Goal: Communication & Community: Answer question/provide support

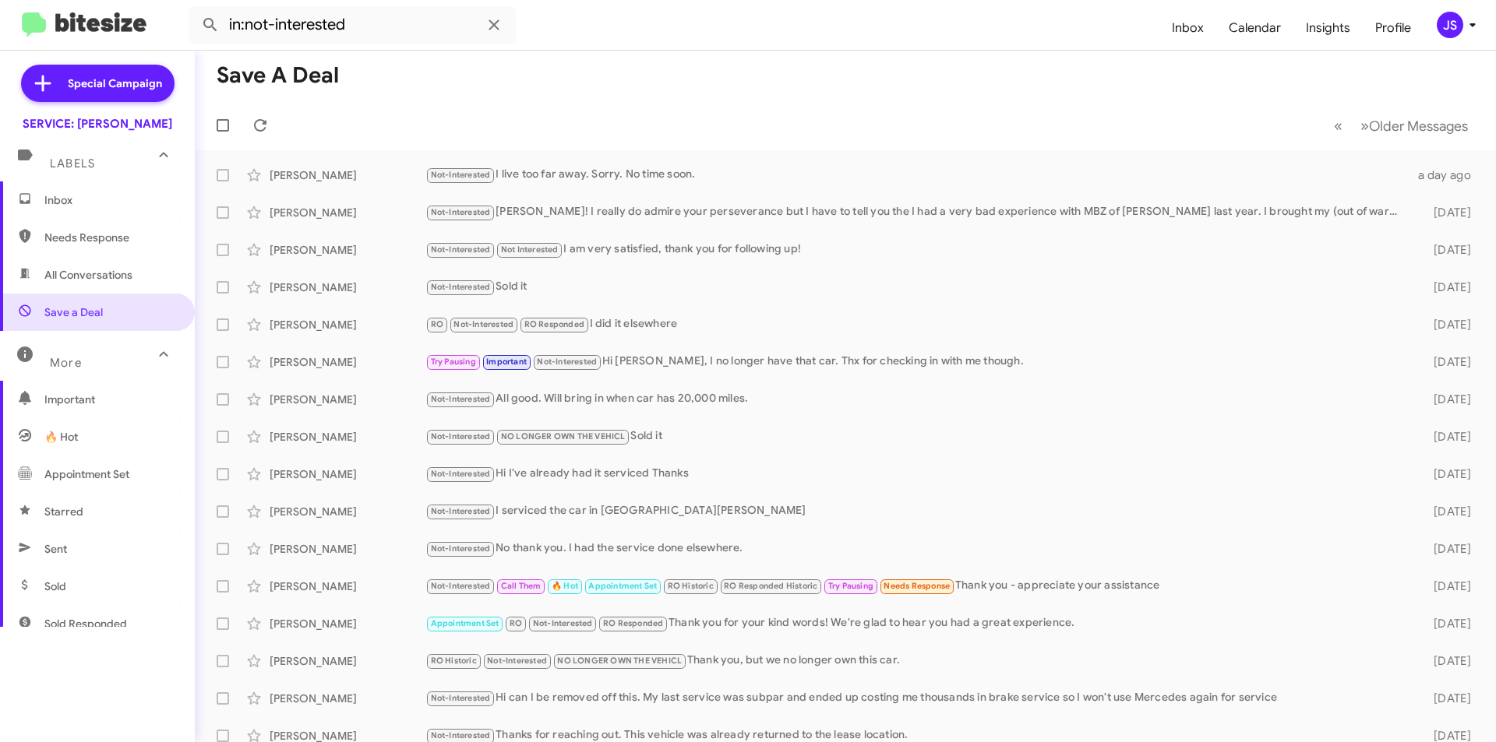
click at [88, 192] on span "Inbox" at bounding box center [110, 200] width 132 height 16
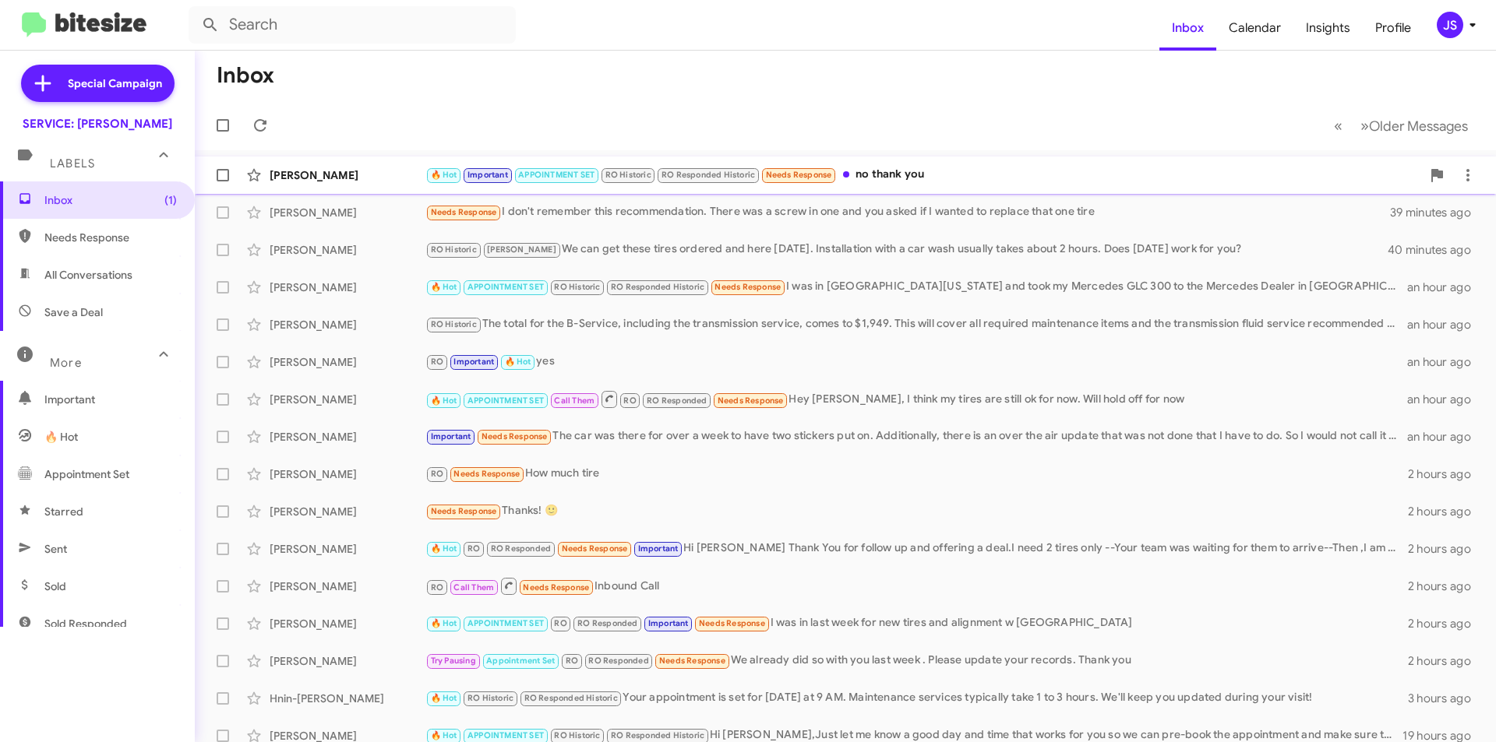
click at [390, 192] on span "Pamela Menges 🔥 Hot Important APPOINTMENT SET RO Historic RO Responded Historic…" at bounding box center [845, 175] width 1301 height 37
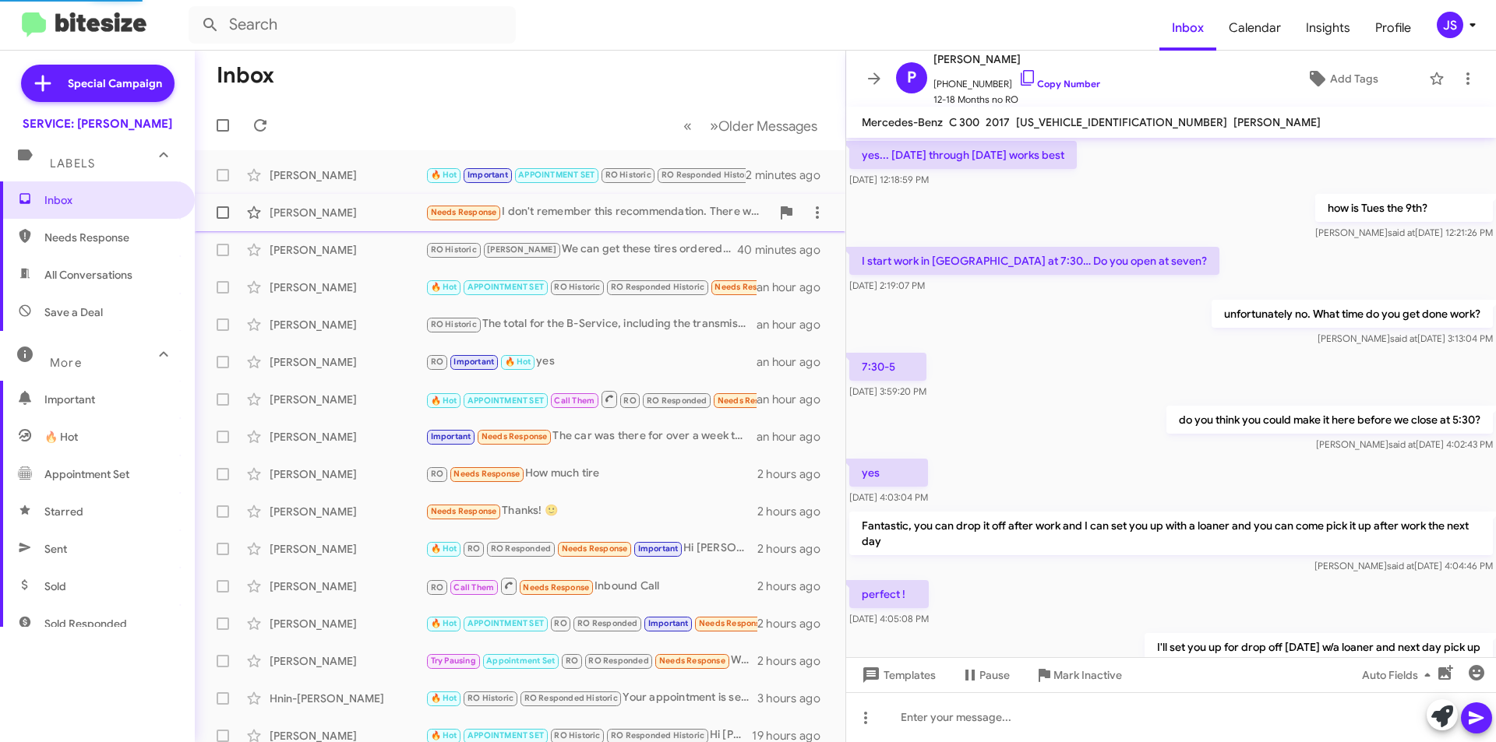
scroll to position [795, 0]
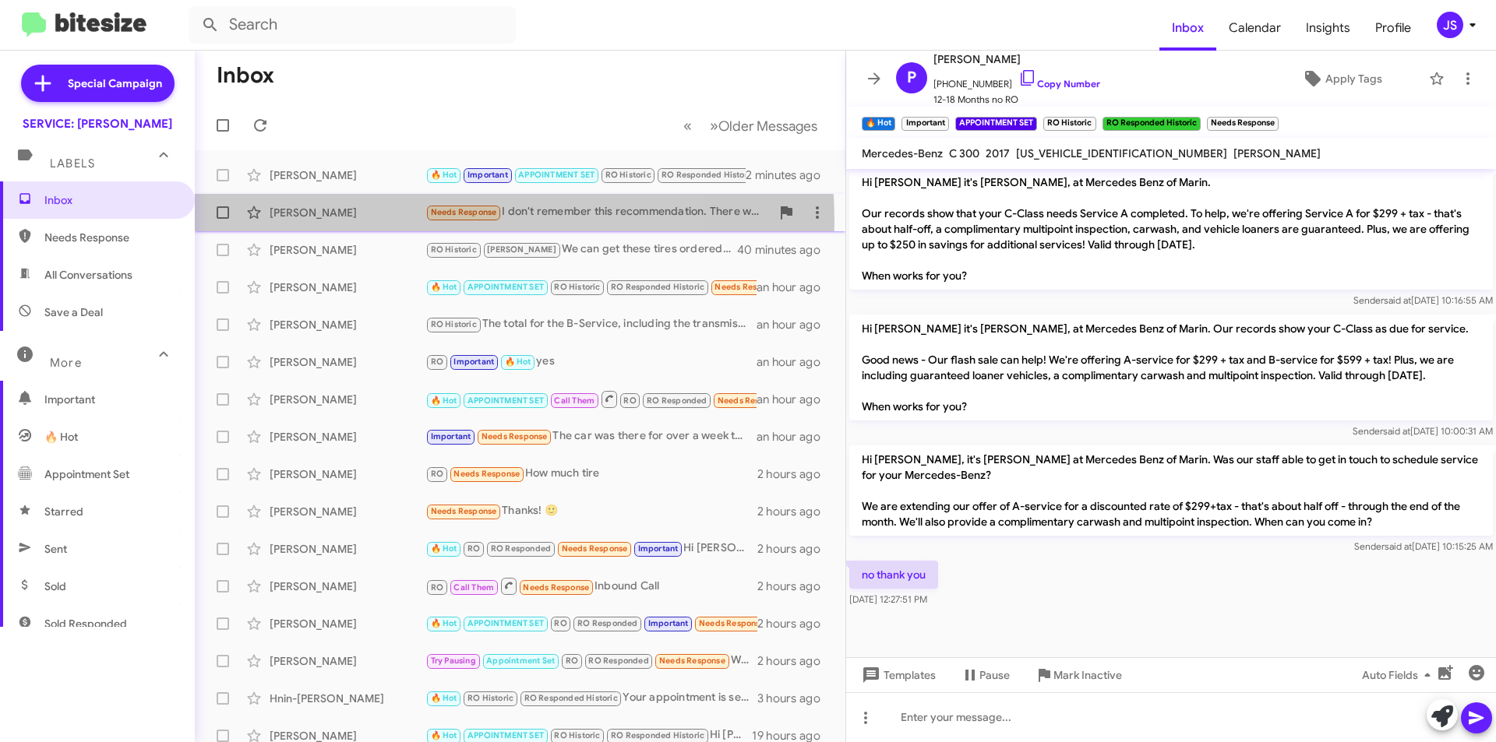
click at [373, 222] on div "Tim Gallagher Needs Response I don't remember this recommendation. There was a …" at bounding box center [519, 212] width 625 height 31
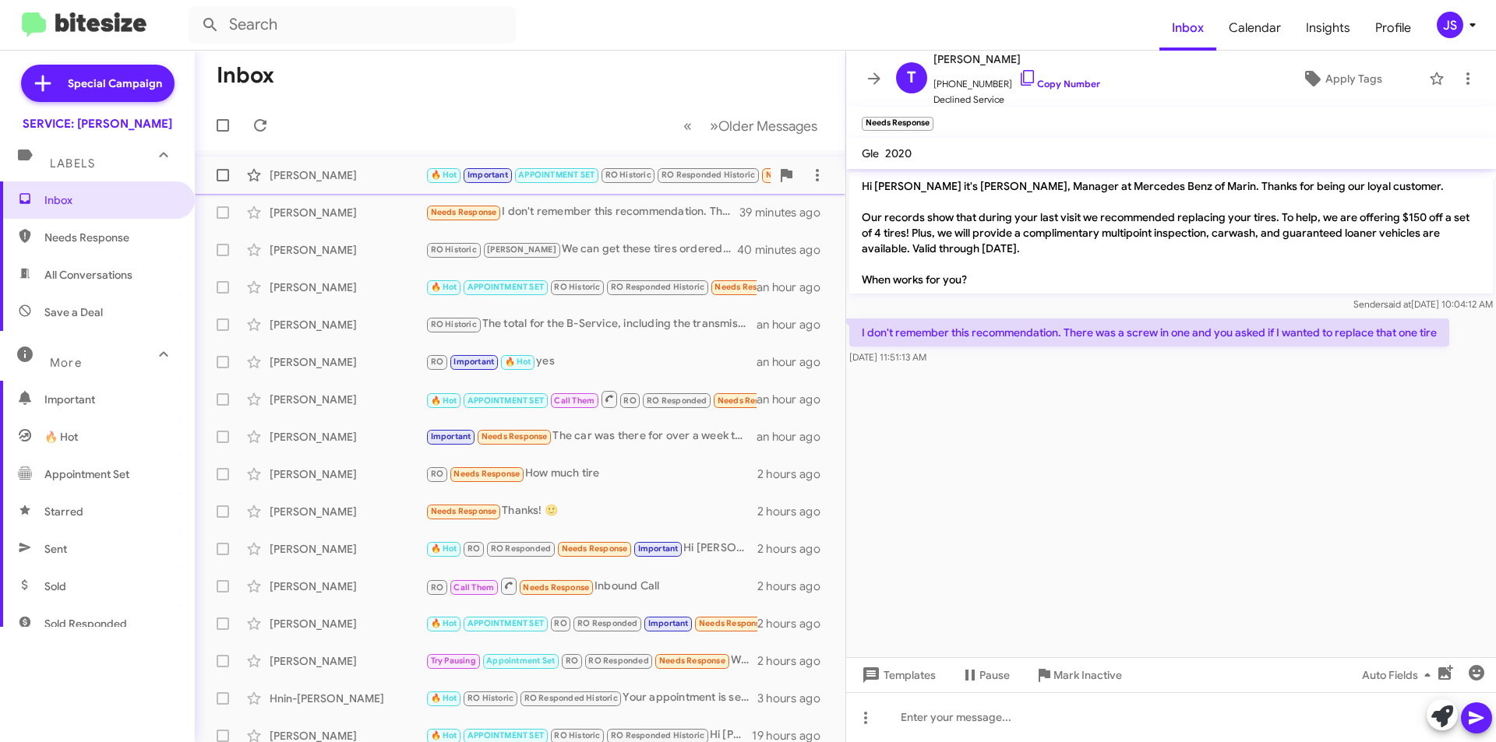
click at [375, 188] on div "Pamela Menges 🔥 Hot Important APPOINTMENT SET RO Historic RO Responded Historic…" at bounding box center [519, 175] width 625 height 31
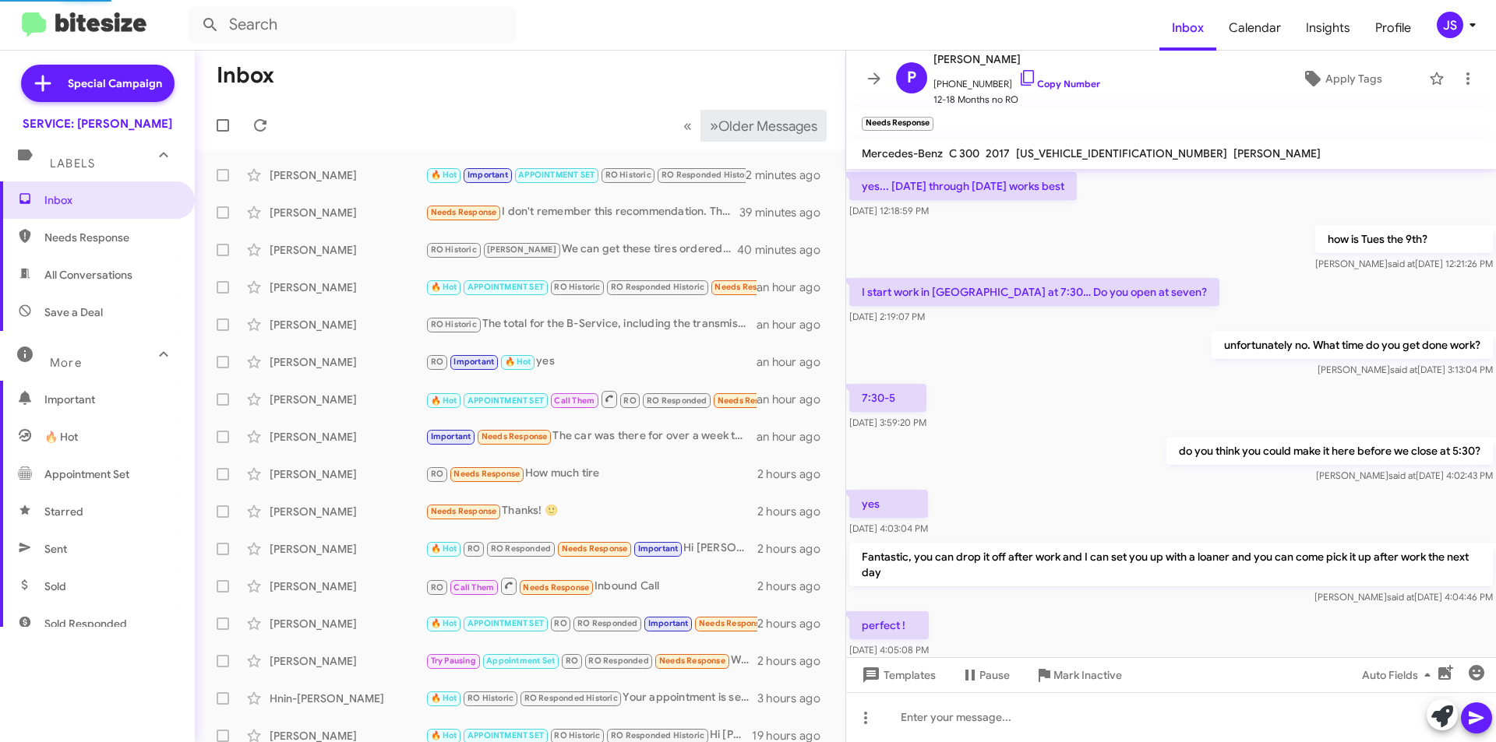
scroll to position [826, 0]
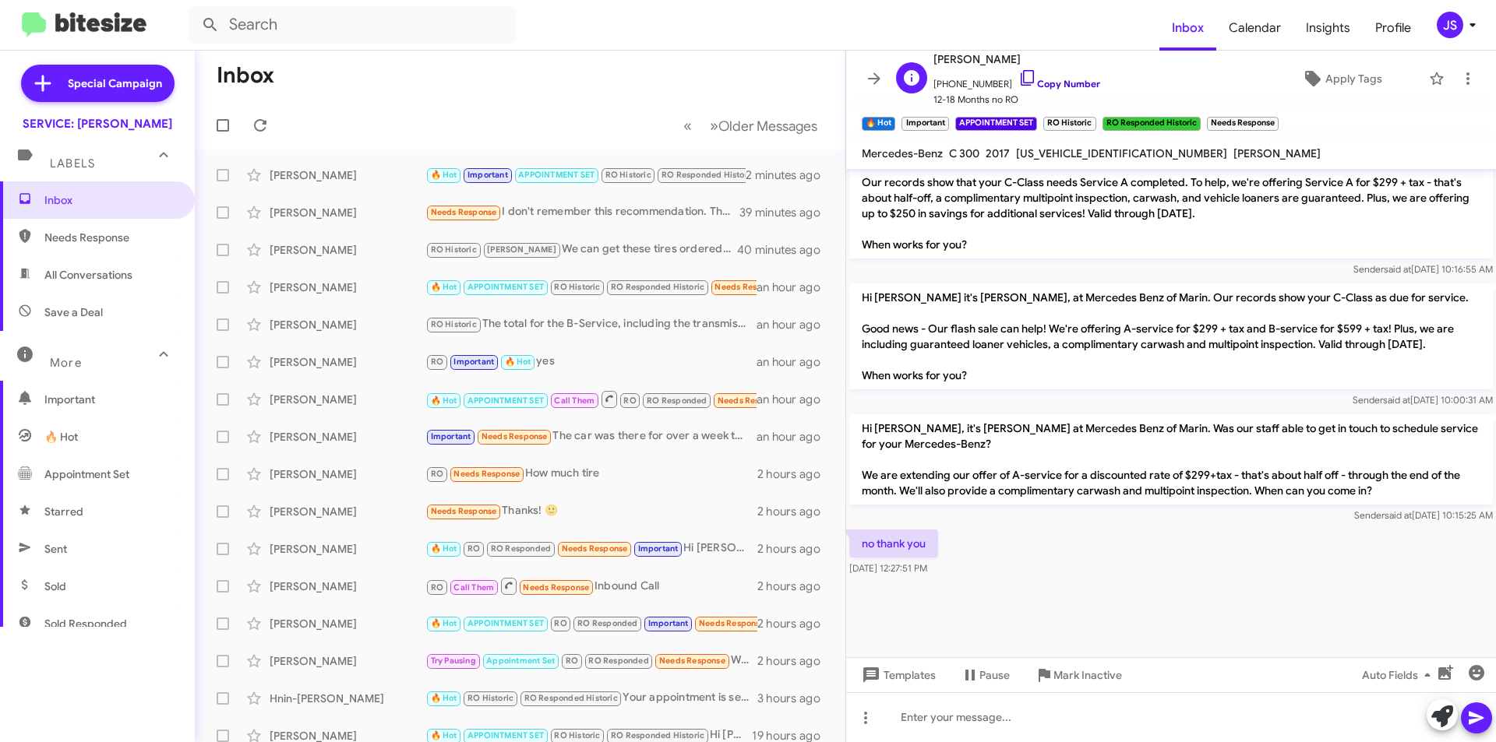
click at [1018, 80] on icon at bounding box center [1027, 78] width 19 height 19
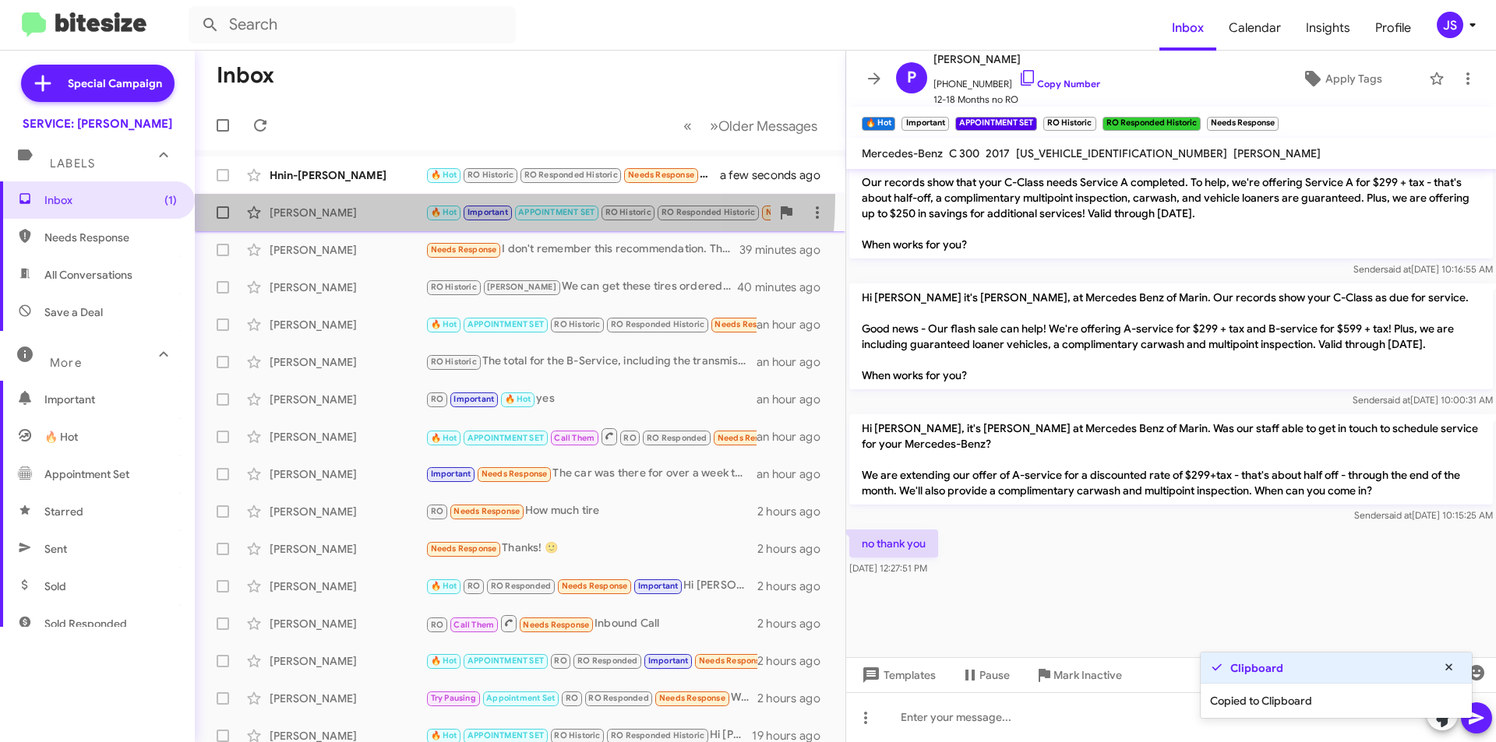
click at [382, 196] on span "Pamela Menges 🔥 Hot Important APPOINTMENT SET RO Historic RO Responded Historic…" at bounding box center [520, 212] width 650 height 37
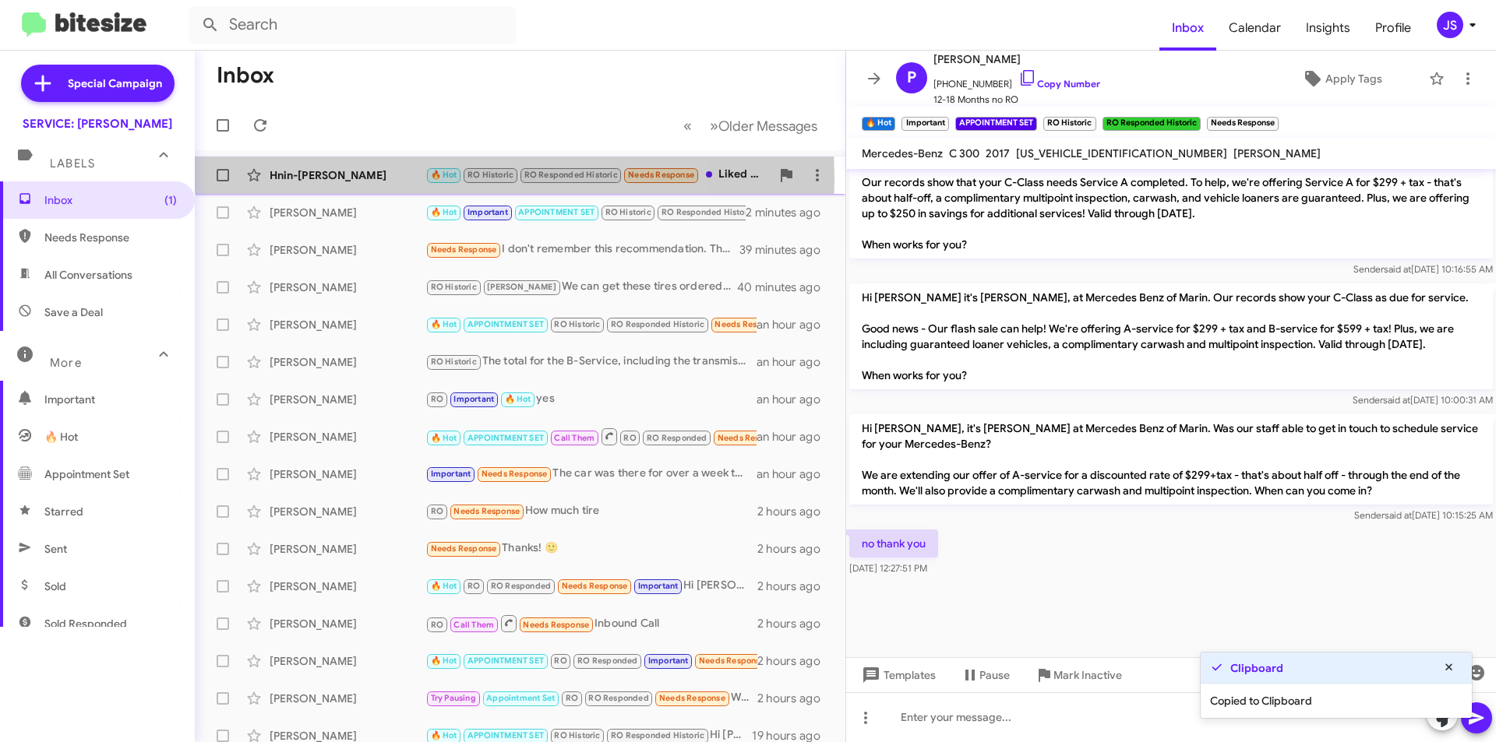
click at [375, 179] on div "Hnin-[PERSON_NAME]" at bounding box center [348, 175] width 156 height 16
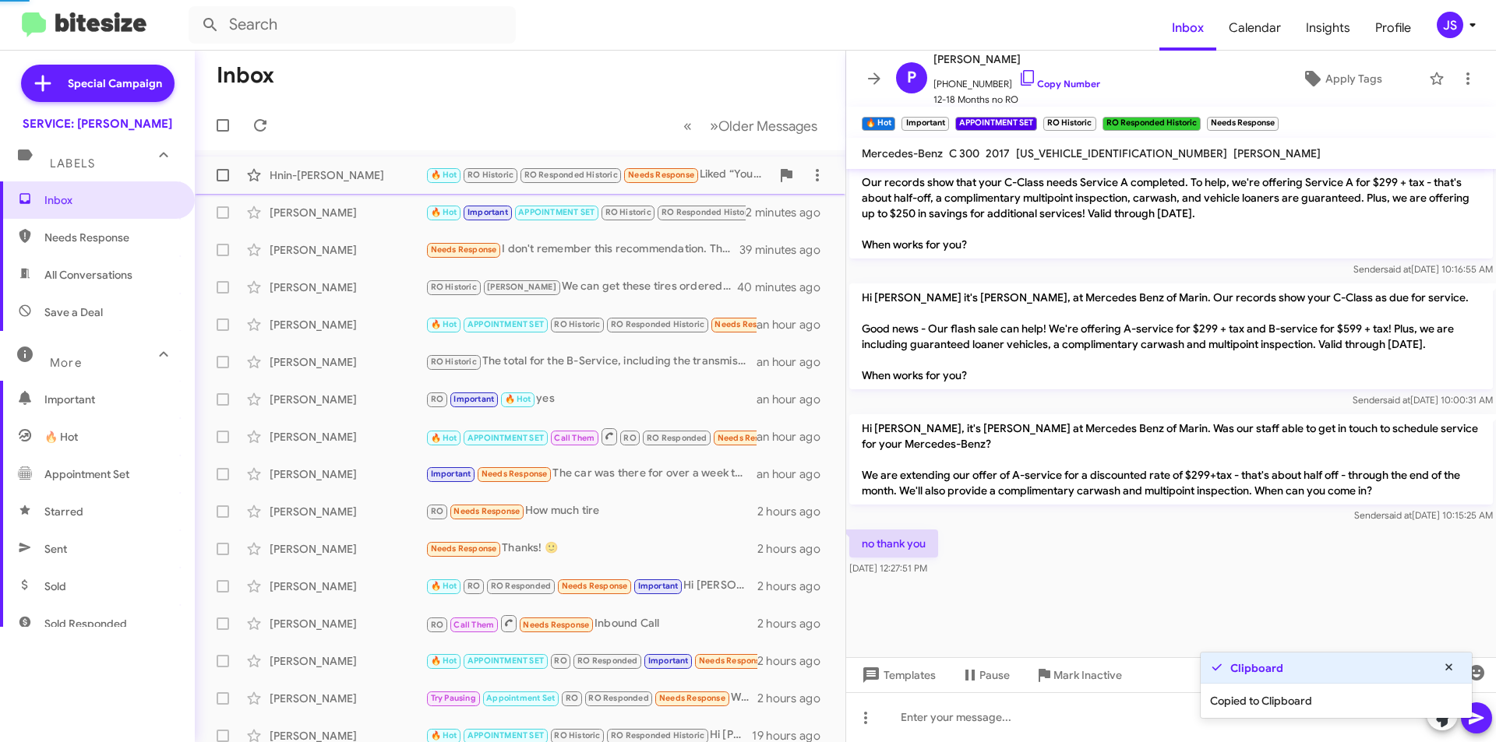
scroll to position [881, 0]
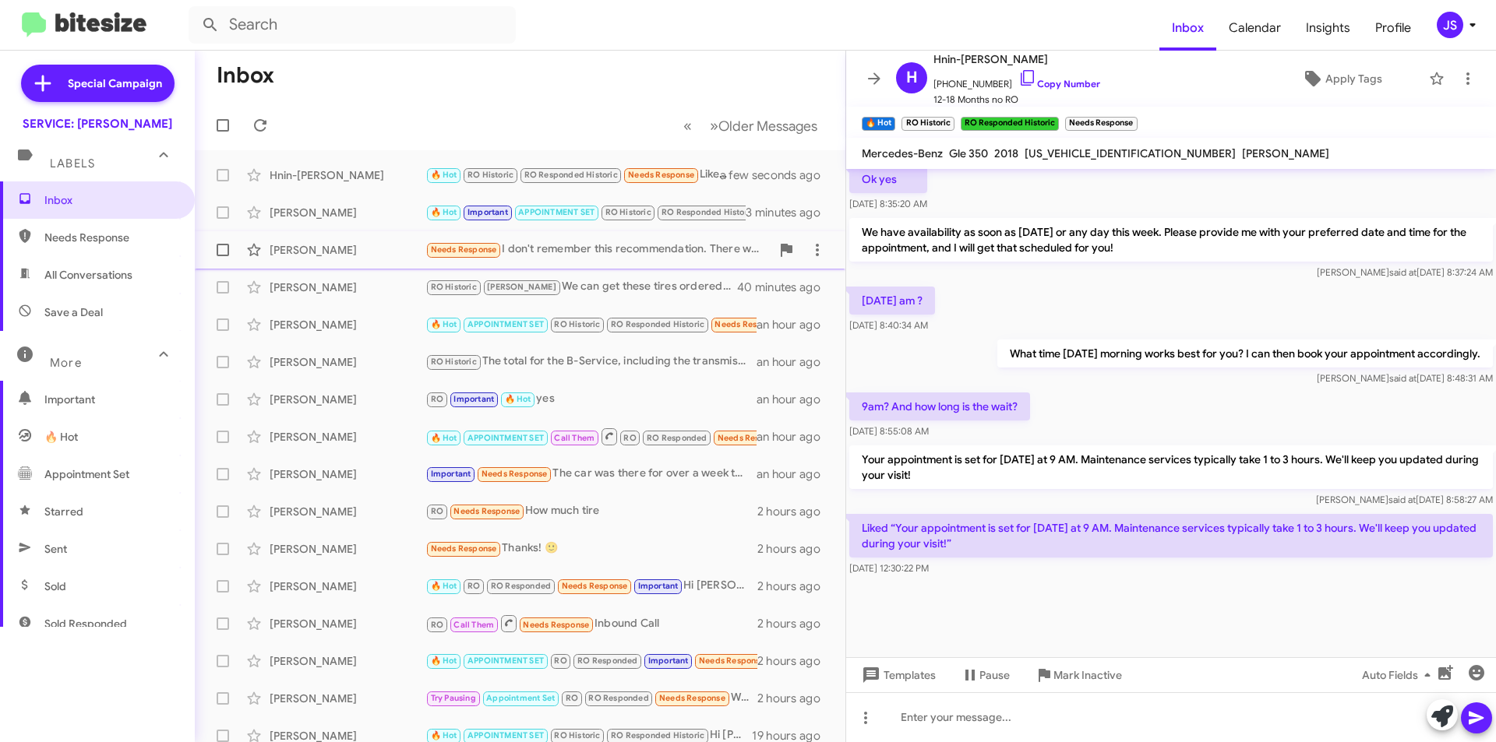
click at [302, 241] on div "Tim Gallagher Needs Response I don't remember this recommendation. There was a …" at bounding box center [519, 249] width 625 height 31
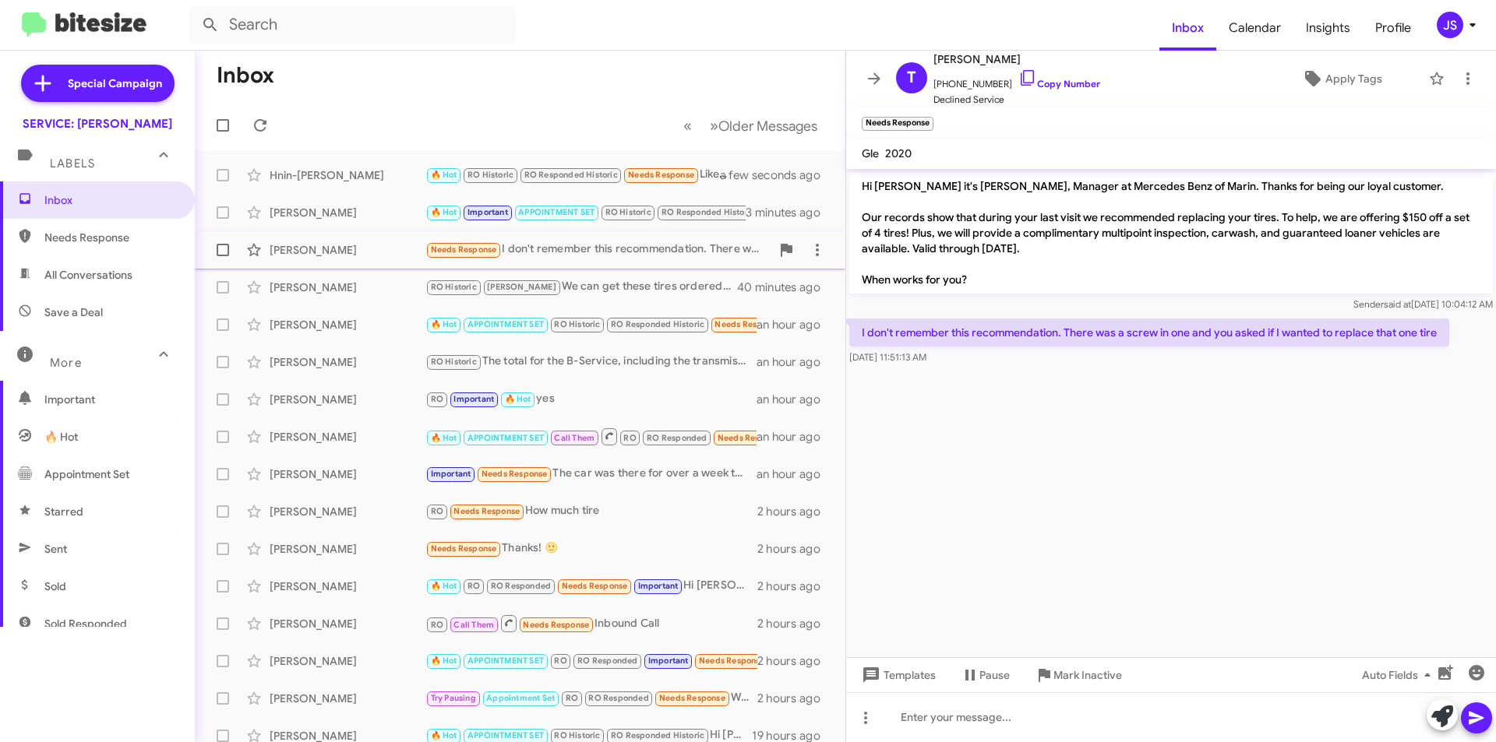
click at [387, 259] on div "Tim Gallagher Needs Response I don't remember this recommendation. There was a …" at bounding box center [519, 249] width 625 height 31
click at [393, 285] on div "[PERSON_NAME]" at bounding box center [348, 288] width 156 height 16
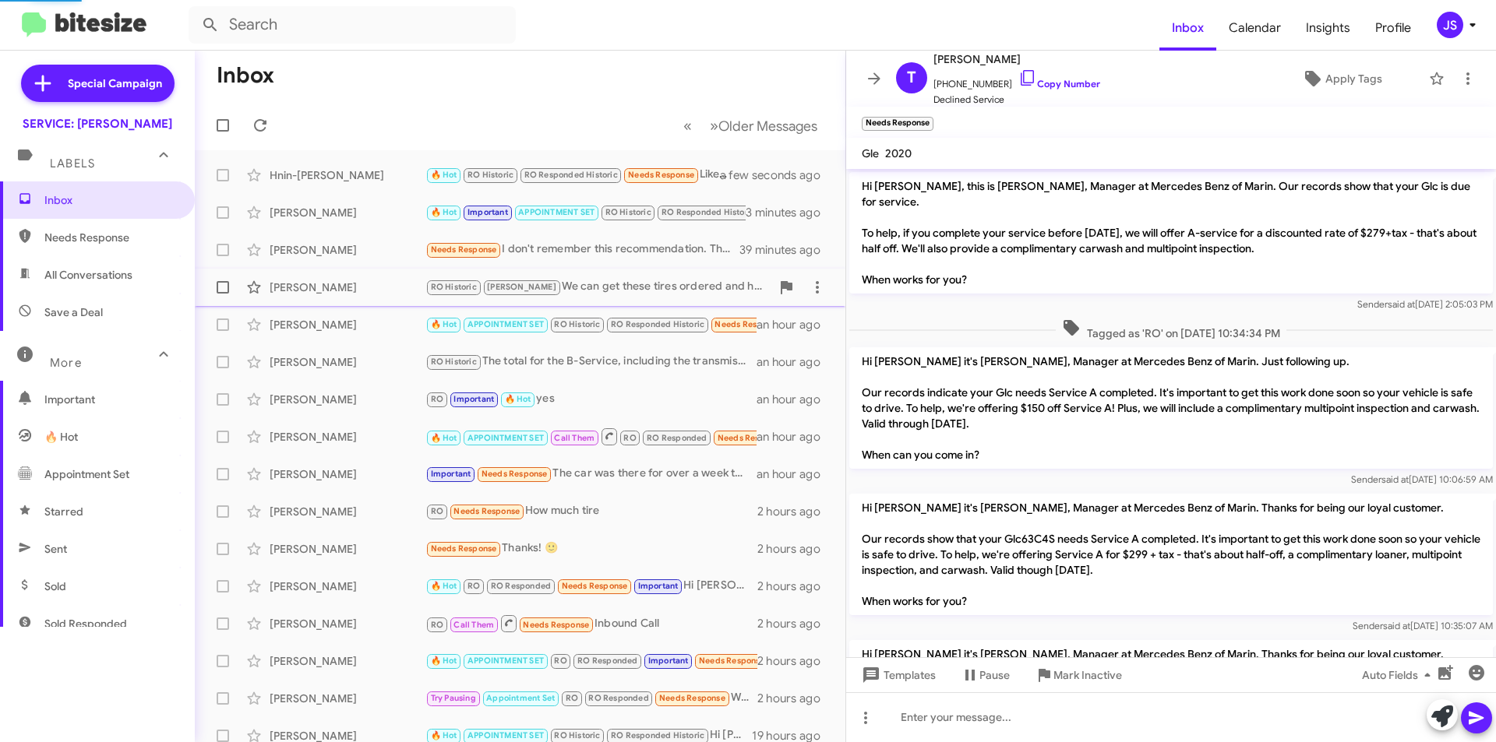
scroll to position [872, 0]
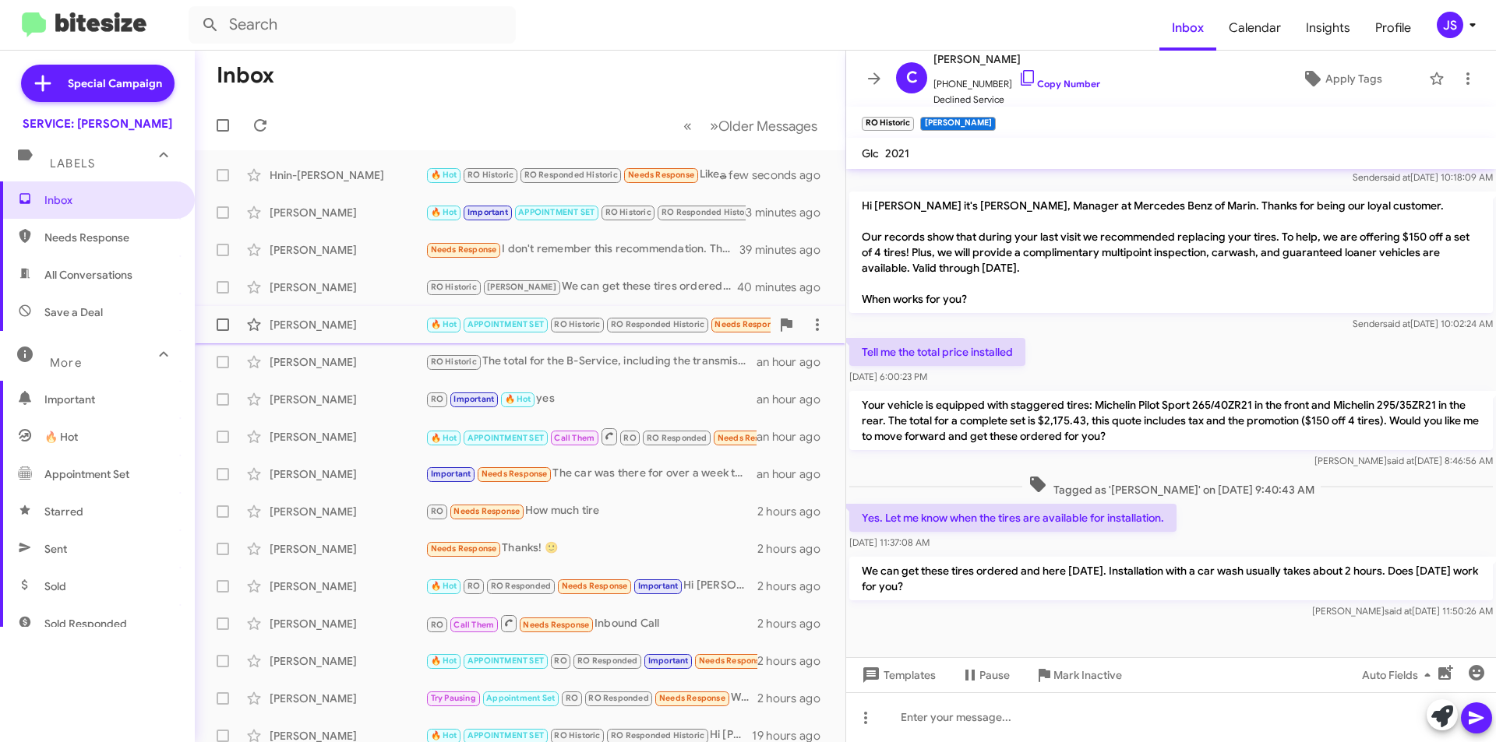
click at [387, 306] on span "Greg Gunderson 🔥 Hot APPOINTMENT SET RO Historic RO Responded Historic Needs Re…" at bounding box center [520, 324] width 650 height 37
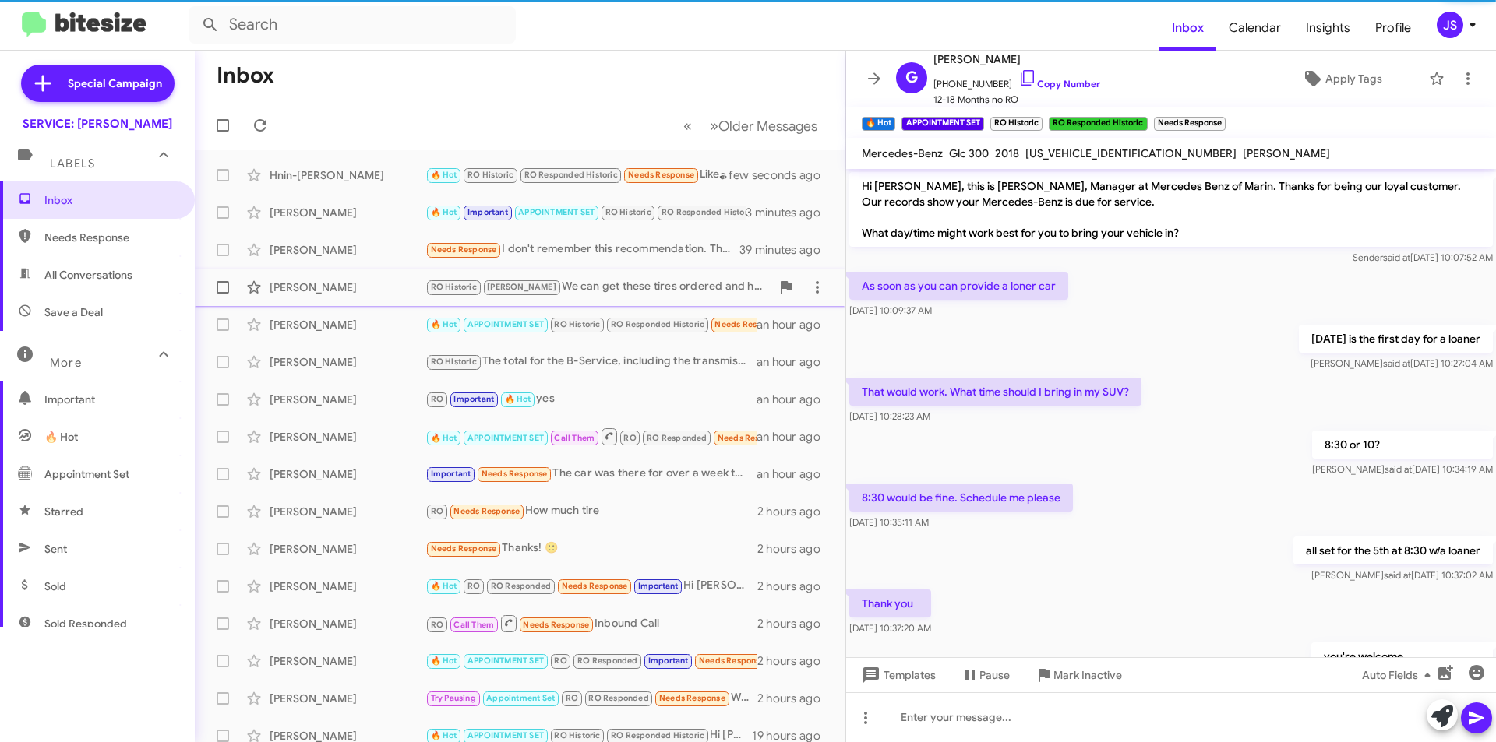
click at [380, 274] on div "Charles Robinson RO Historic RAUL We can get these tires ordered and here tomor…" at bounding box center [519, 287] width 625 height 31
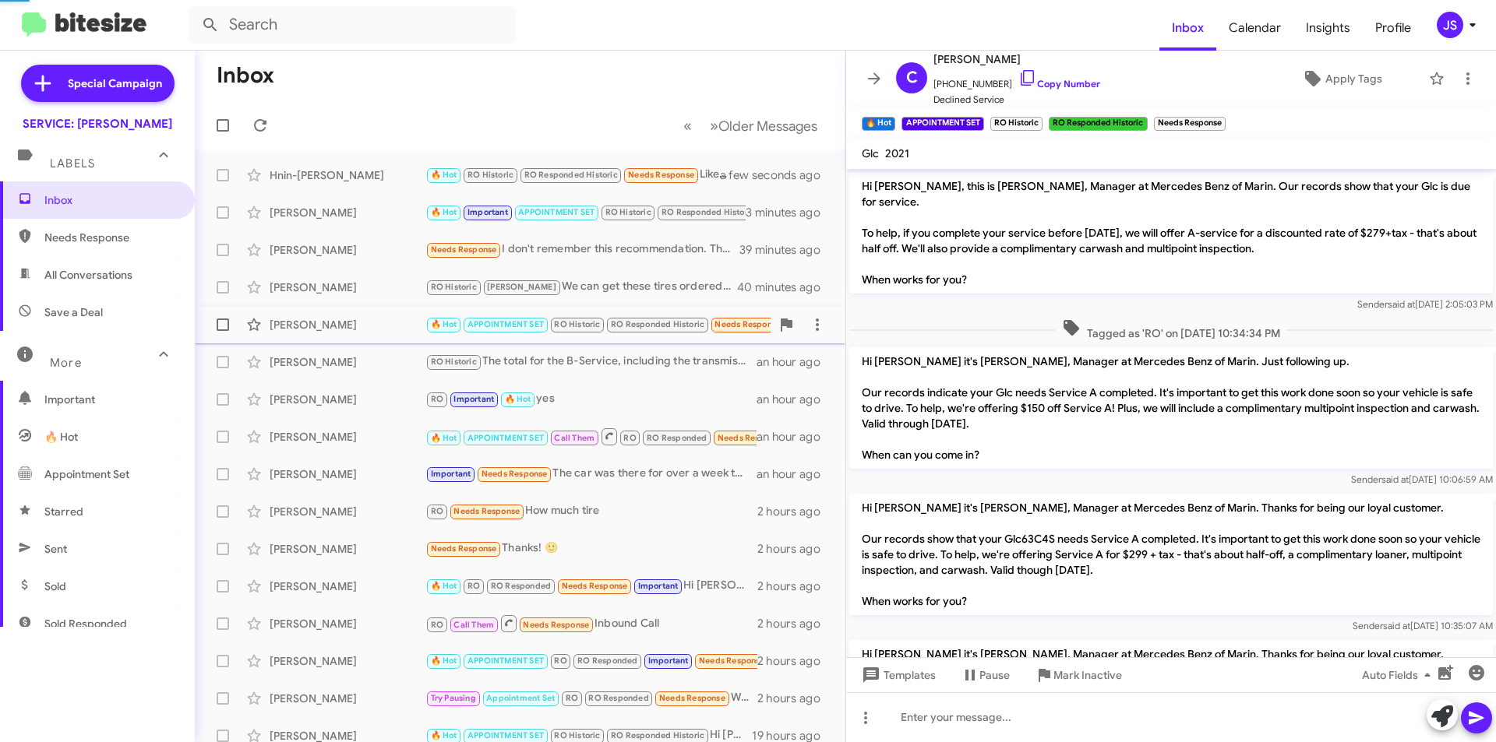
scroll to position [872, 0]
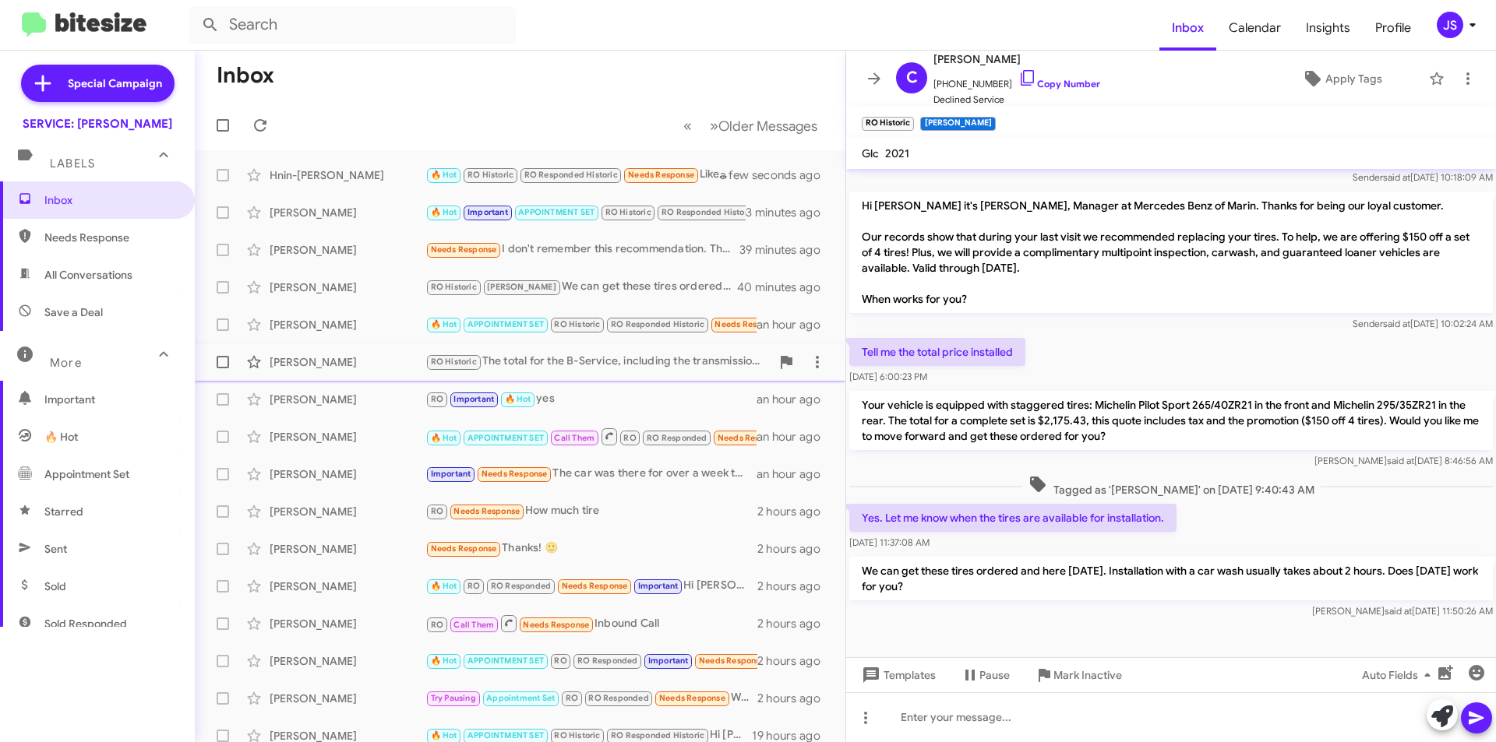
click at [363, 350] on div "Denise Doily-Swift RO Historic The total for the B-Service, including the trans…" at bounding box center [519, 362] width 625 height 31
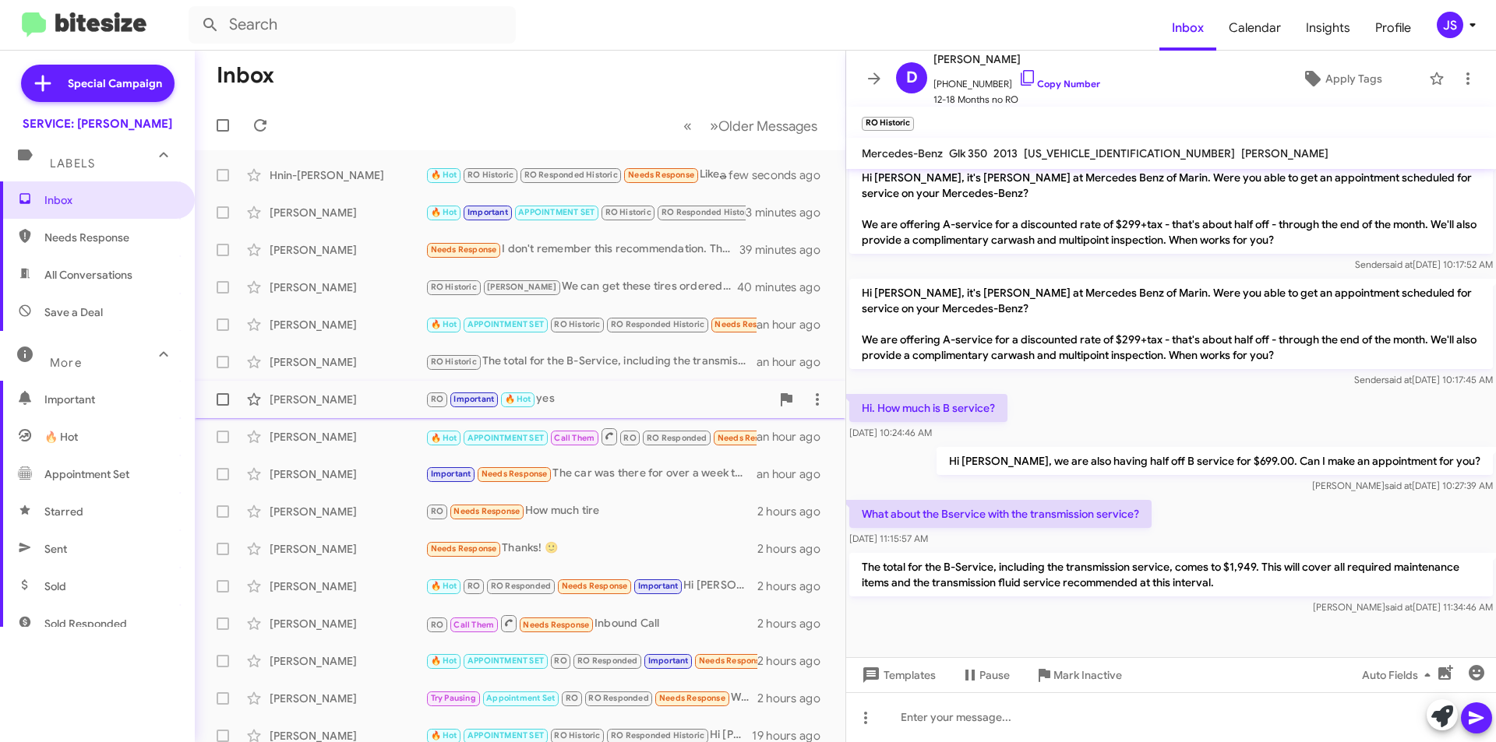
click at [352, 395] on div "[PERSON_NAME]" at bounding box center [348, 400] width 156 height 16
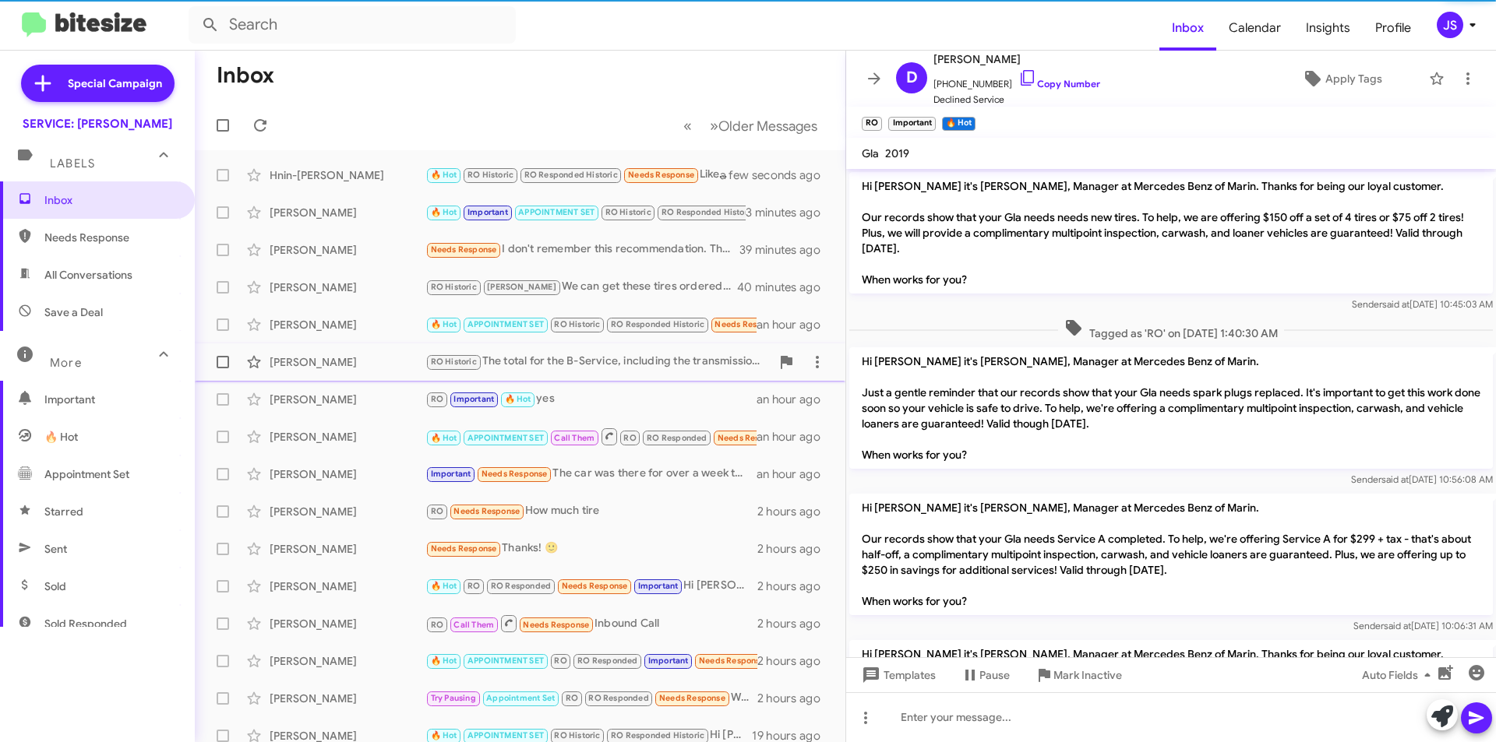
click at [349, 364] on div "[PERSON_NAME]" at bounding box center [348, 362] width 156 height 16
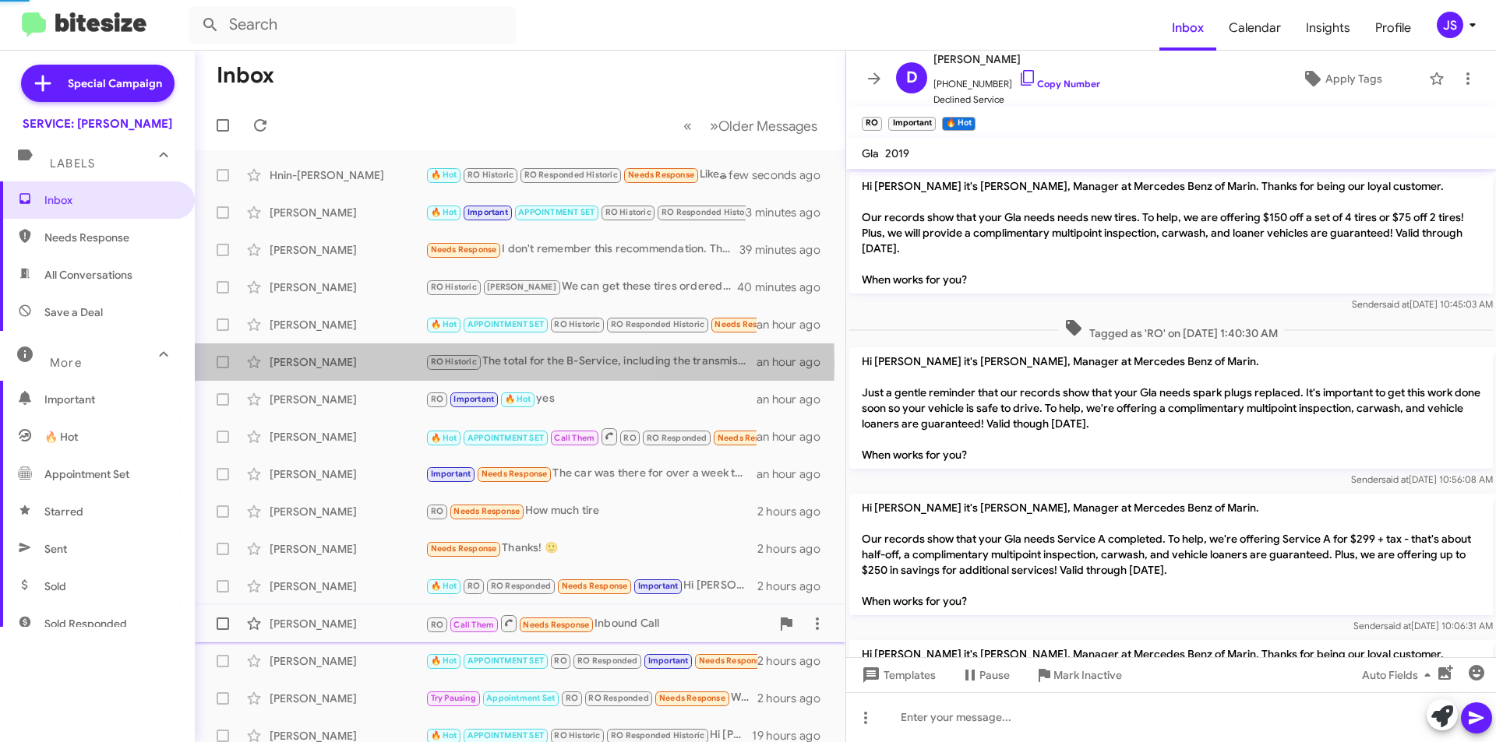
scroll to position [352, 0]
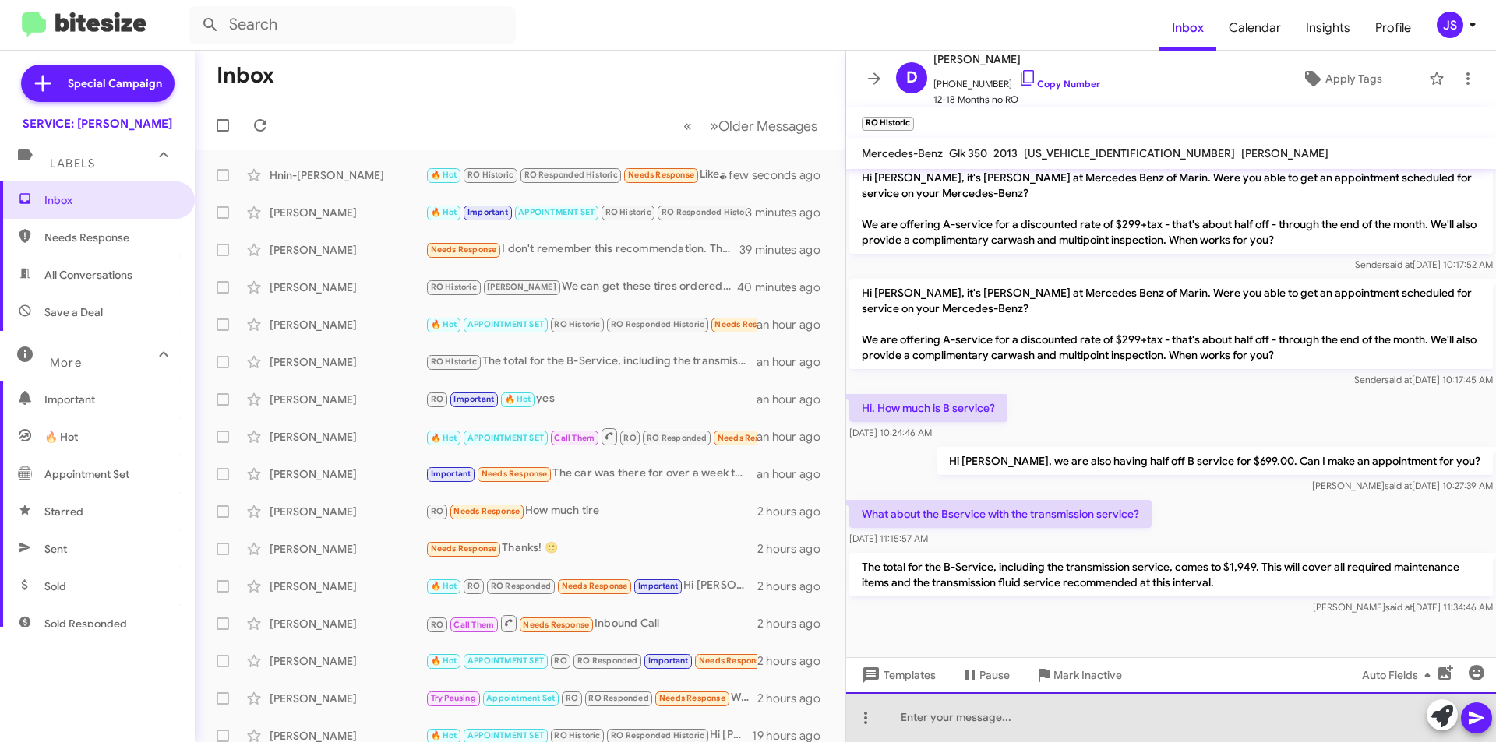
click at [1060, 705] on div at bounding box center [1171, 717] width 650 height 50
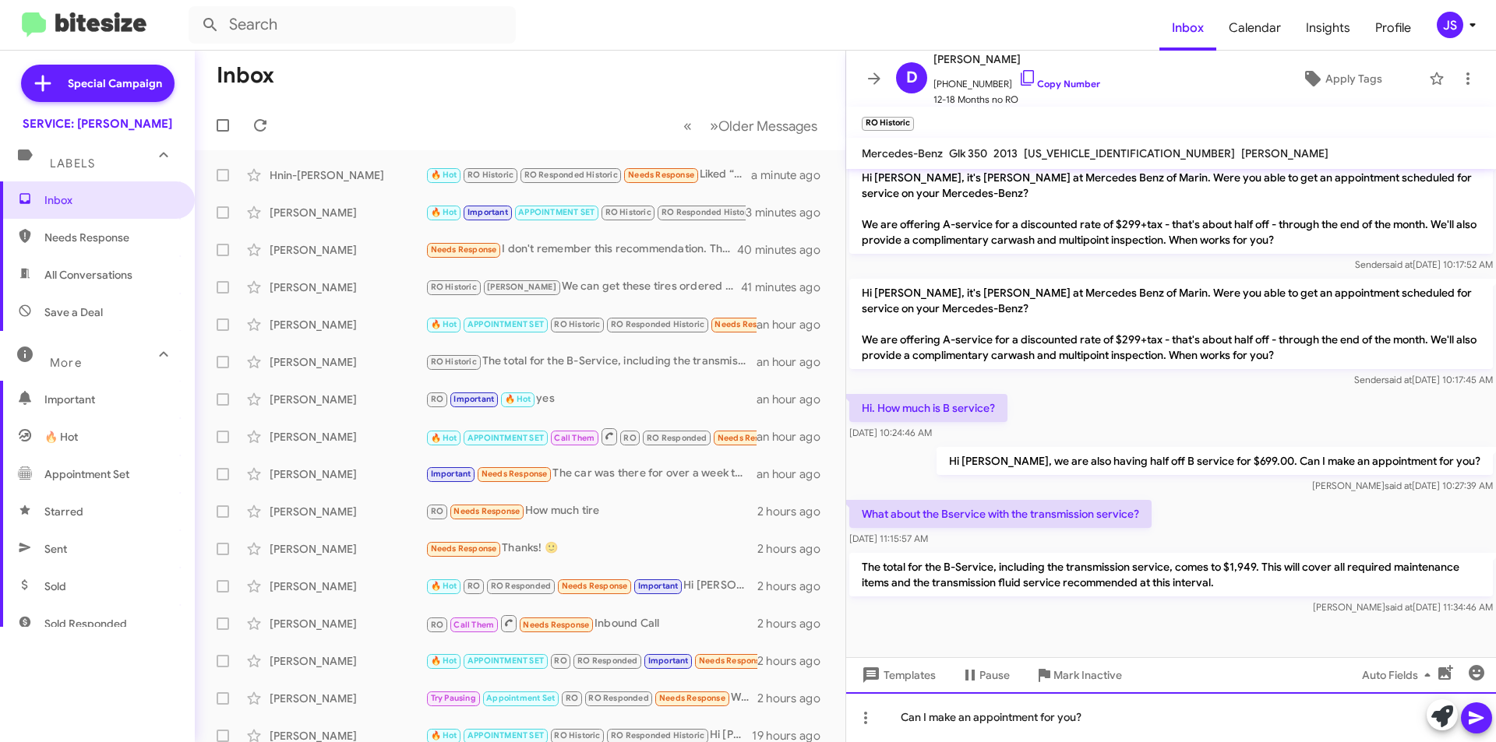
click at [1131, 711] on div "Can I make an appointment for you?" at bounding box center [1171, 717] width 650 height 50
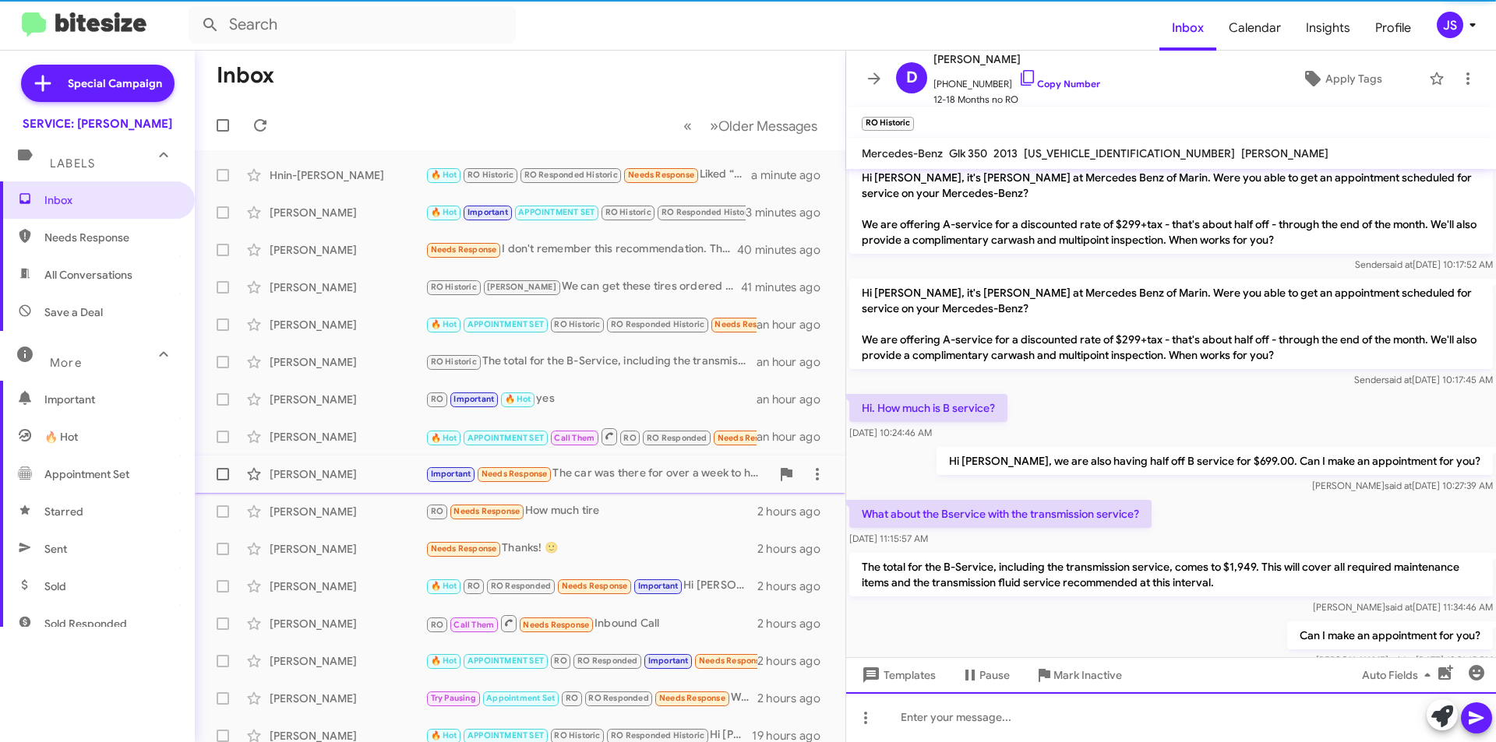
scroll to position [0, 0]
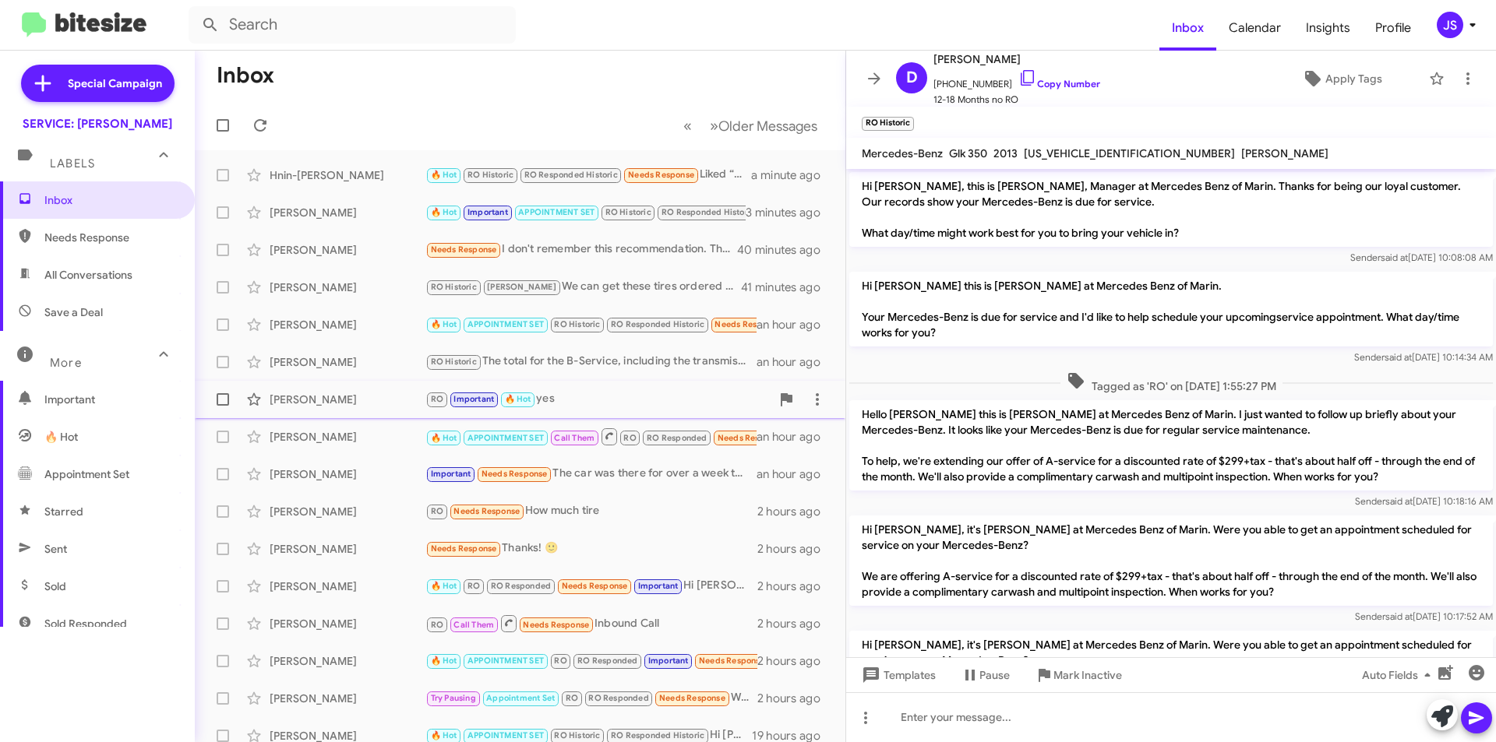
click at [370, 389] on div "Danna Lewis RO Important 🔥 Hot yes an hour ago" at bounding box center [519, 399] width 625 height 31
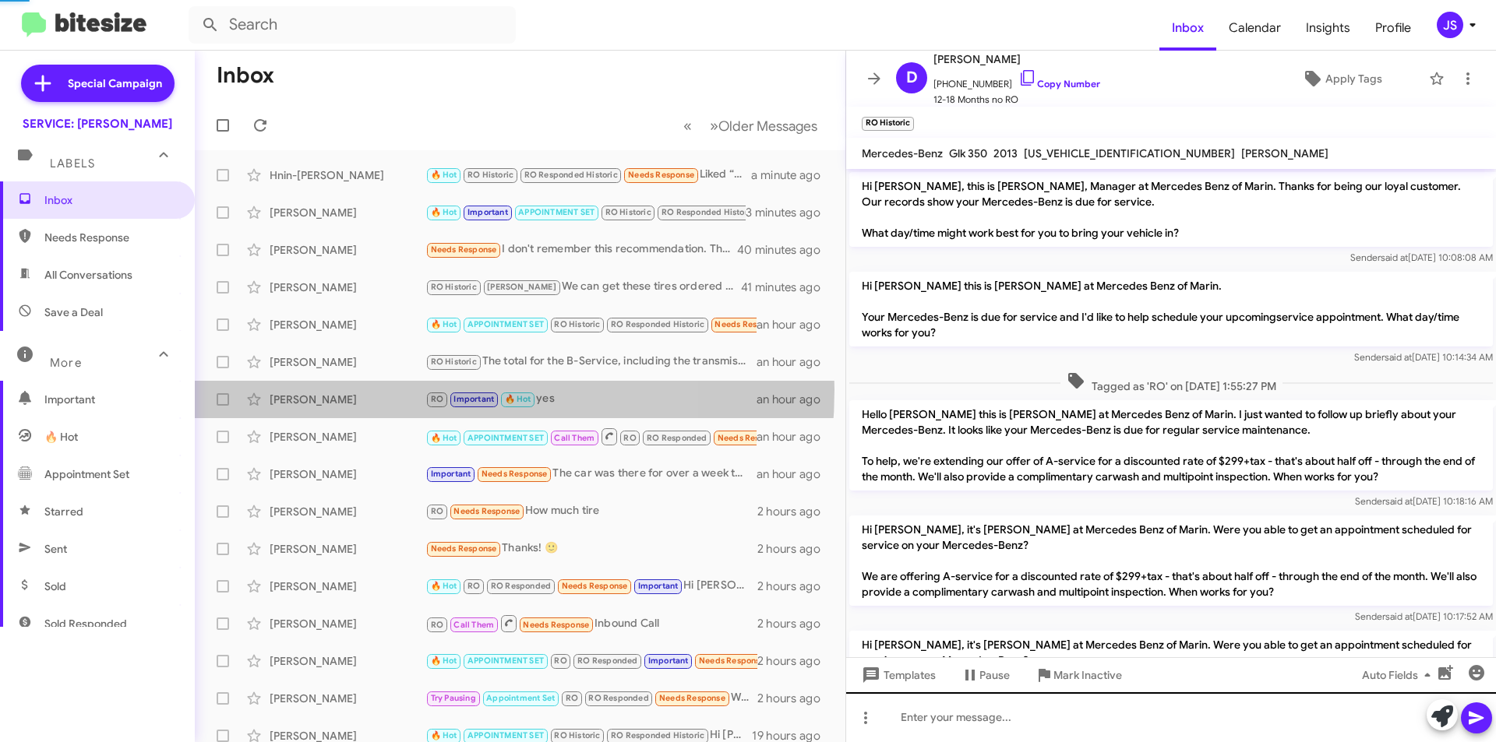
scroll to position [590, 0]
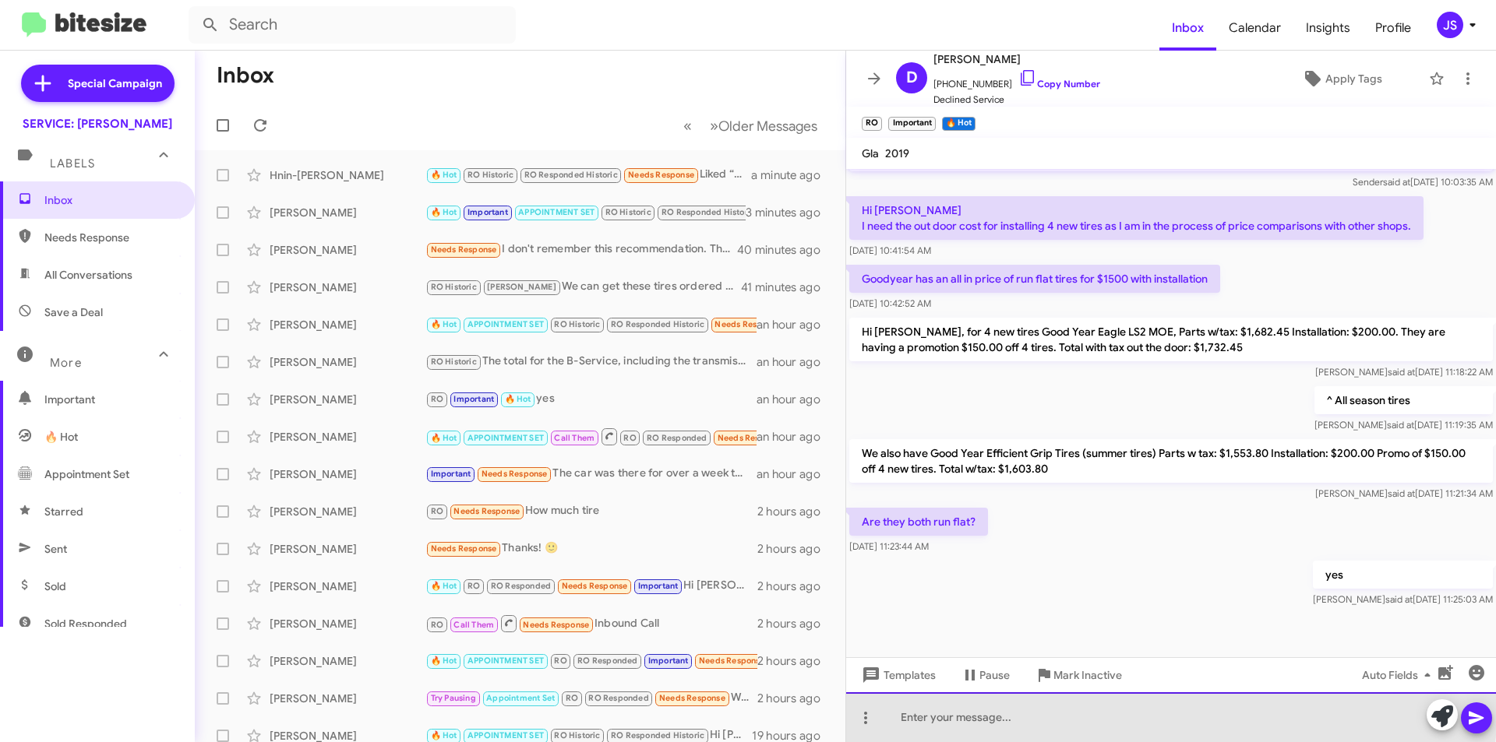
click at [1147, 714] on div at bounding box center [1171, 717] width 650 height 50
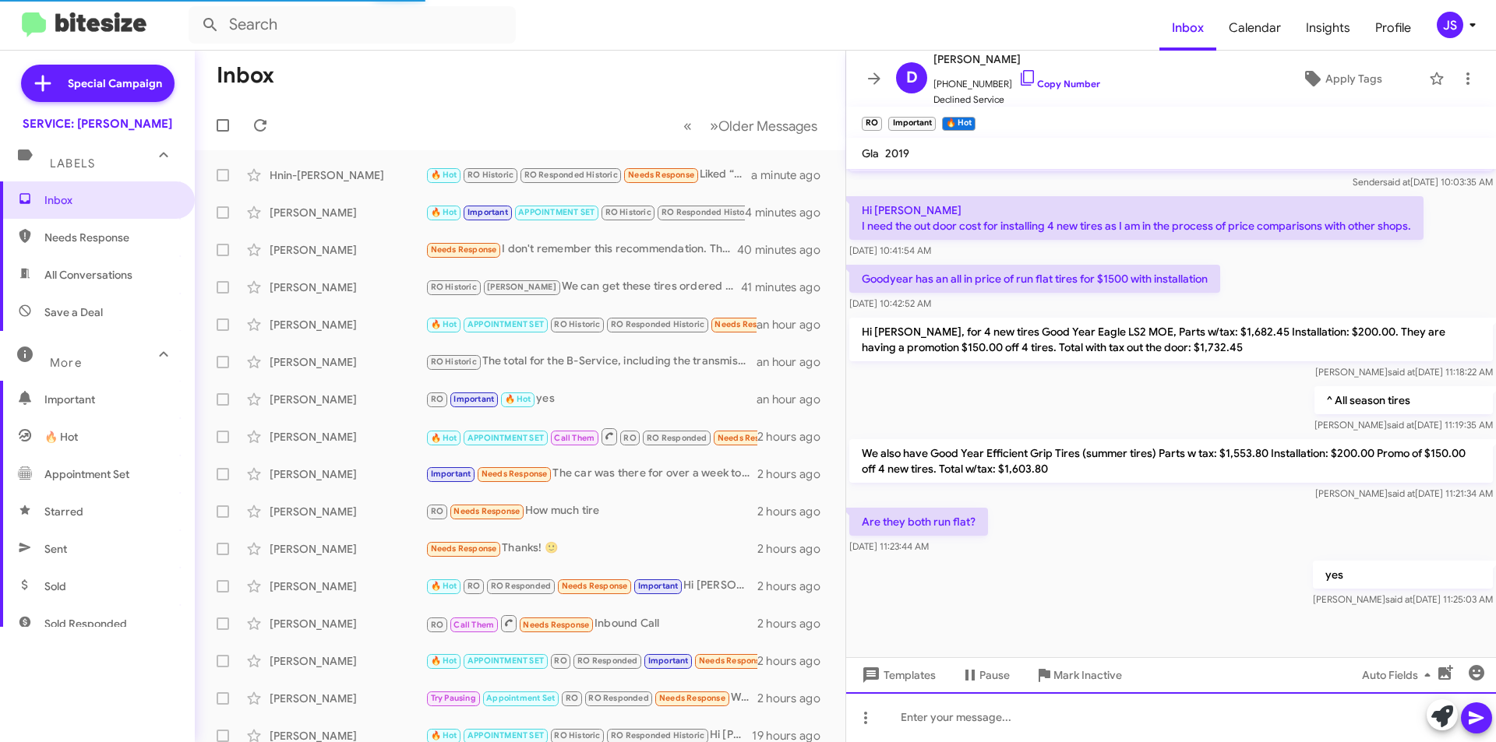
scroll to position [0, 0]
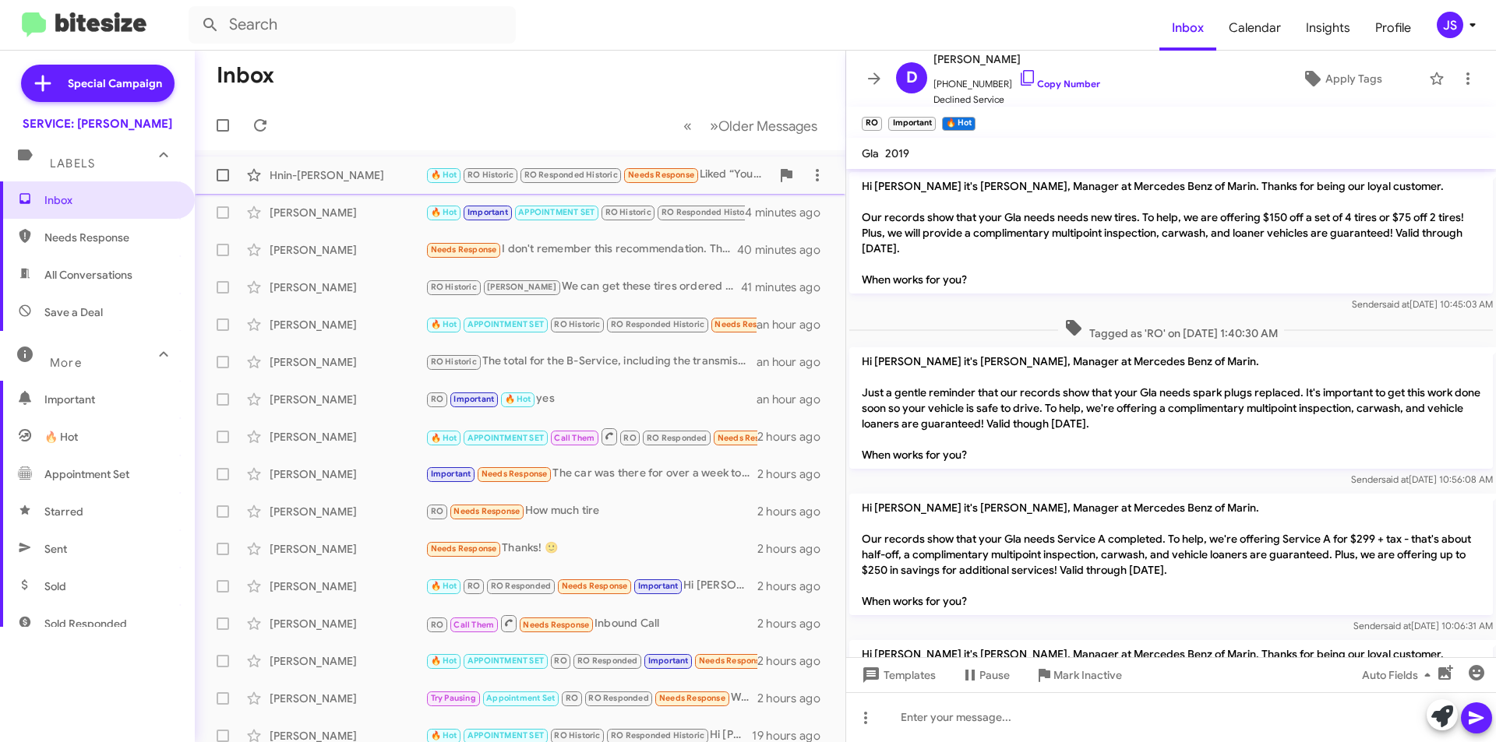
click at [352, 173] on div "Hnin-[PERSON_NAME]" at bounding box center [348, 175] width 156 height 16
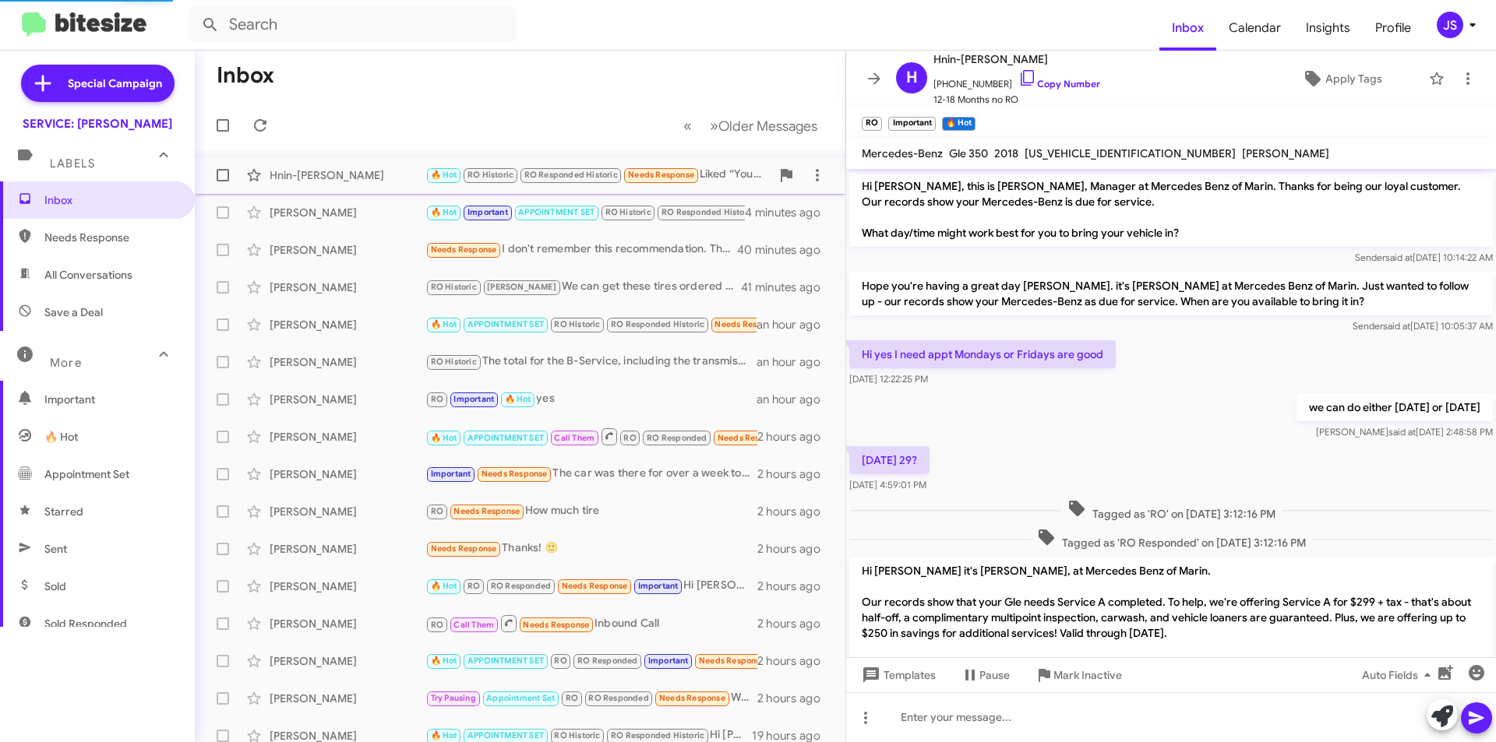
scroll to position [881, 0]
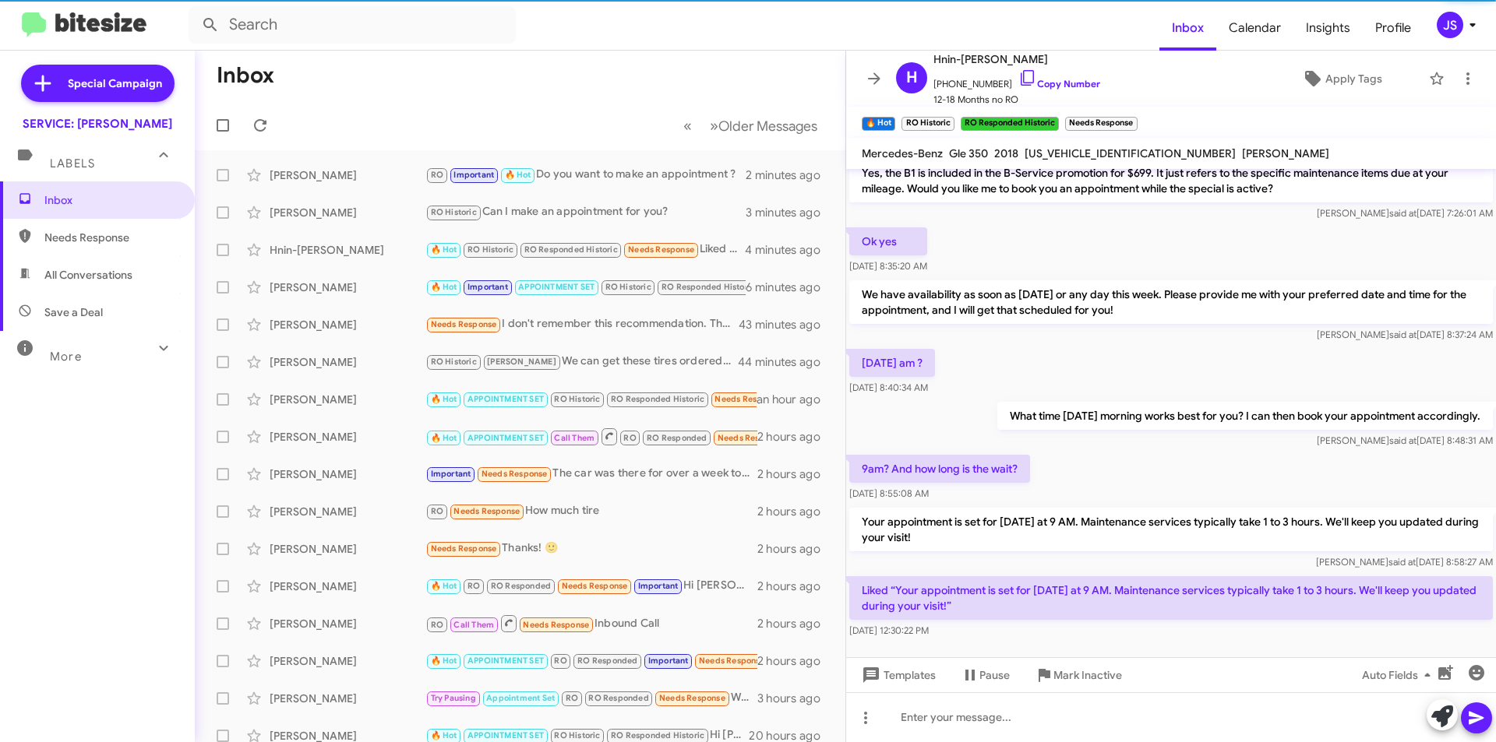
scroll to position [881, 0]
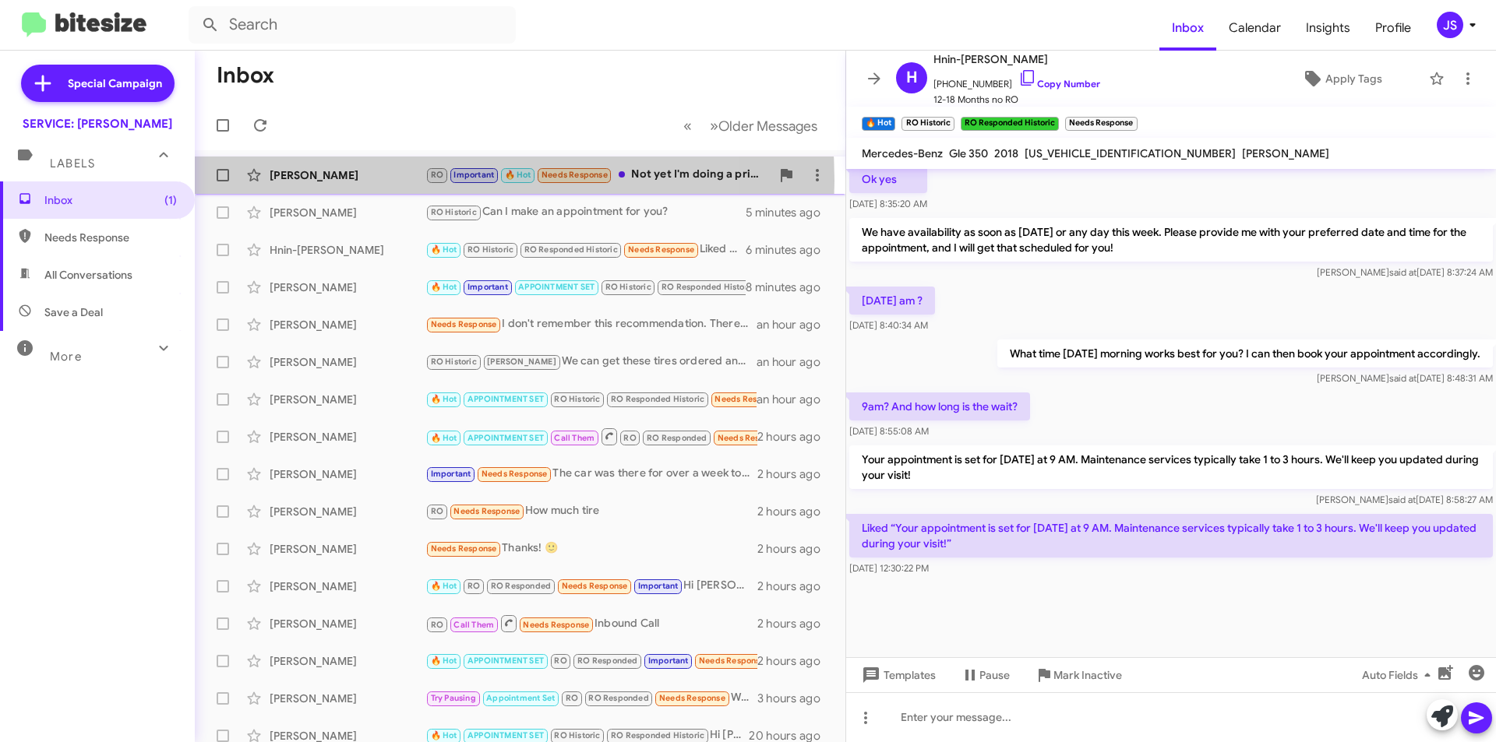
click at [390, 181] on div "[PERSON_NAME]" at bounding box center [348, 175] width 156 height 16
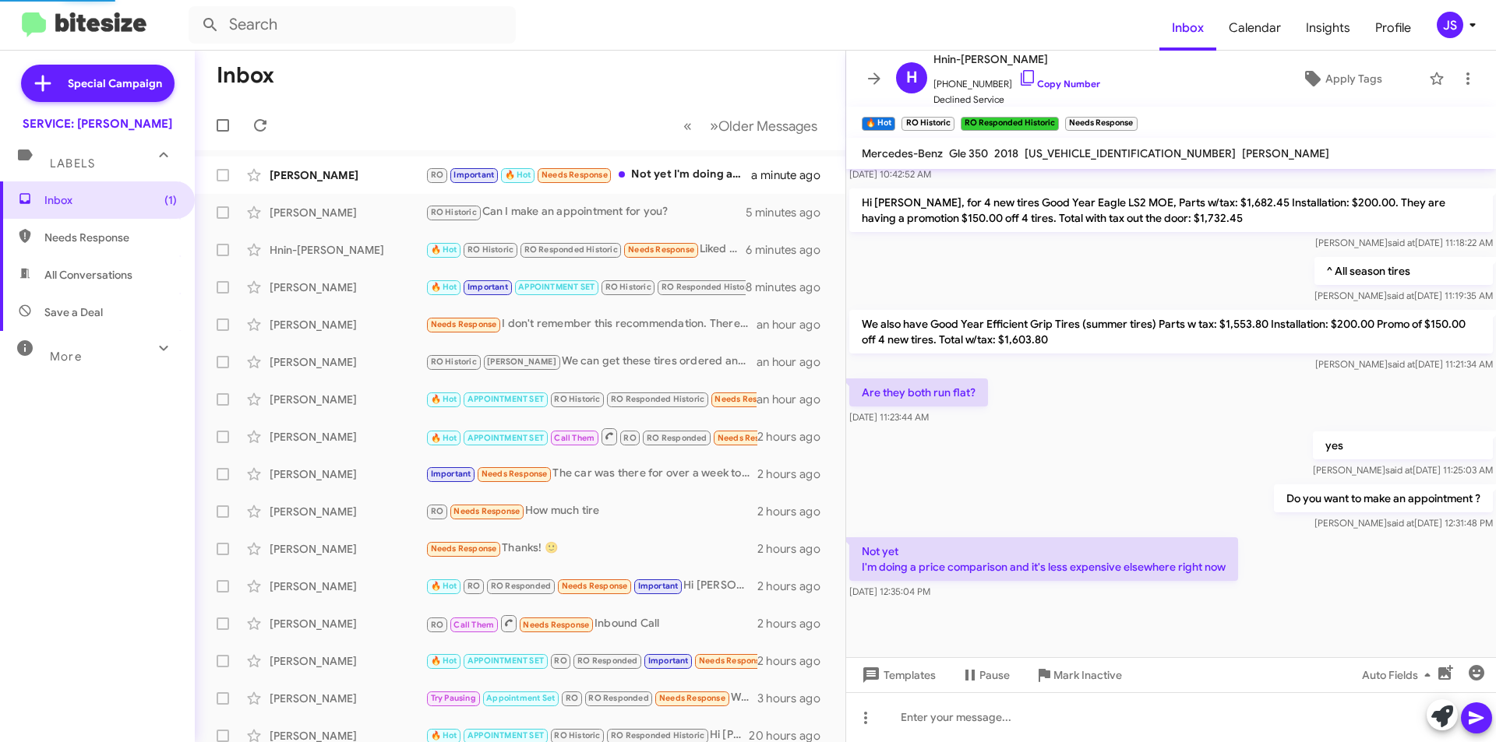
scroll to position [720, 0]
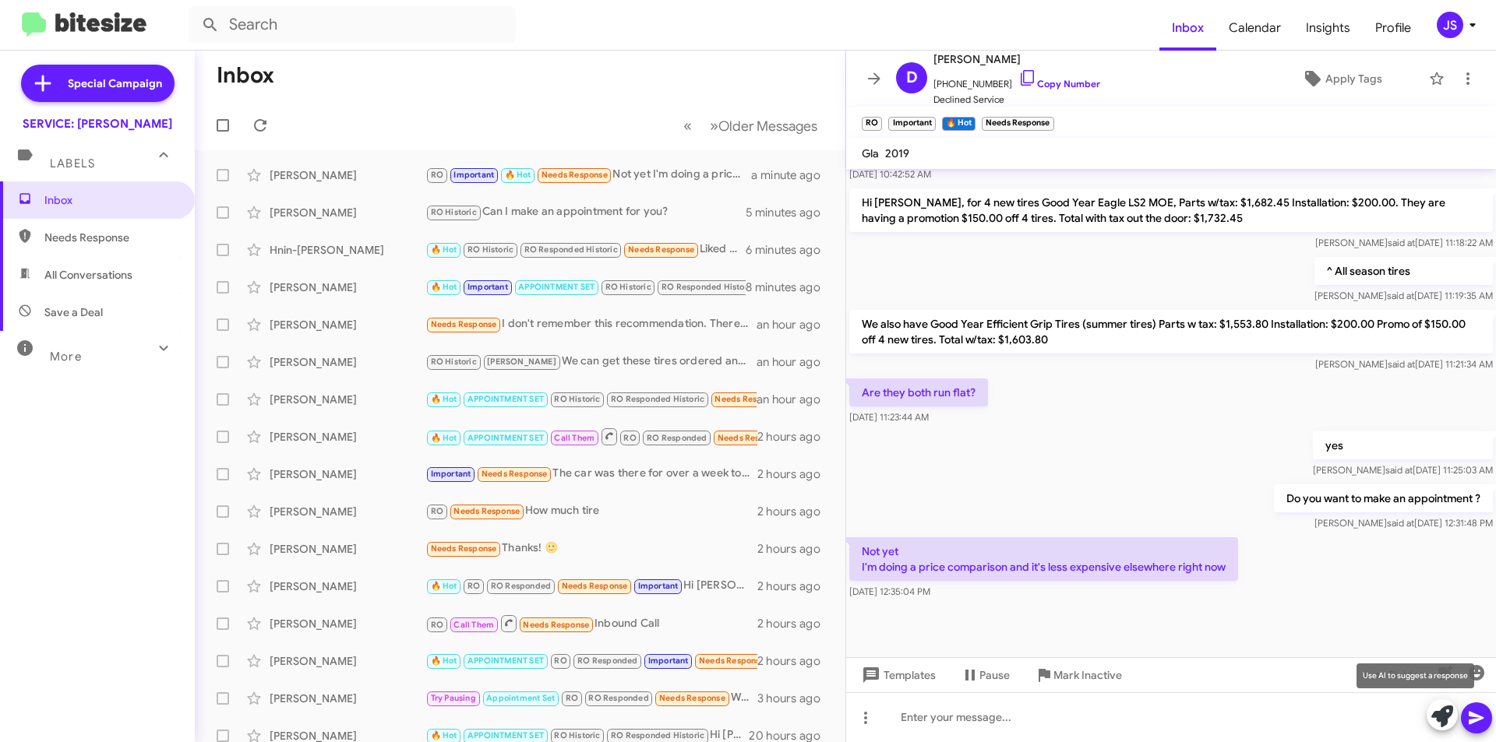
click at [1435, 710] on icon at bounding box center [1442, 717] width 22 height 22
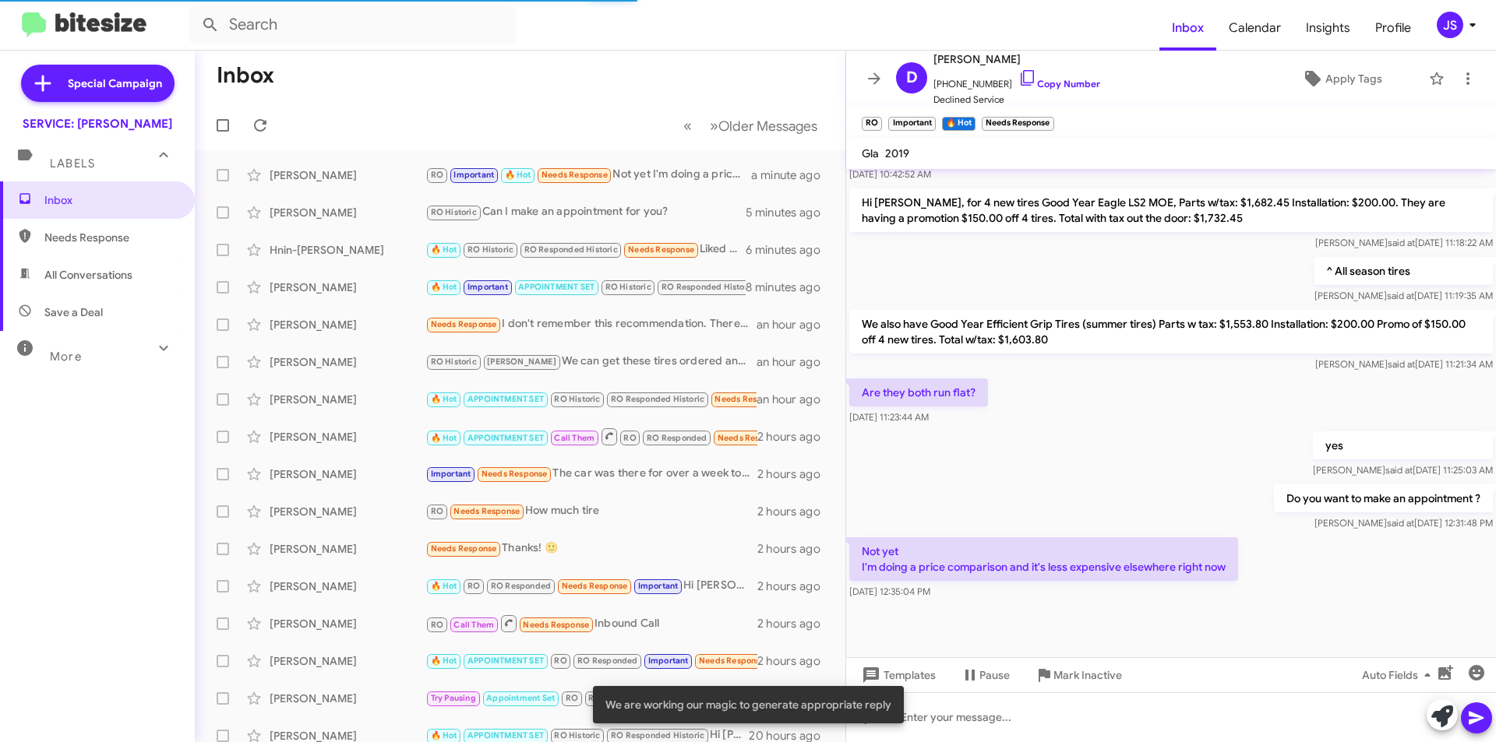
scroll to position [826, 0]
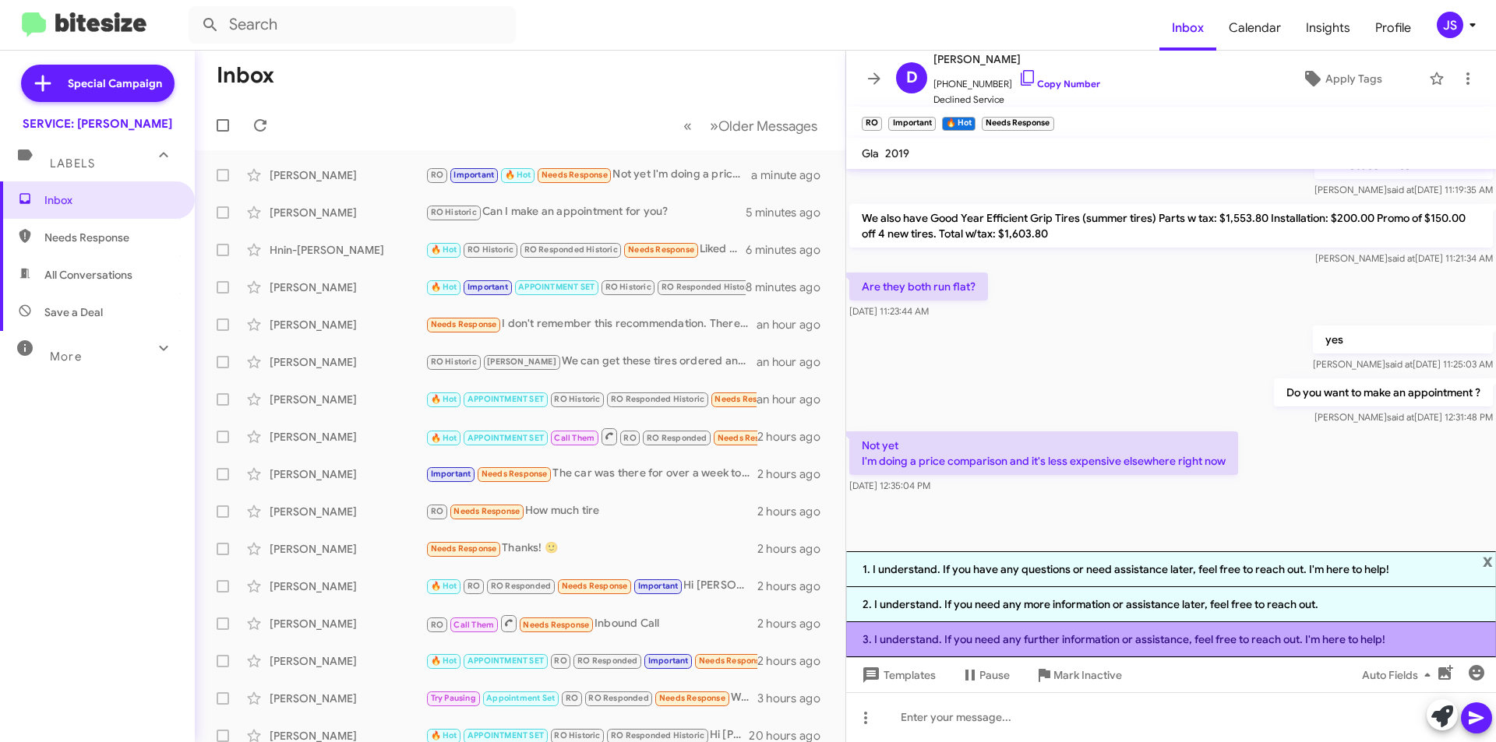
click at [1166, 632] on li "3. I understand. If you need any further information or assistance, feel free t…" at bounding box center [1171, 639] width 650 height 35
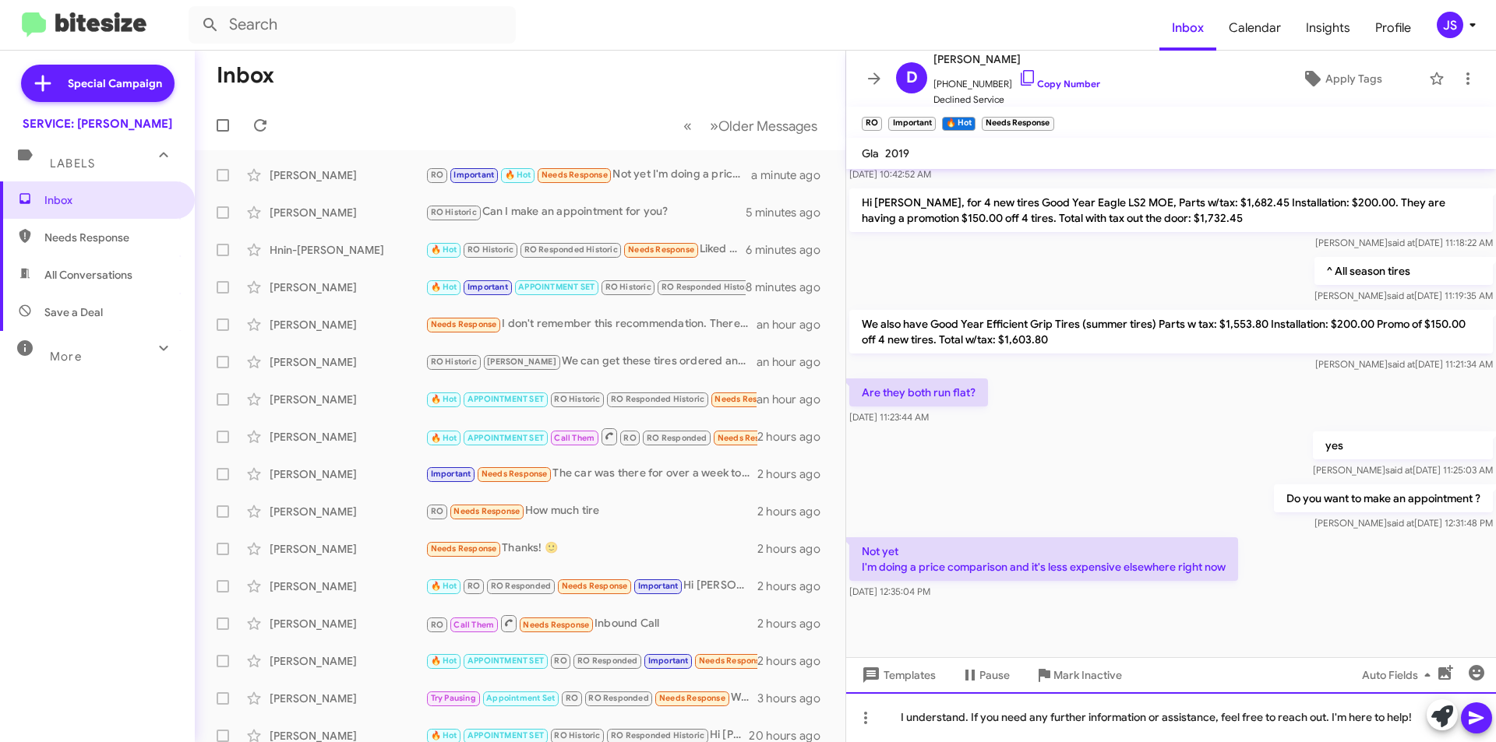
click at [978, 724] on div "I understand. If you need any further information or assistance, feel free to r…" at bounding box center [1171, 717] width 650 height 50
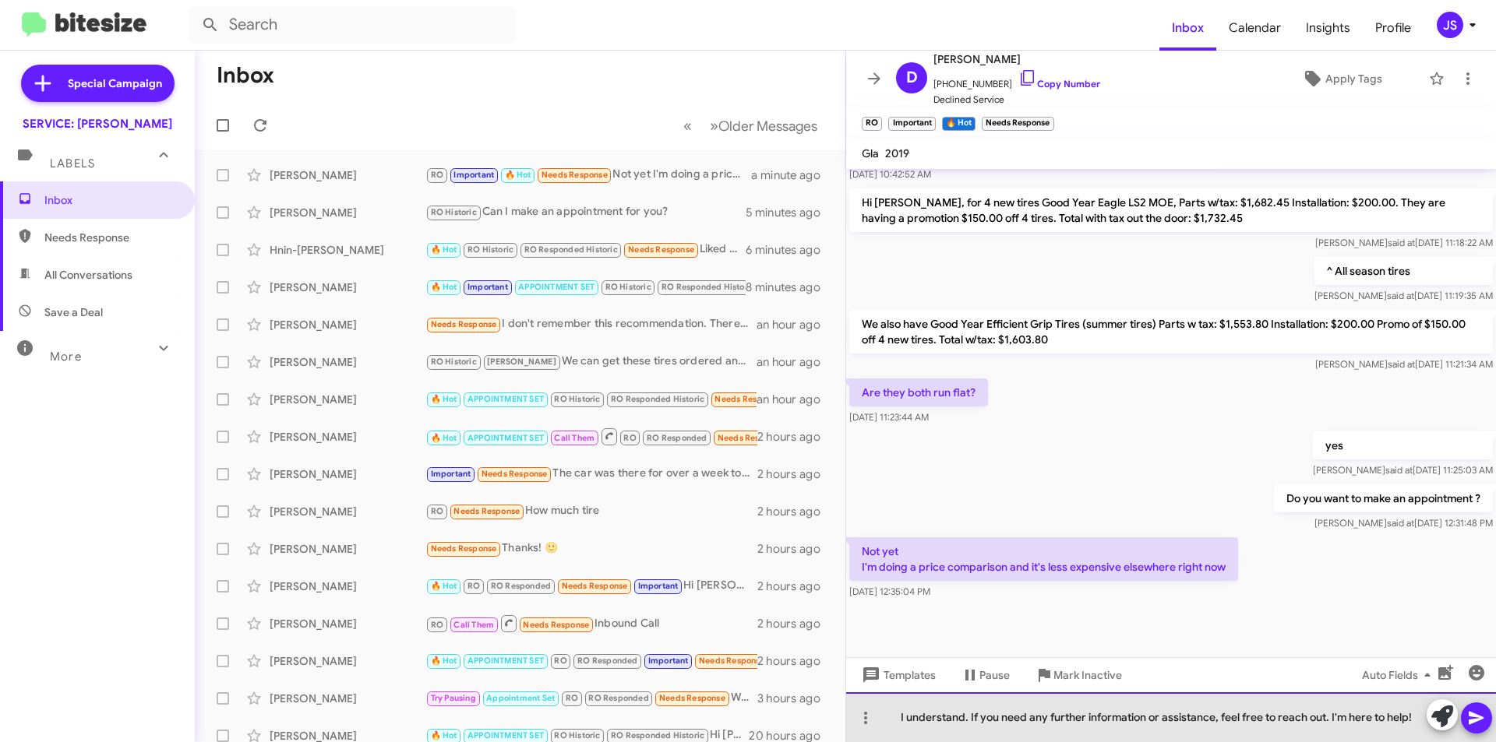
click at [967, 724] on div "I understand. If you need any further information or assistance, feel free to r…" at bounding box center [1171, 717] width 650 height 50
click at [1158, 727] on div "I understand. If you need any further information or assistance, feel free to r…" at bounding box center [1171, 717] width 650 height 50
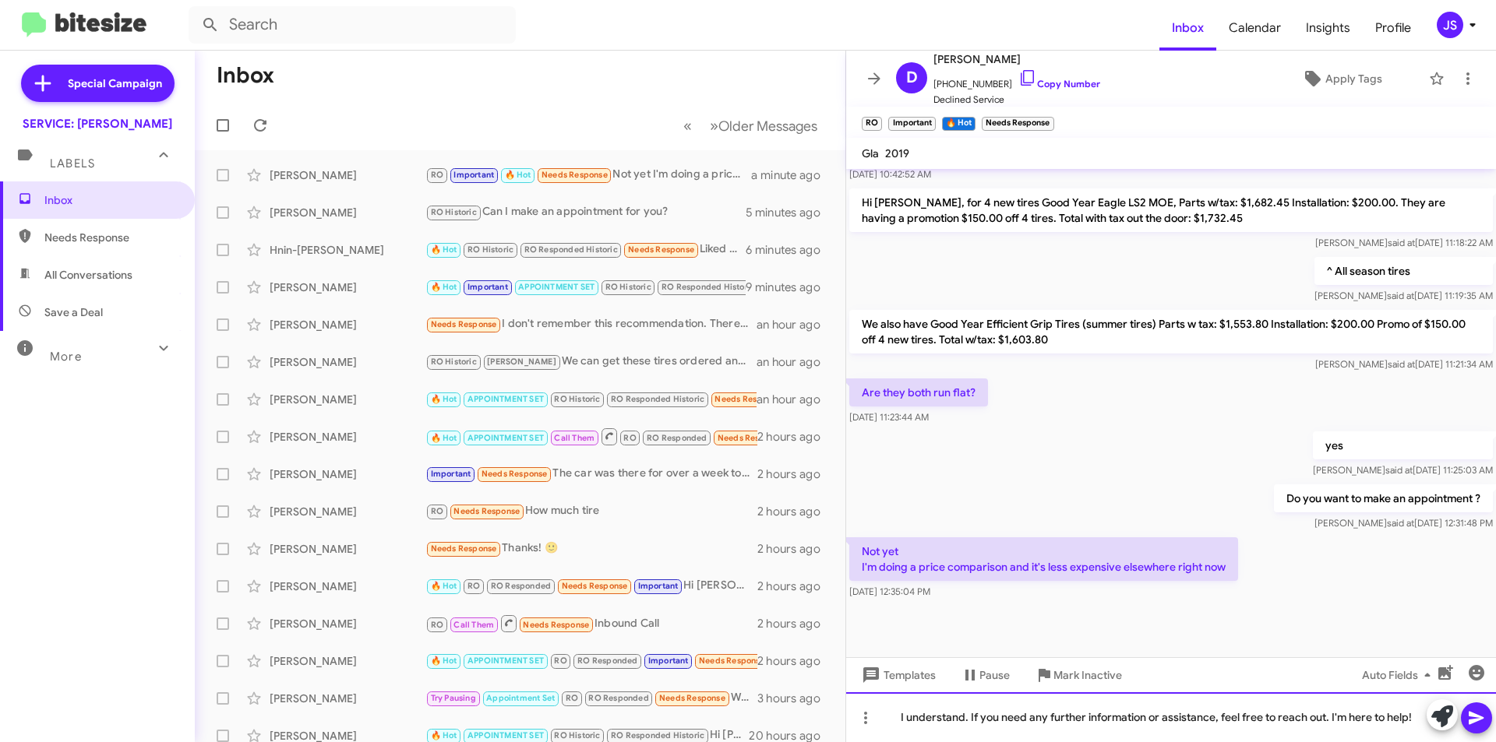
click at [1129, 722] on div "I understand. If you need any further information or assistance, feel free to r…" at bounding box center [1171, 717] width 650 height 50
click at [964, 722] on div "I understand. If you need any further information or assistance, feel free to r…" at bounding box center [1171, 717] width 650 height 50
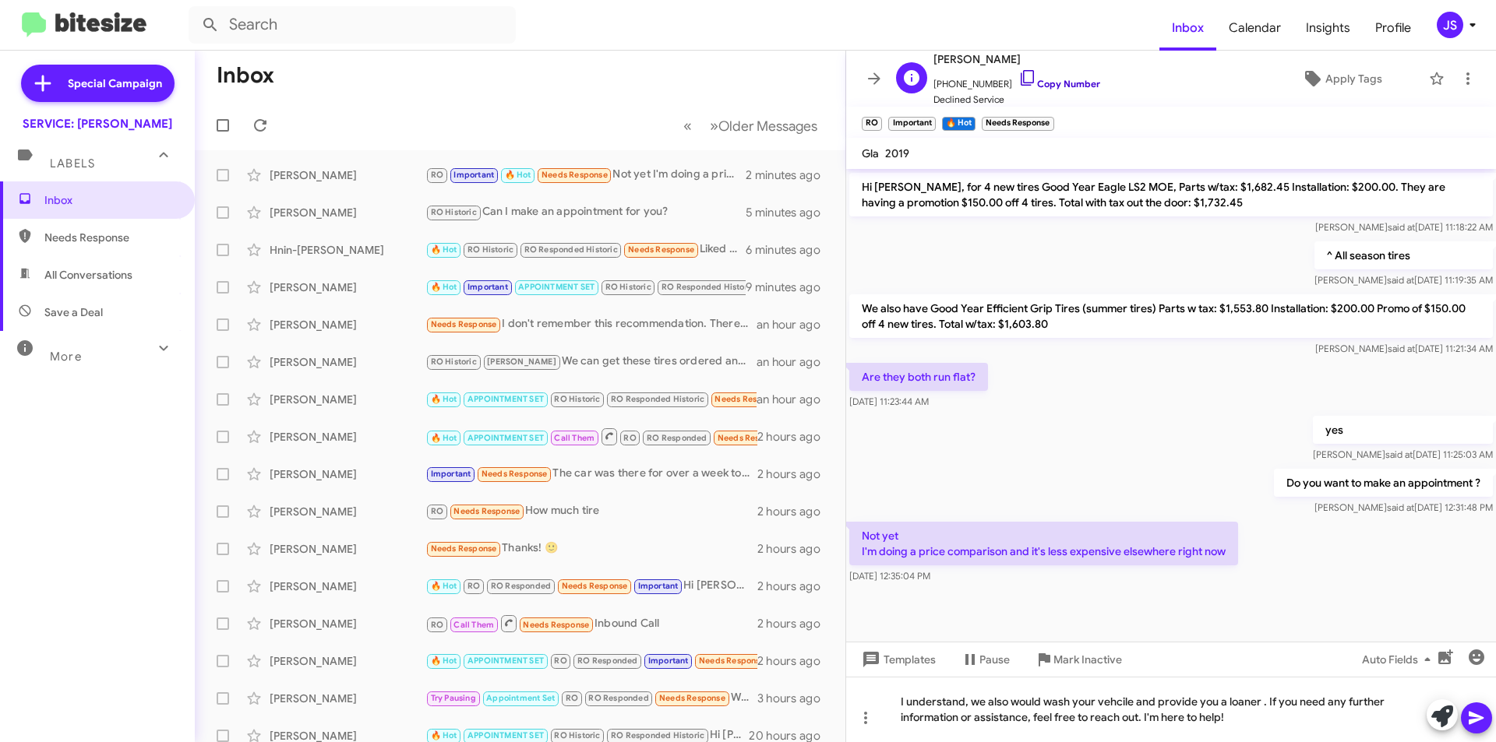
click at [1018, 76] on icon at bounding box center [1027, 78] width 19 height 19
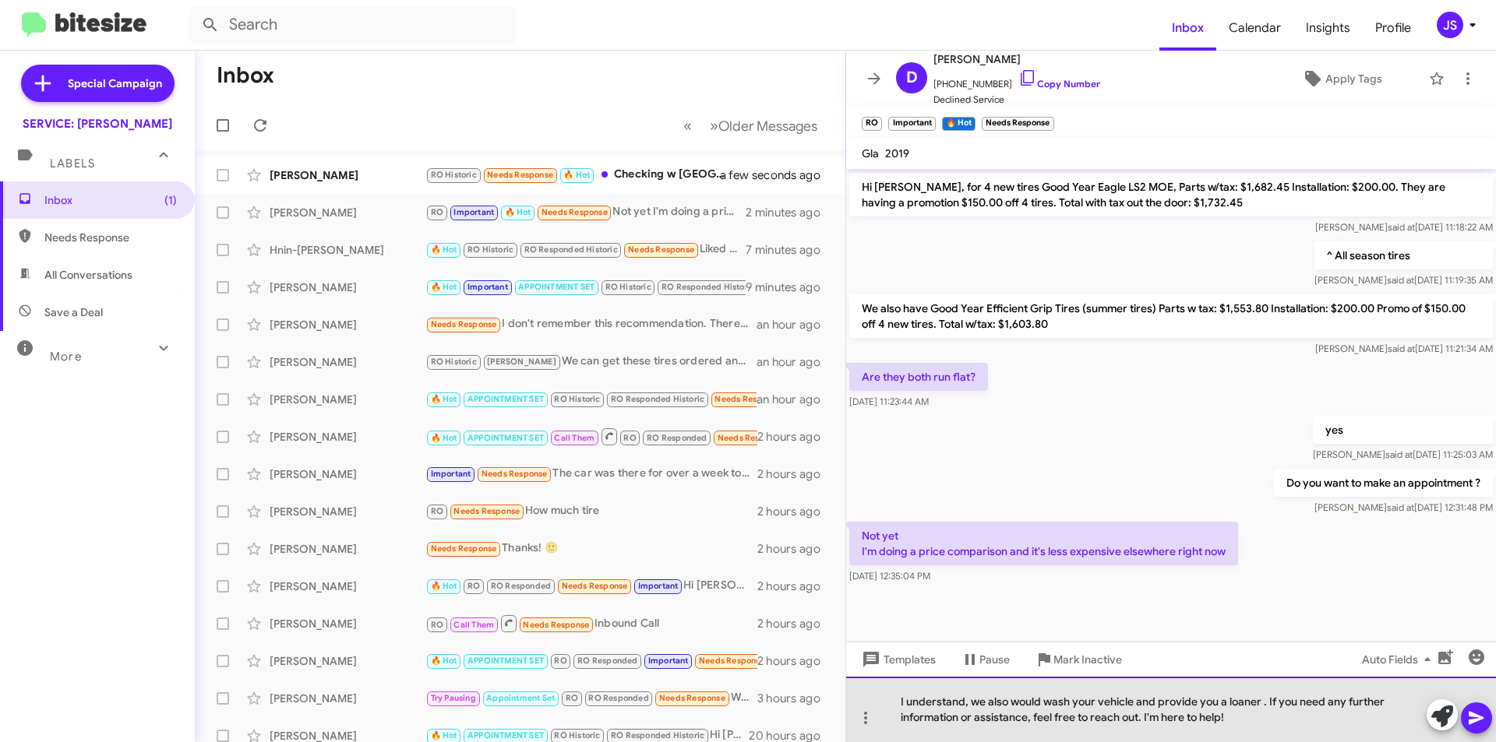
click at [1266, 706] on div "I understand, we also would wash your vehicle and provide you a loaner . If you…" at bounding box center [1171, 709] width 650 height 65
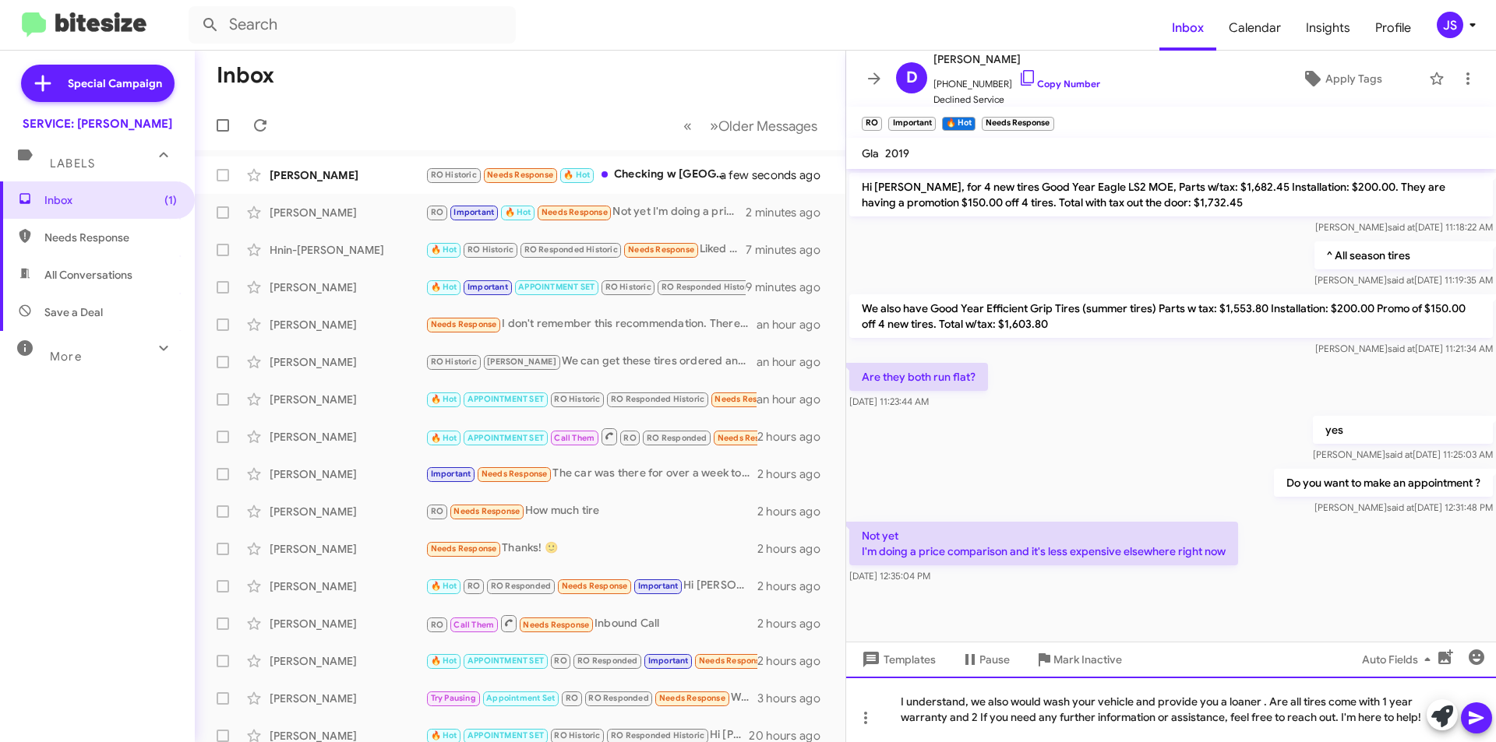
scroll to position [751, 0]
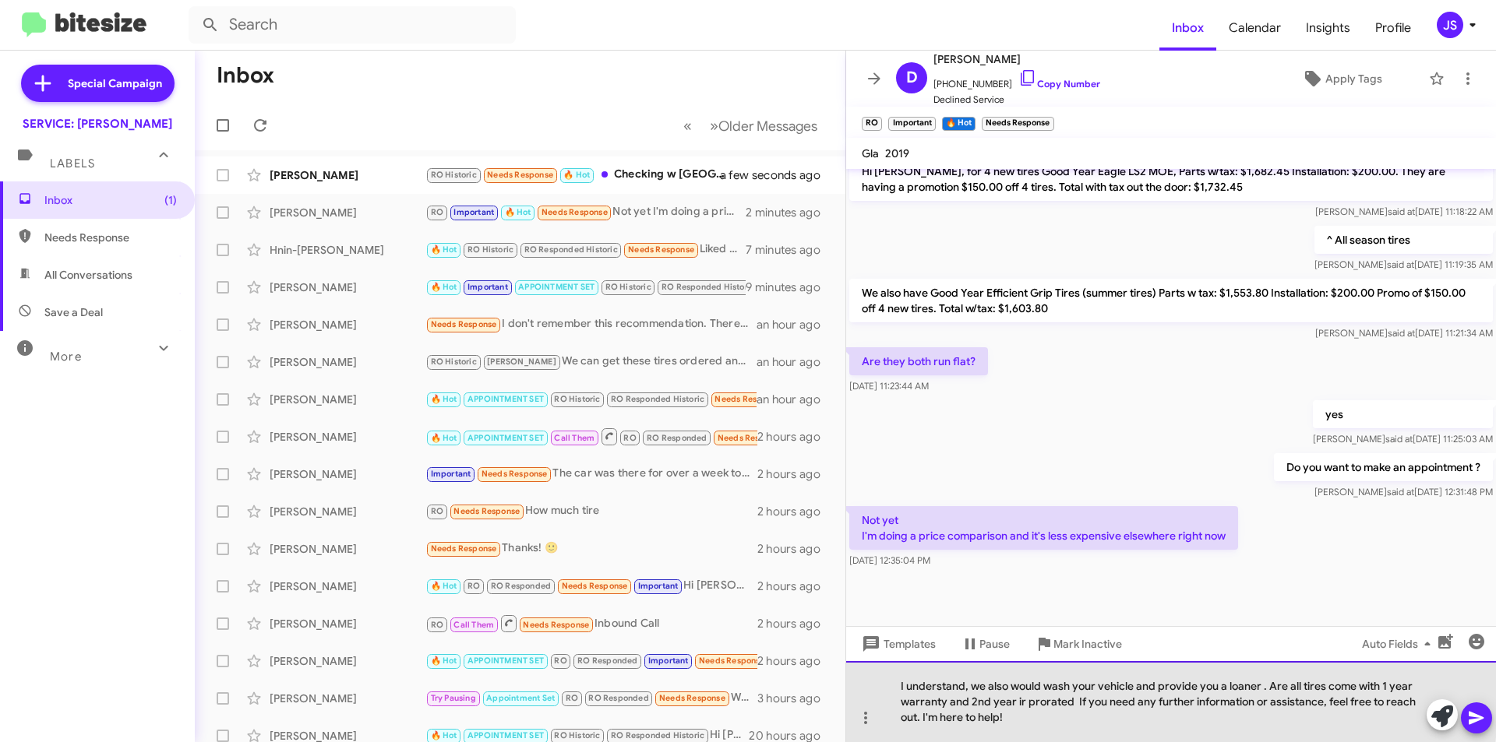
click at [1021, 701] on div "I understand, we also would wash your vehicle and provide you a loaner . Are al…" at bounding box center [1171, 701] width 650 height 81
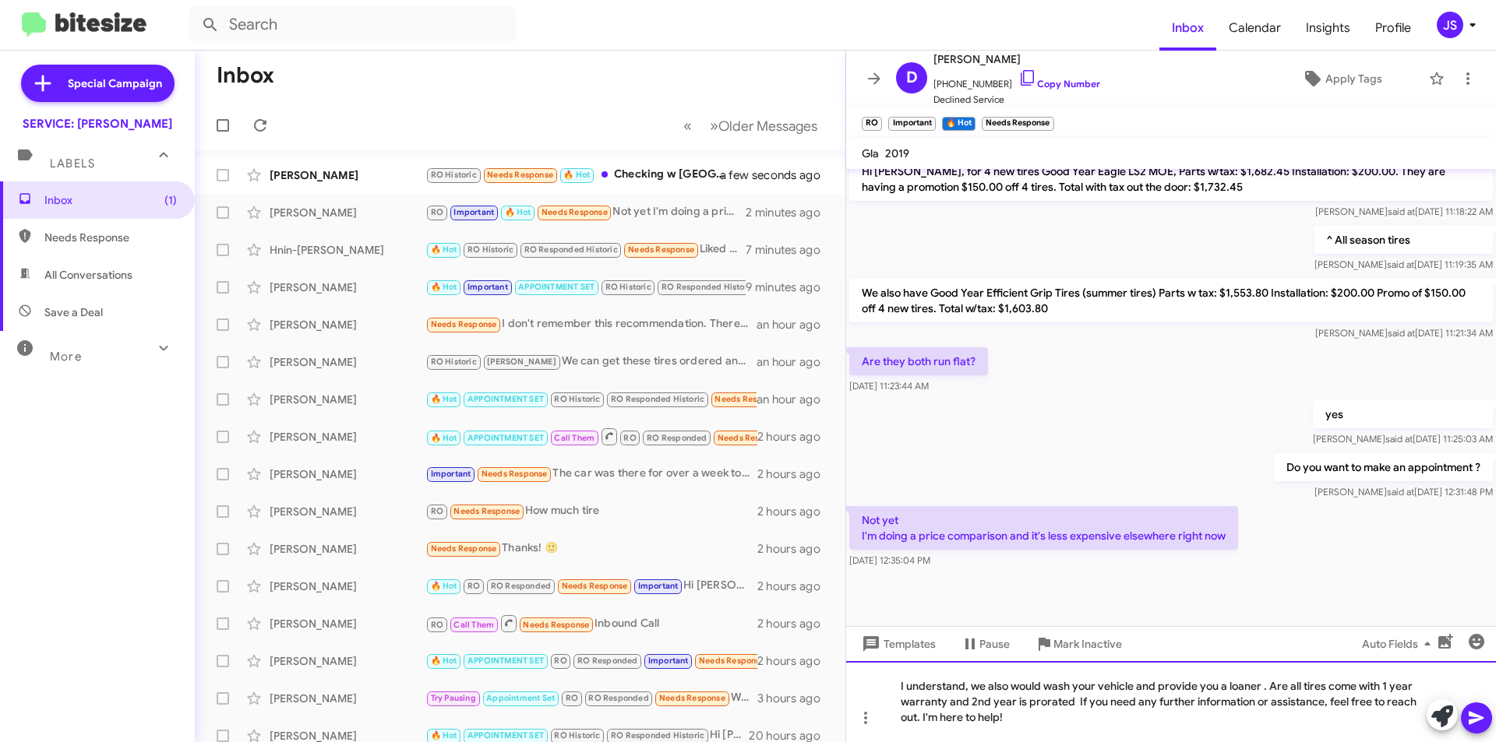
click at [1006, 685] on div "I understand, we also would wash your vehicle and provide you a loaner . Are al…" at bounding box center [1171, 701] width 650 height 81
click at [1040, 683] on div "I understand, we also would wash your vehicle and provide you a loaner . Are al…" at bounding box center [1171, 701] width 650 height 81
click at [962, 689] on div "I understand, we als wash your vehicle and provide you a loaner . Are all tires…" at bounding box center [1171, 701] width 650 height 81
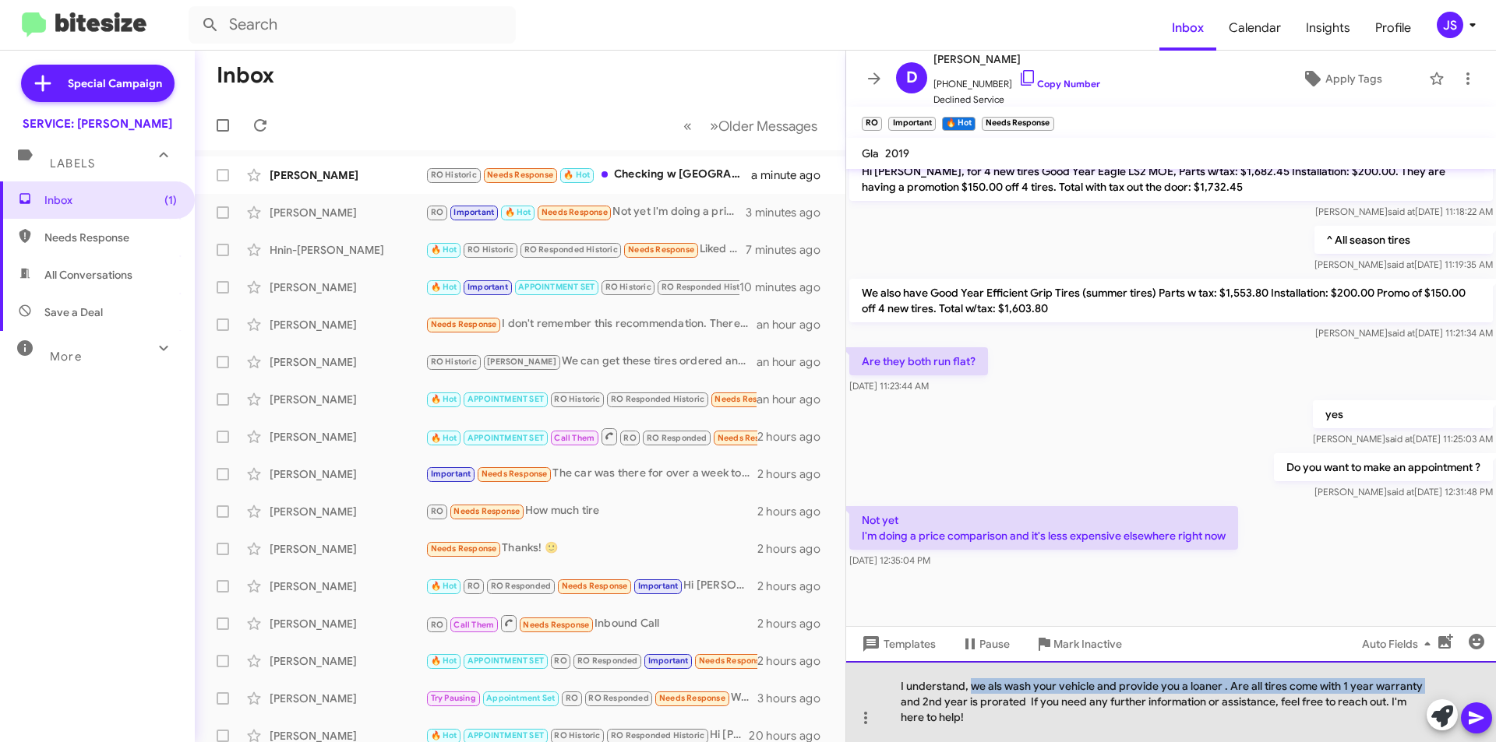
drag, startPoint x: 969, startPoint y: 688, endPoint x: 835, endPoint y: 696, distance: 134.3
click at [835, 696] on div "Inbox « Previous » Next Older Messages Denise Doily-Swift RO Historic Needs Res…" at bounding box center [845, 397] width 1301 height 692
click at [946, 688] on div "I understand, we als wash your vehicle and provide you a loaner . Are all tires…" at bounding box center [1171, 701] width 650 height 81
drag, startPoint x: 964, startPoint y: 688, endPoint x: 869, endPoint y: 689, distance: 95.0
click at [869, 689] on div "I understand, we als wash your vehicle and provide you a loaner . Are all tires…" at bounding box center [1171, 701] width 650 height 81
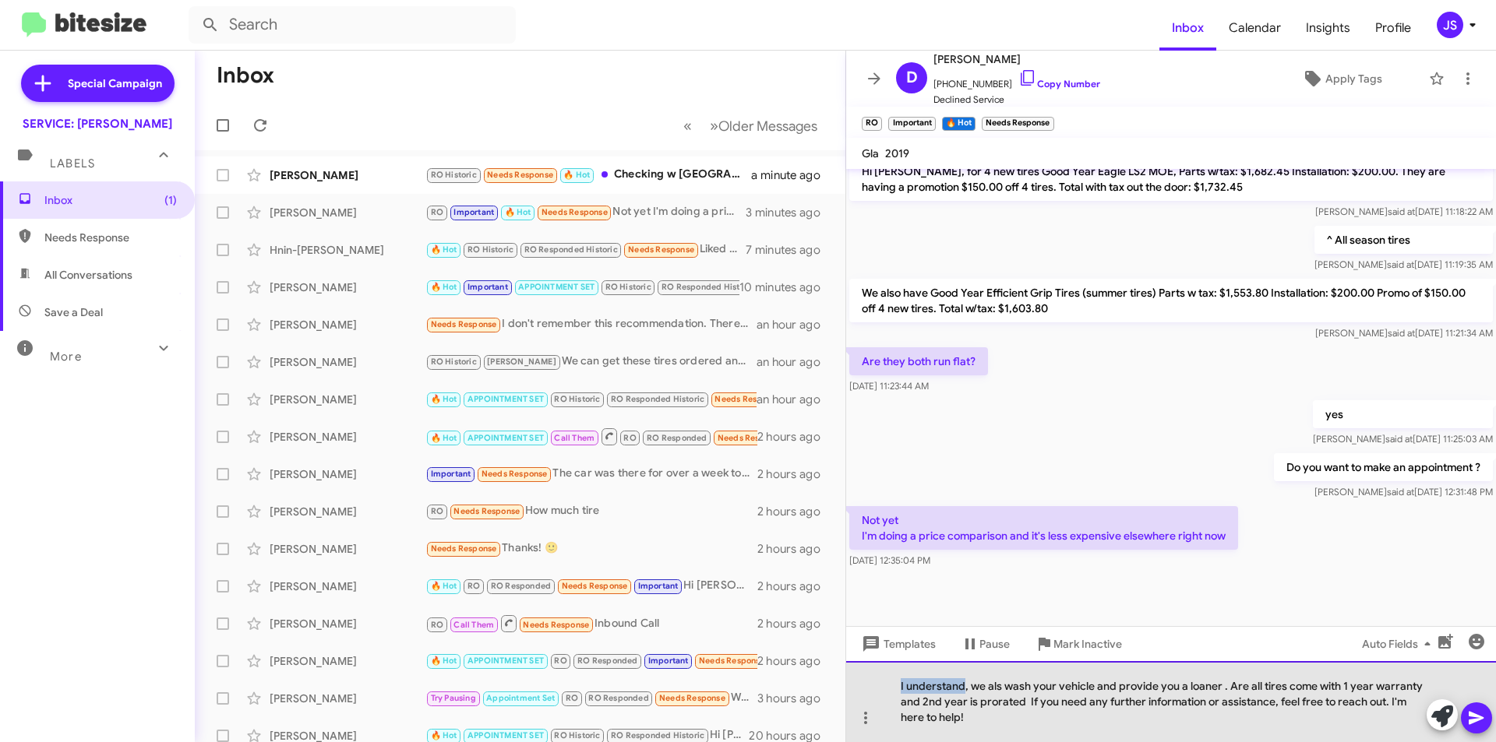
click at [935, 686] on div "I understand, we als wash your vehicle and provide you a loaner . Are all tires…" at bounding box center [1171, 701] width 650 height 81
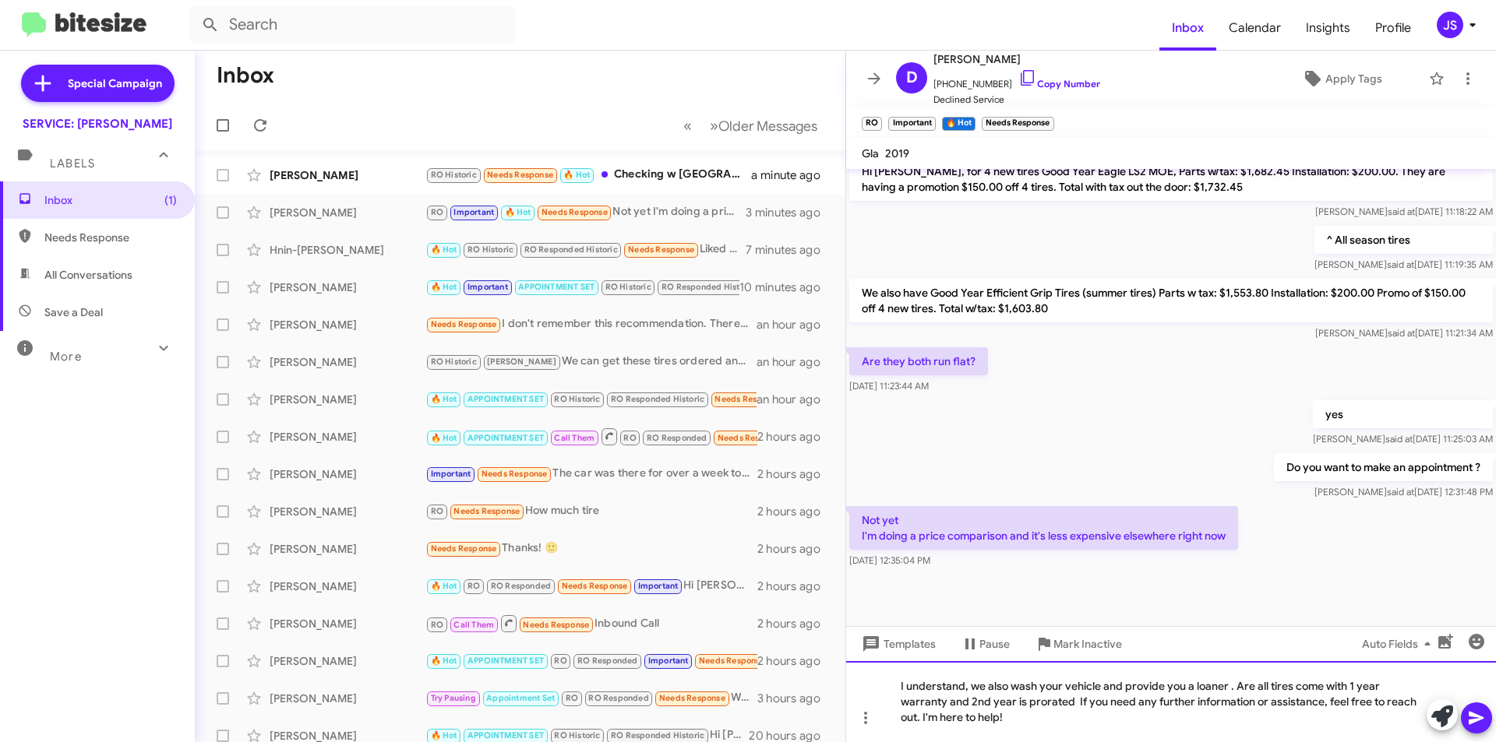
click at [1348, 691] on div "I understand, we also wash your vehicle and provide you a loaner . Are all tire…" at bounding box center [1171, 701] width 650 height 81
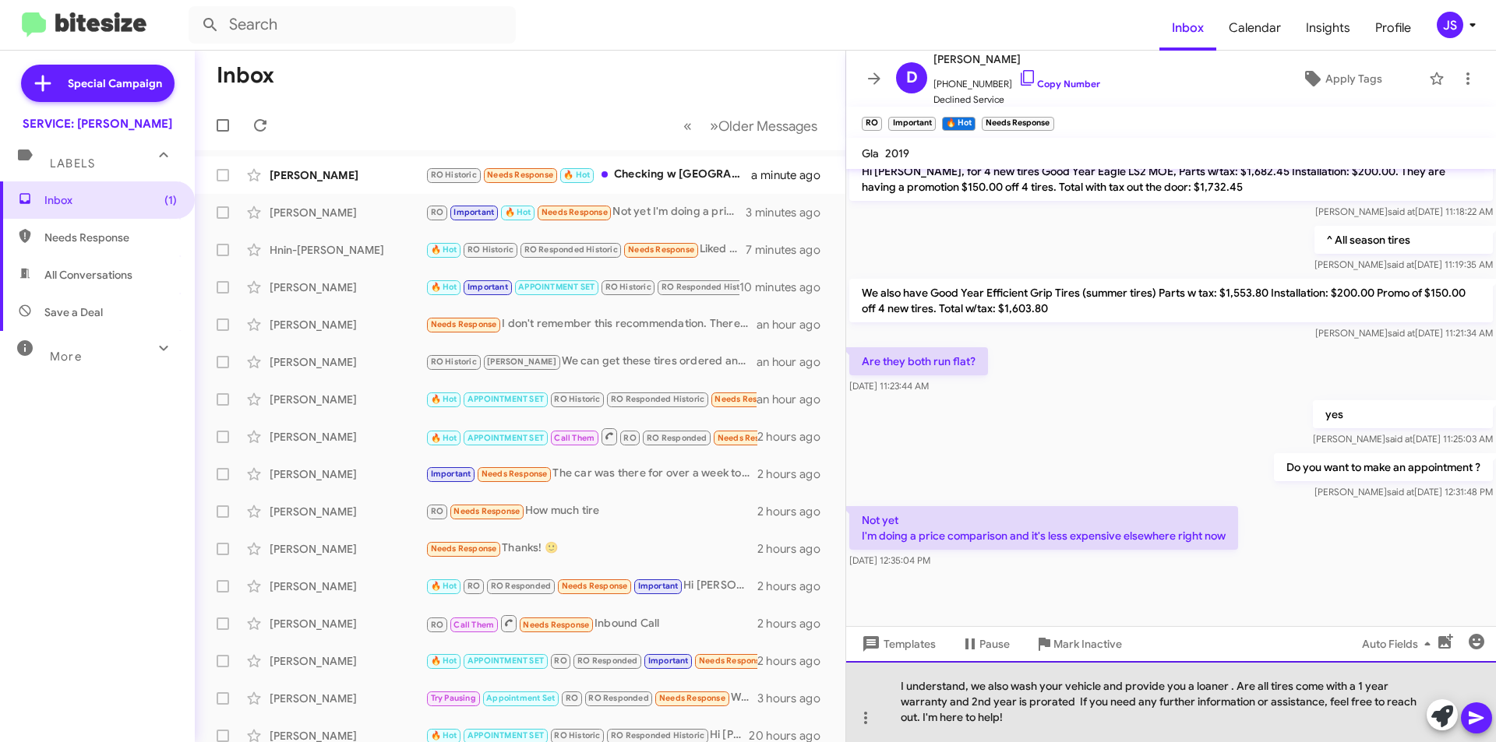
click at [1074, 703] on div "I understand, we also wash your vehicle and provide you a loaner . Are all tire…" at bounding box center [1171, 701] width 650 height 81
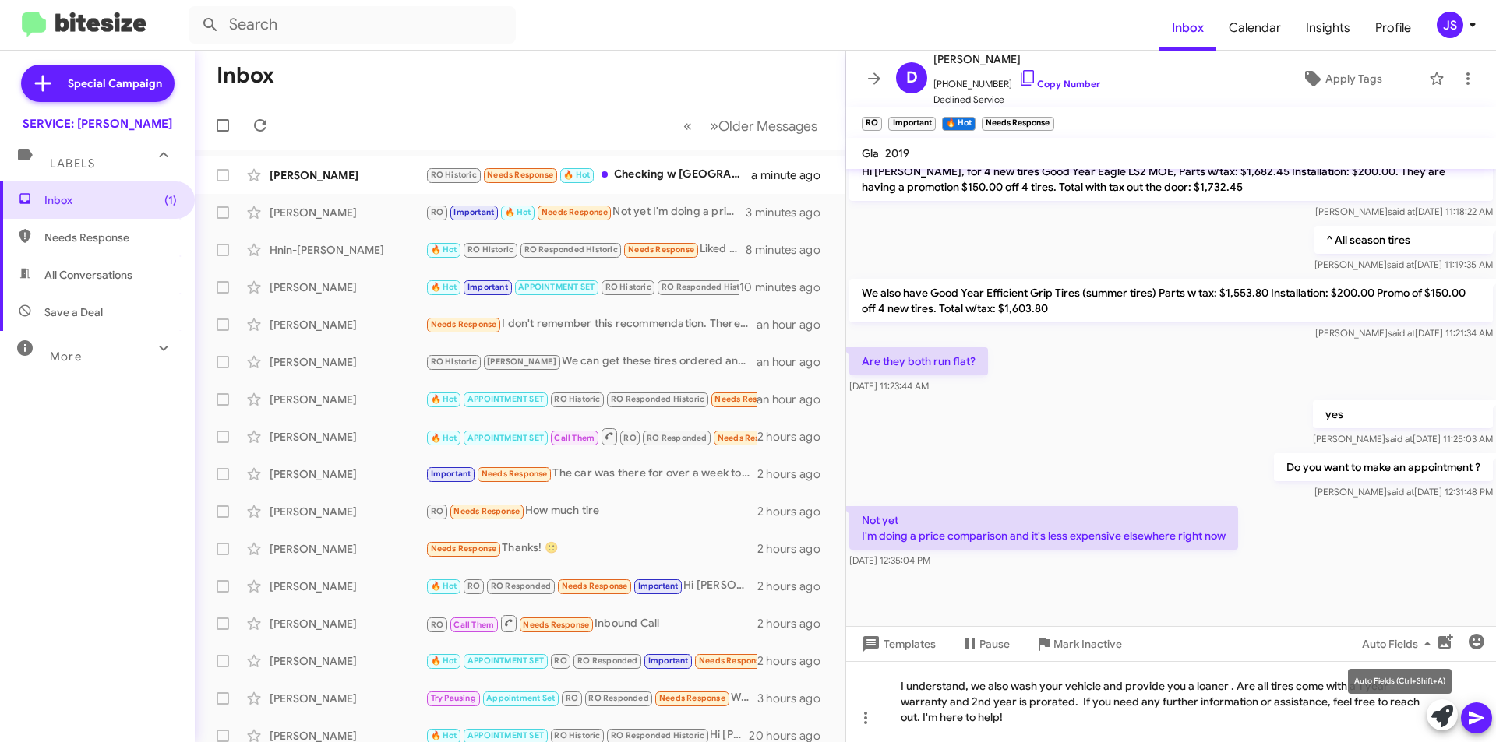
click at [1390, 684] on div "Auto Fields (Ctrl+Shift+A)" at bounding box center [1400, 681] width 104 height 25
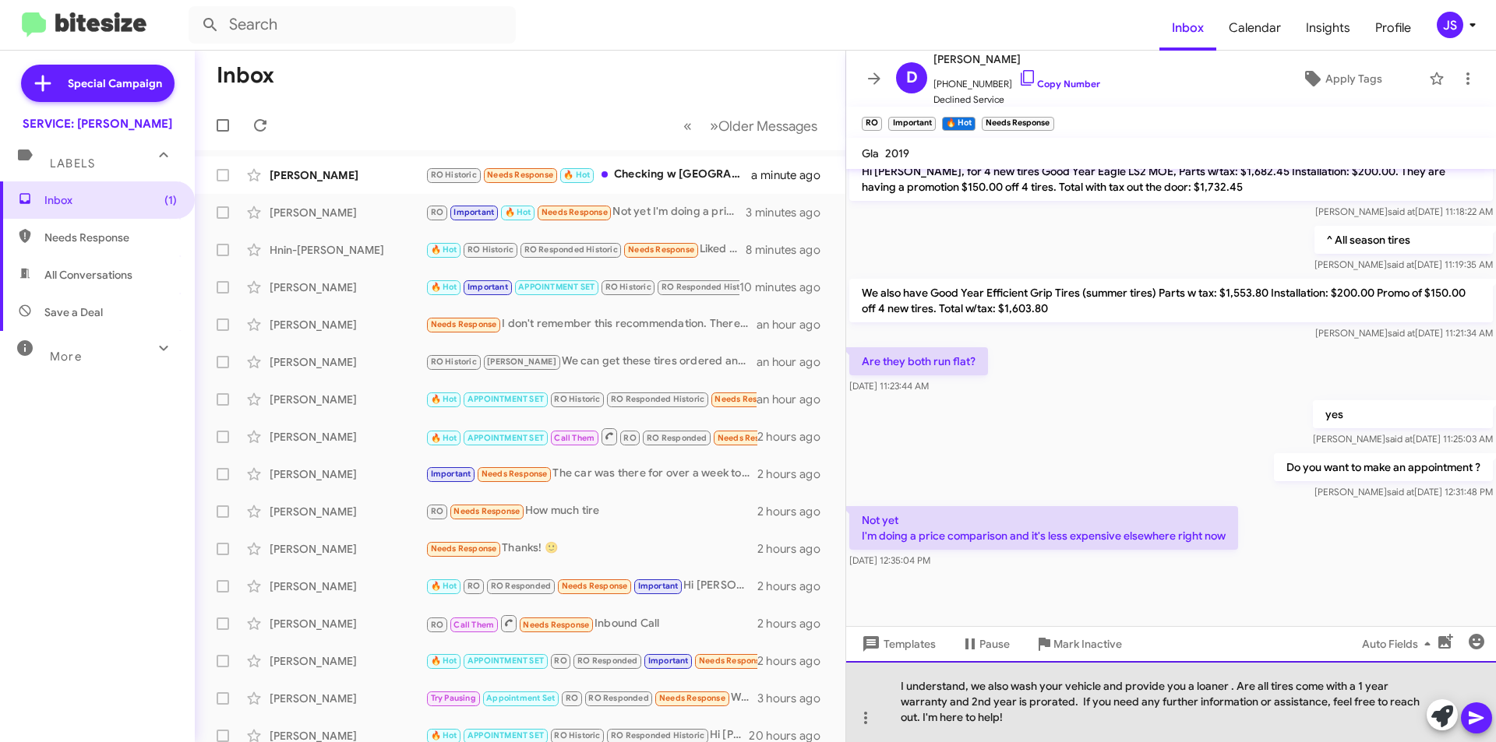
click at [1355, 724] on div "I understand, we also wash your vehicle and provide you a loaner . Are all tire…" at bounding box center [1171, 701] width 650 height 81
click at [1393, 693] on div "I understand, we also wash your vehicle and provide you a loaner . Are all tire…" at bounding box center [1171, 701] width 650 height 81
click at [974, 703] on div "I understand, we also wash your vehicle and provide you a loaner . Are all tire…" at bounding box center [1171, 701] width 650 height 81
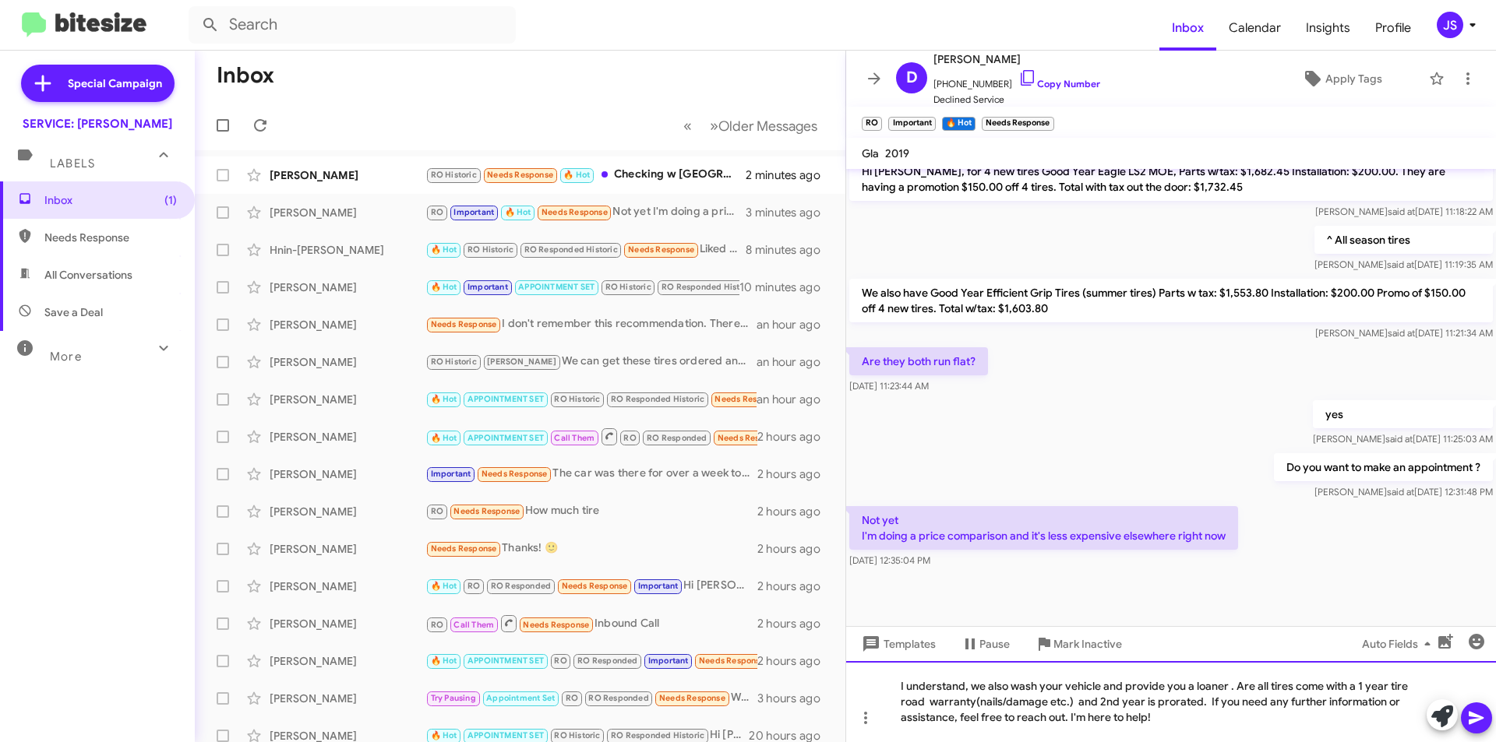
click at [1253, 684] on div "I understand, we also wash your vehicle and provide you a loaner . Are all tire…" at bounding box center [1171, 701] width 650 height 81
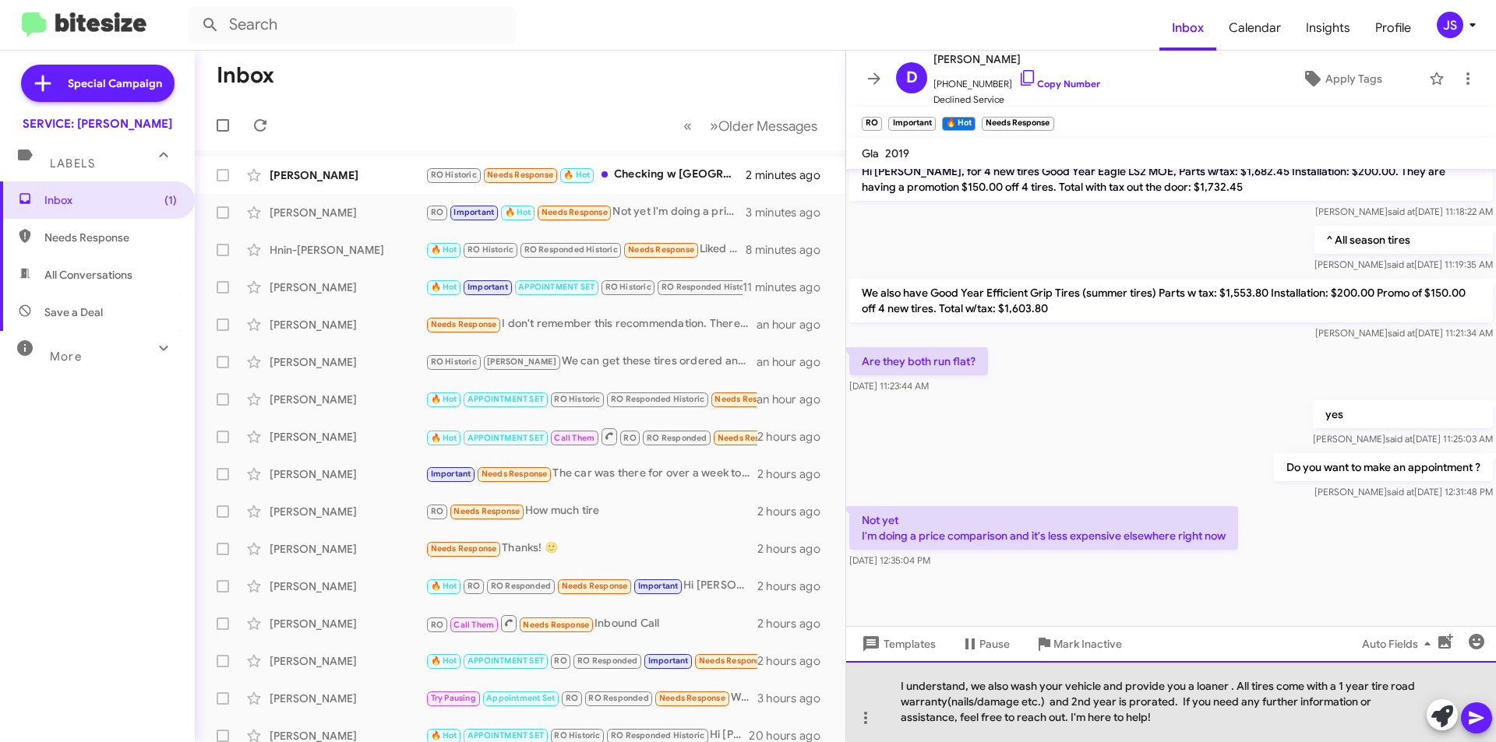
click at [1251, 689] on div "I understand, we also wash your vehicle and provide you a loaner . All tires co…" at bounding box center [1171, 701] width 650 height 81
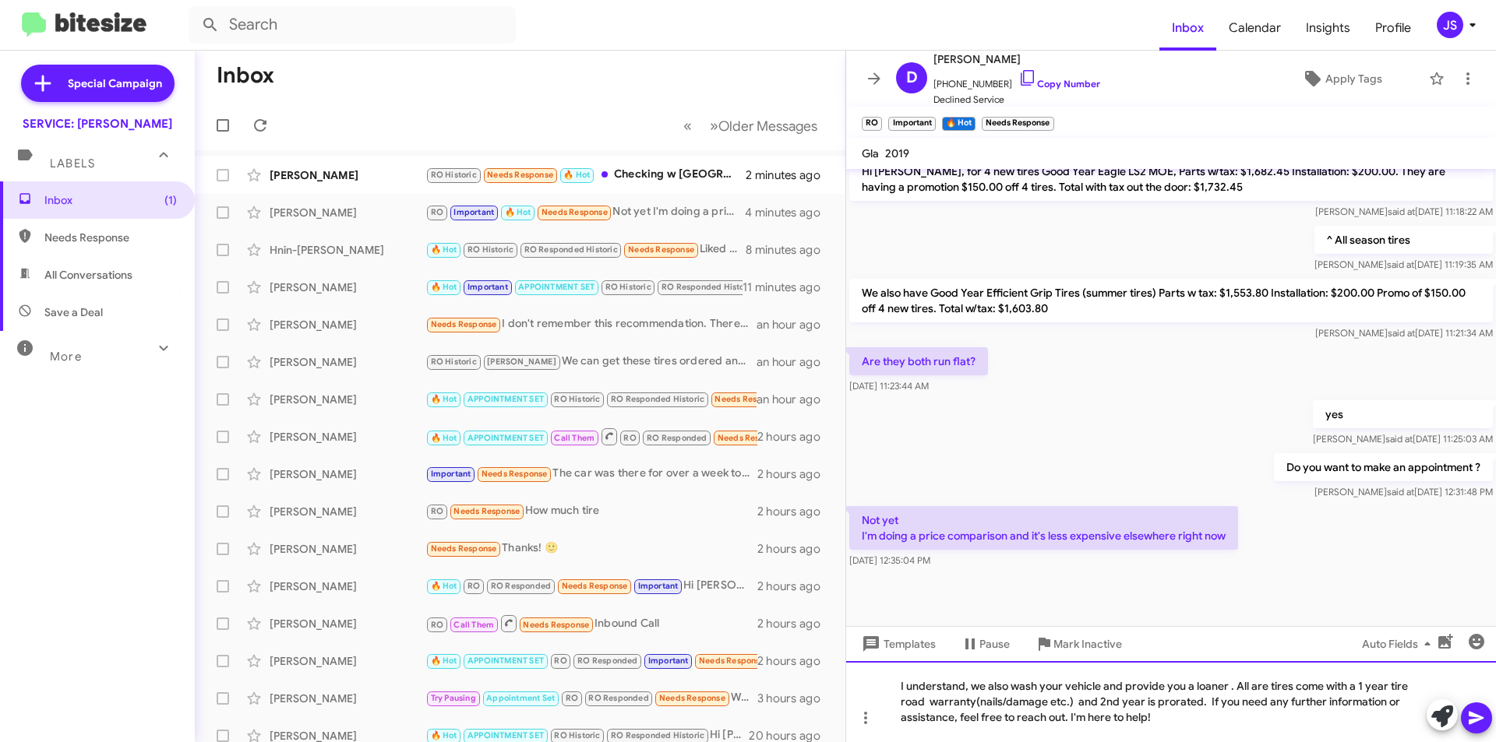
click at [1407, 688] on div "I understand, we also wash your vehicle and provide you a loaner . All are tire…" at bounding box center [1171, 701] width 650 height 81
click at [1316, 709] on div "I understand, we also wash your vehicle and provide you a loaner . All are tire…" at bounding box center [1171, 701] width 650 height 81
click at [1411, 688] on div "I understand, we also wash your vehicle and provide you a loaner . All are tire…" at bounding box center [1171, 701] width 650 height 81
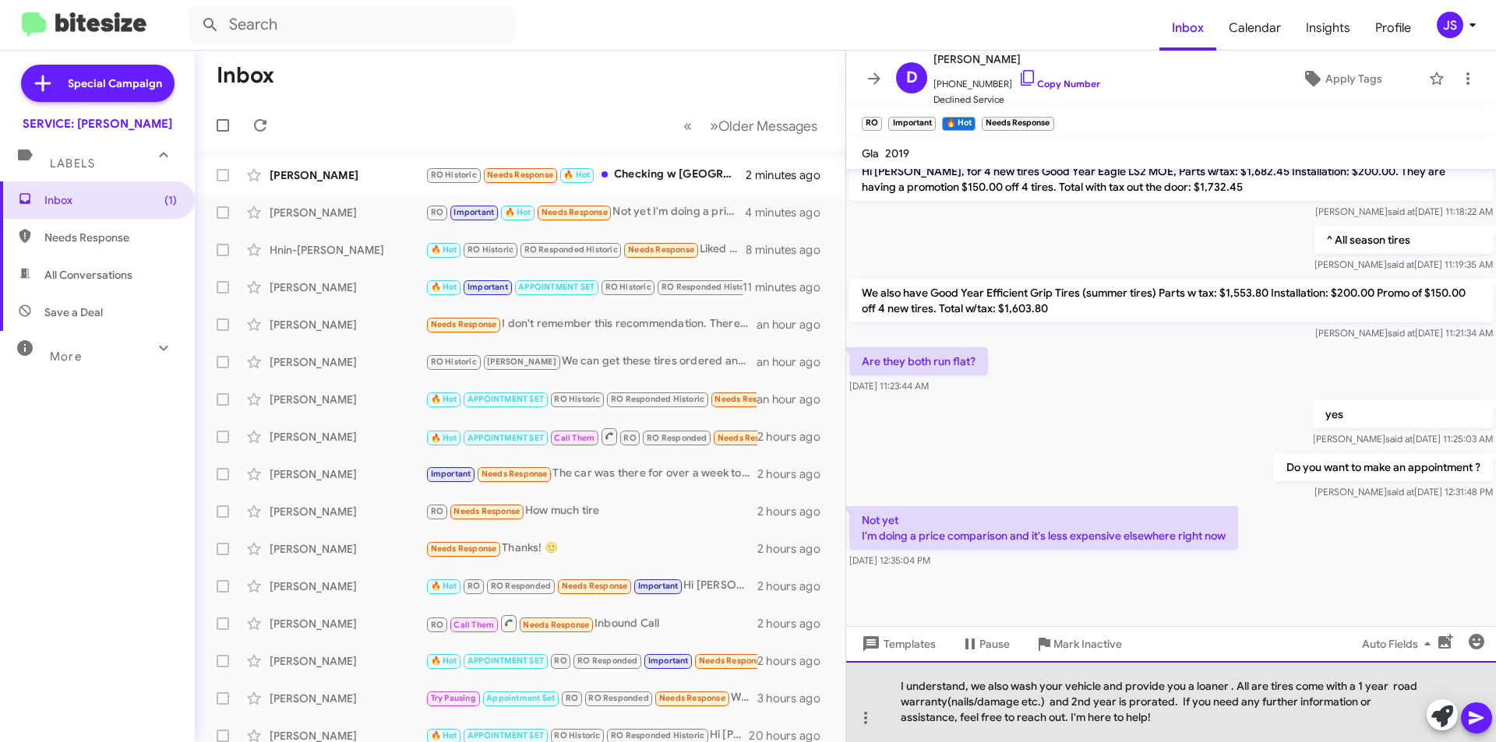
click at [1213, 728] on div "I understand, we also wash your vehicle and provide you a loaner . All are tire…" at bounding box center [1171, 701] width 650 height 81
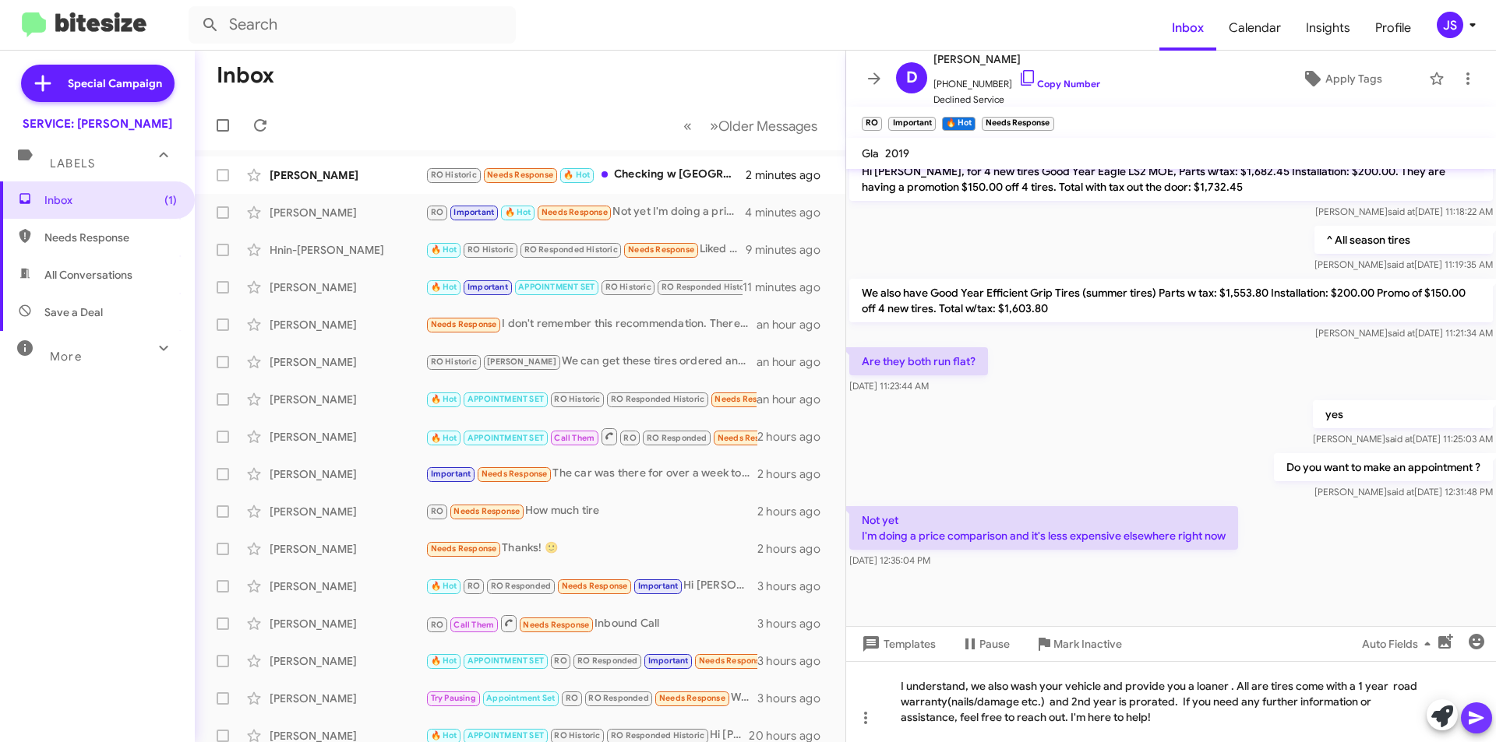
click at [1476, 708] on span at bounding box center [1476, 718] width 19 height 31
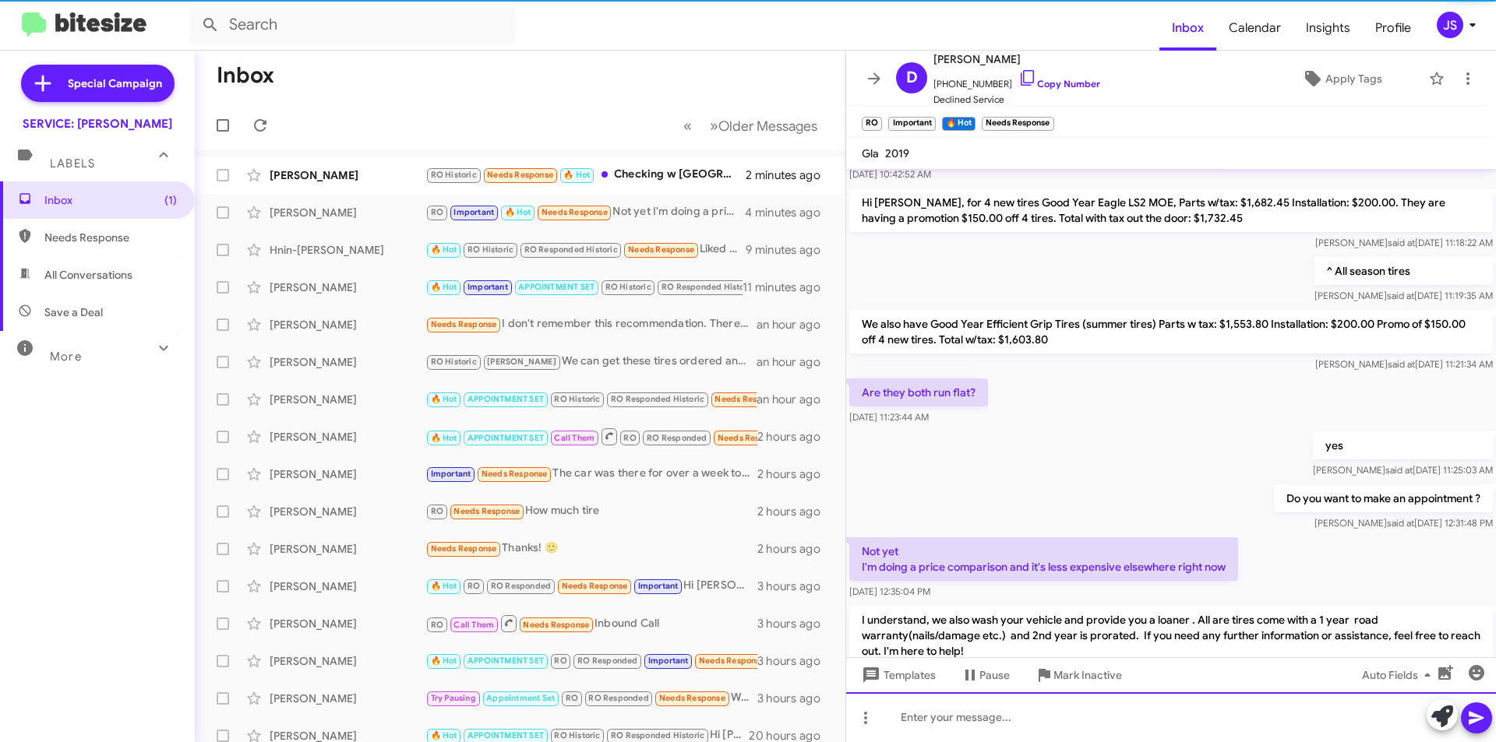
scroll to position [0, 0]
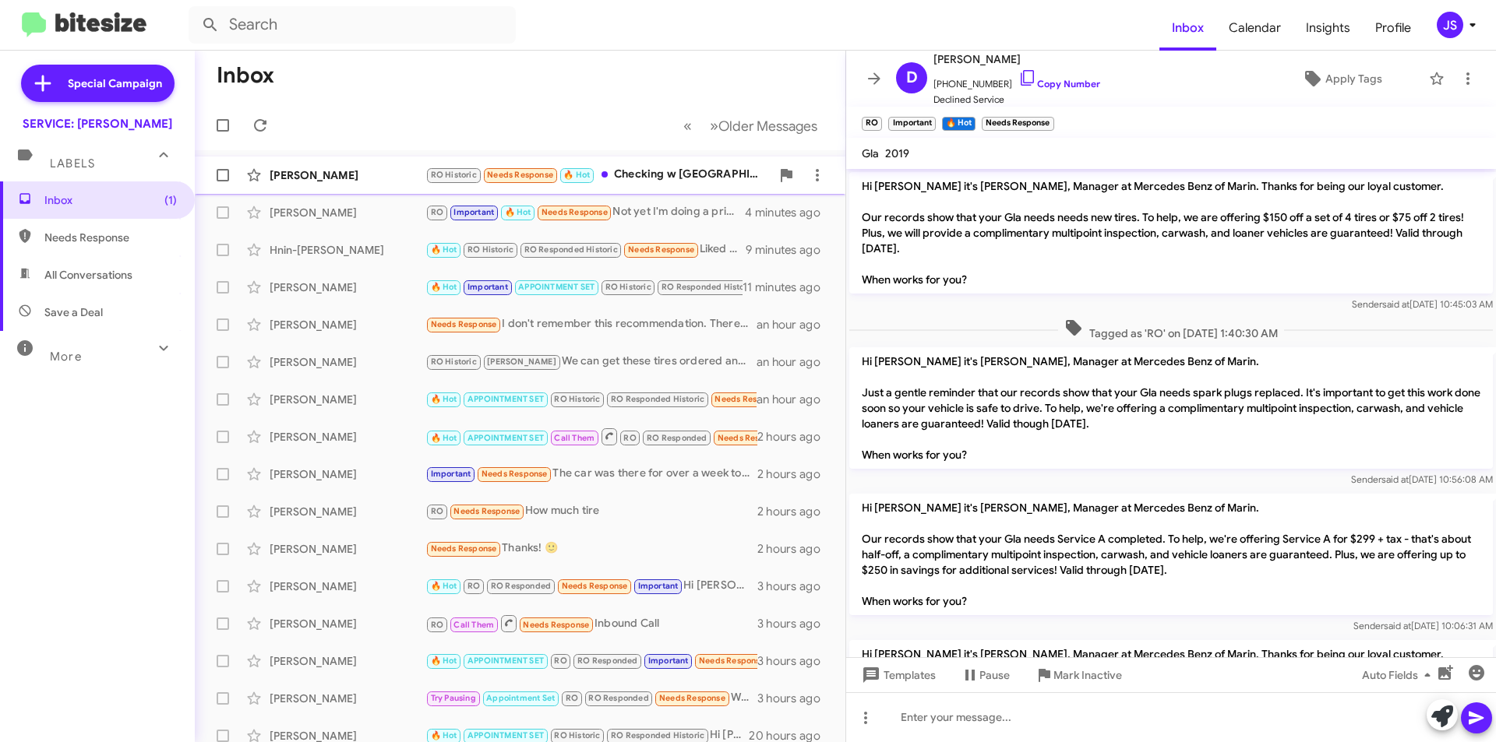
click at [403, 180] on div "[PERSON_NAME]" at bounding box center [348, 175] width 156 height 16
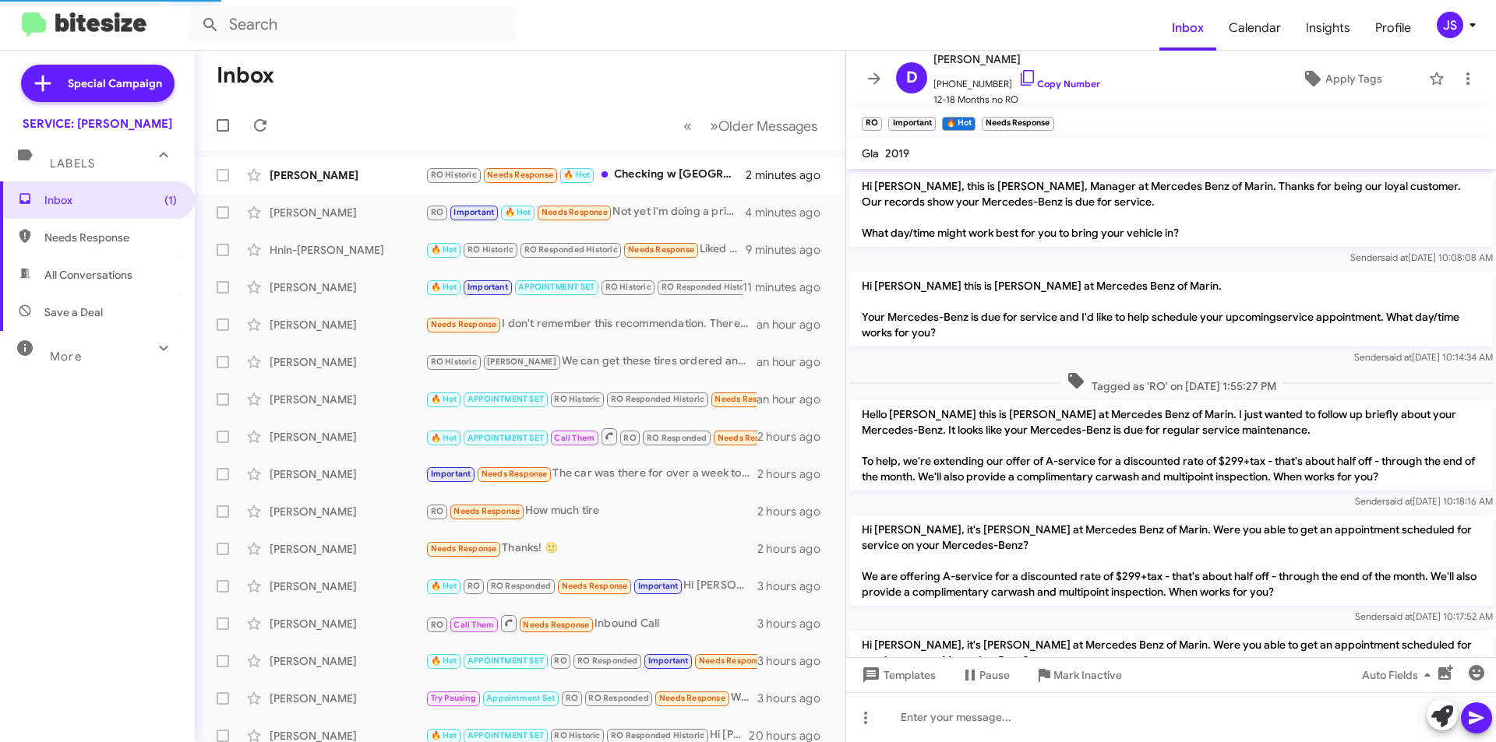
scroll to position [466, 0]
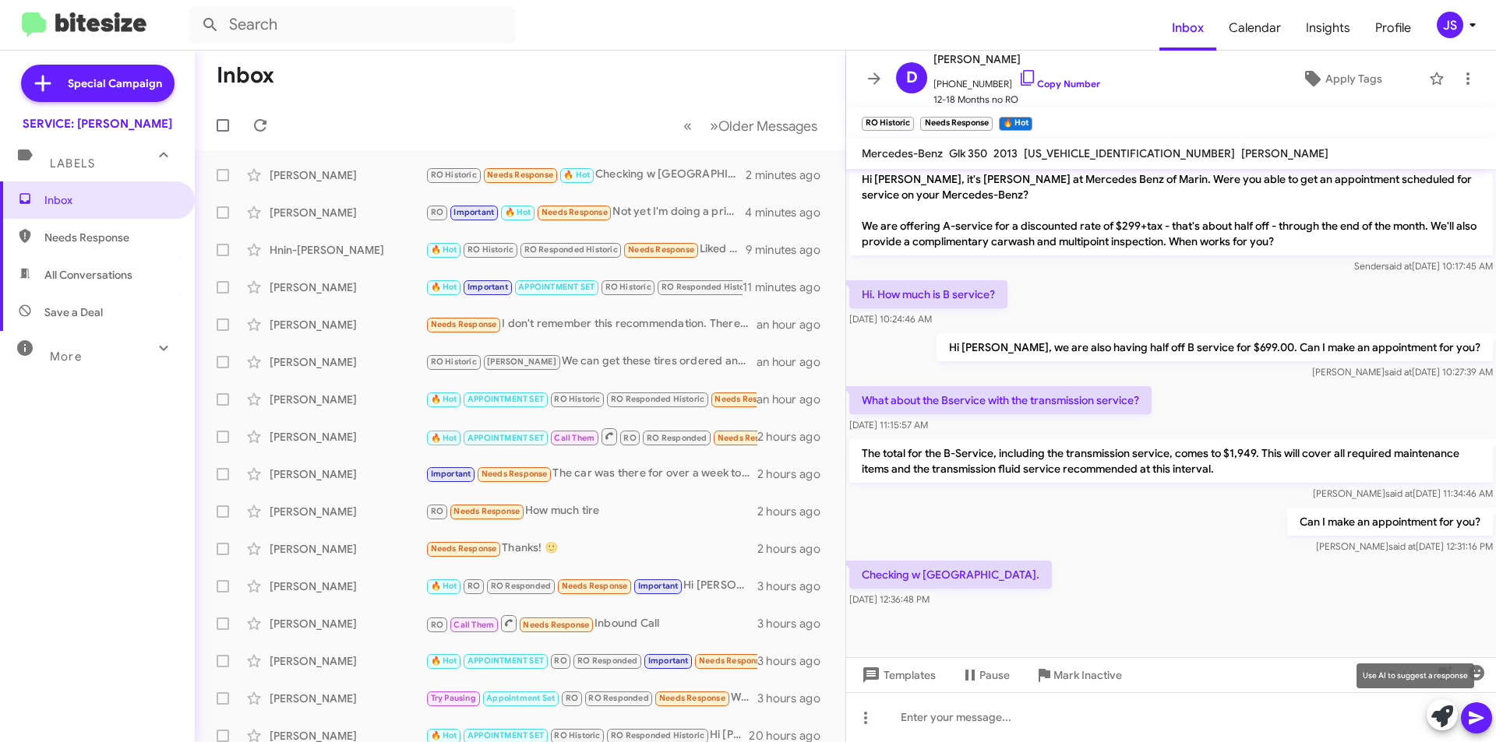
click at [1435, 714] on icon at bounding box center [1442, 717] width 22 height 22
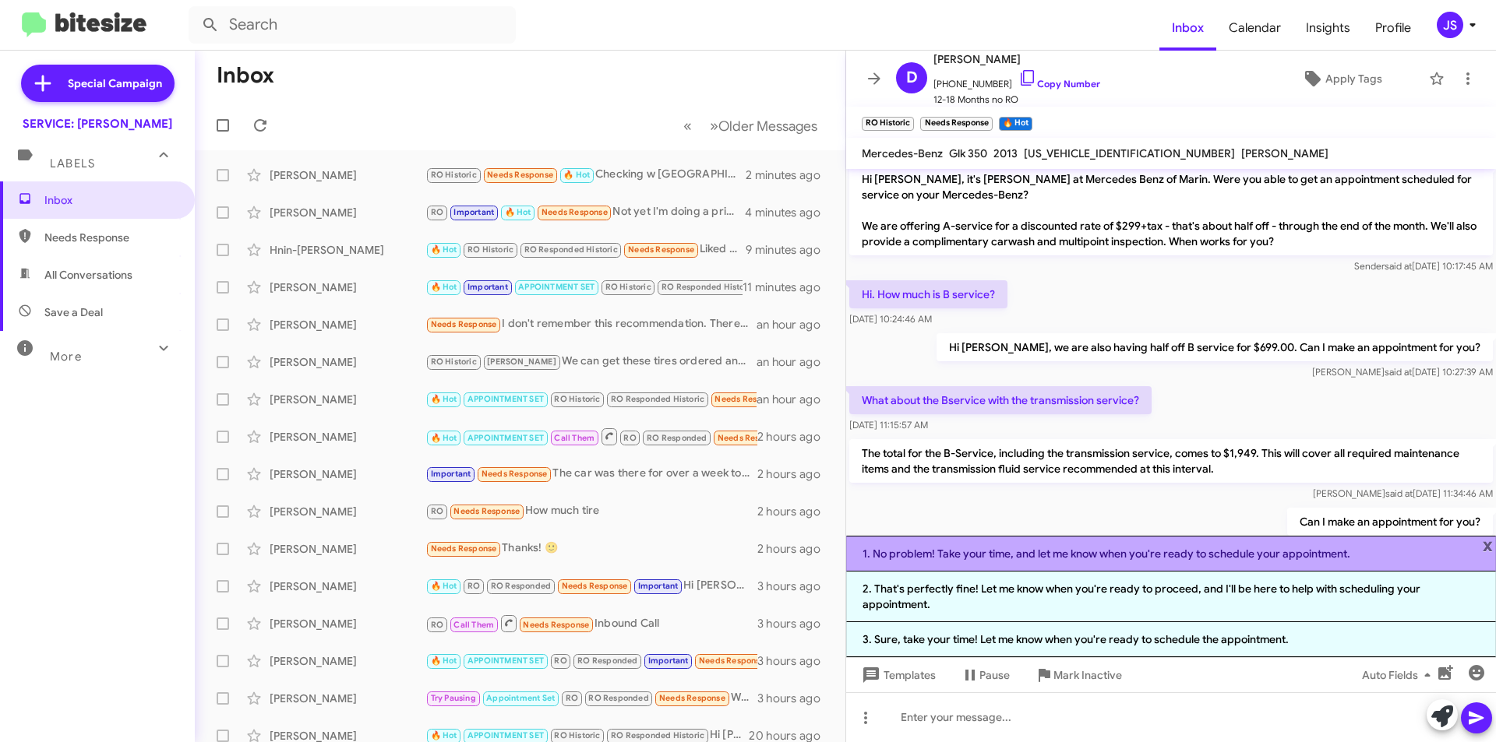
click at [1129, 564] on li "1. No problem! Take your time, and let me know when you're ready to schedule yo…" at bounding box center [1171, 554] width 650 height 36
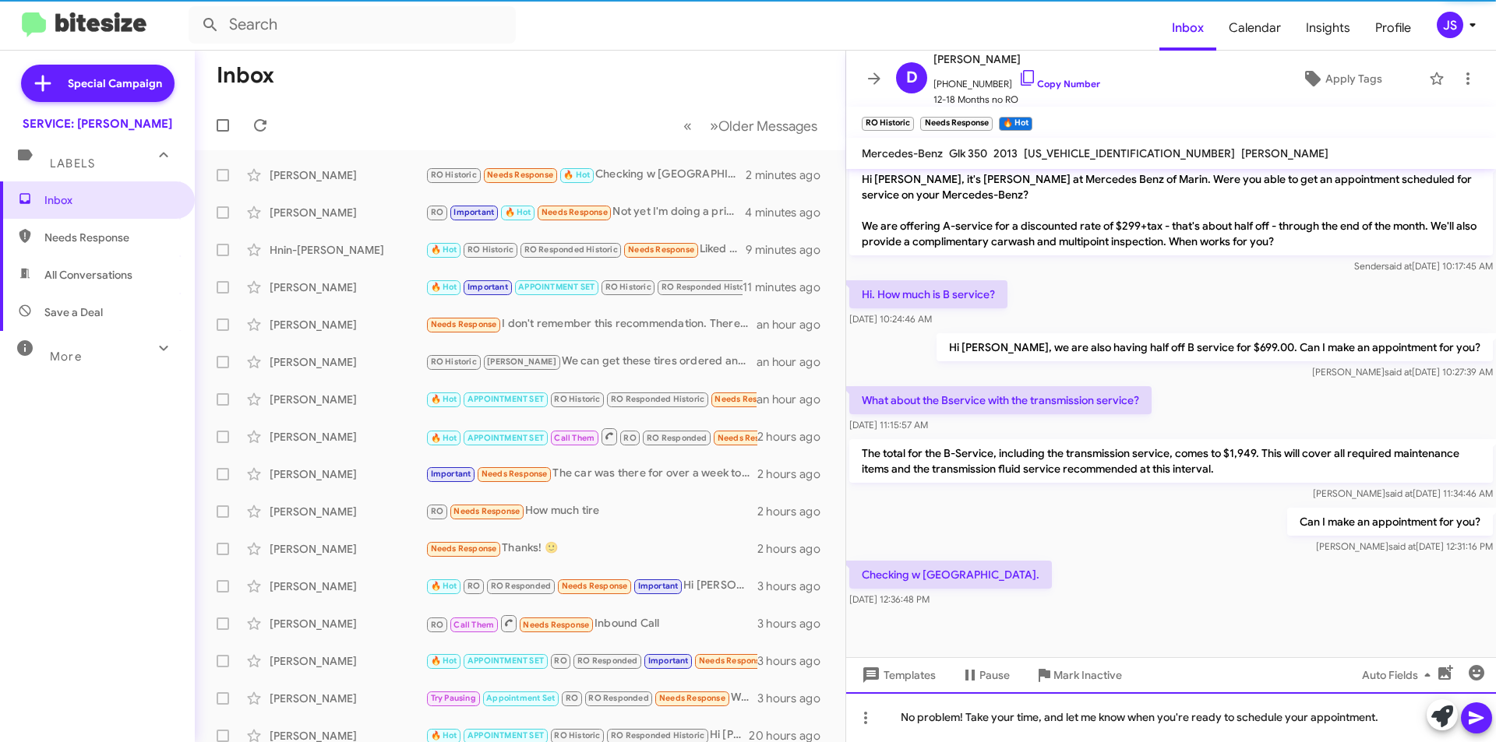
click at [1053, 720] on div "No problem! Take your time, and let me know when you're ready to schedule your …" at bounding box center [1171, 717] width 650 height 50
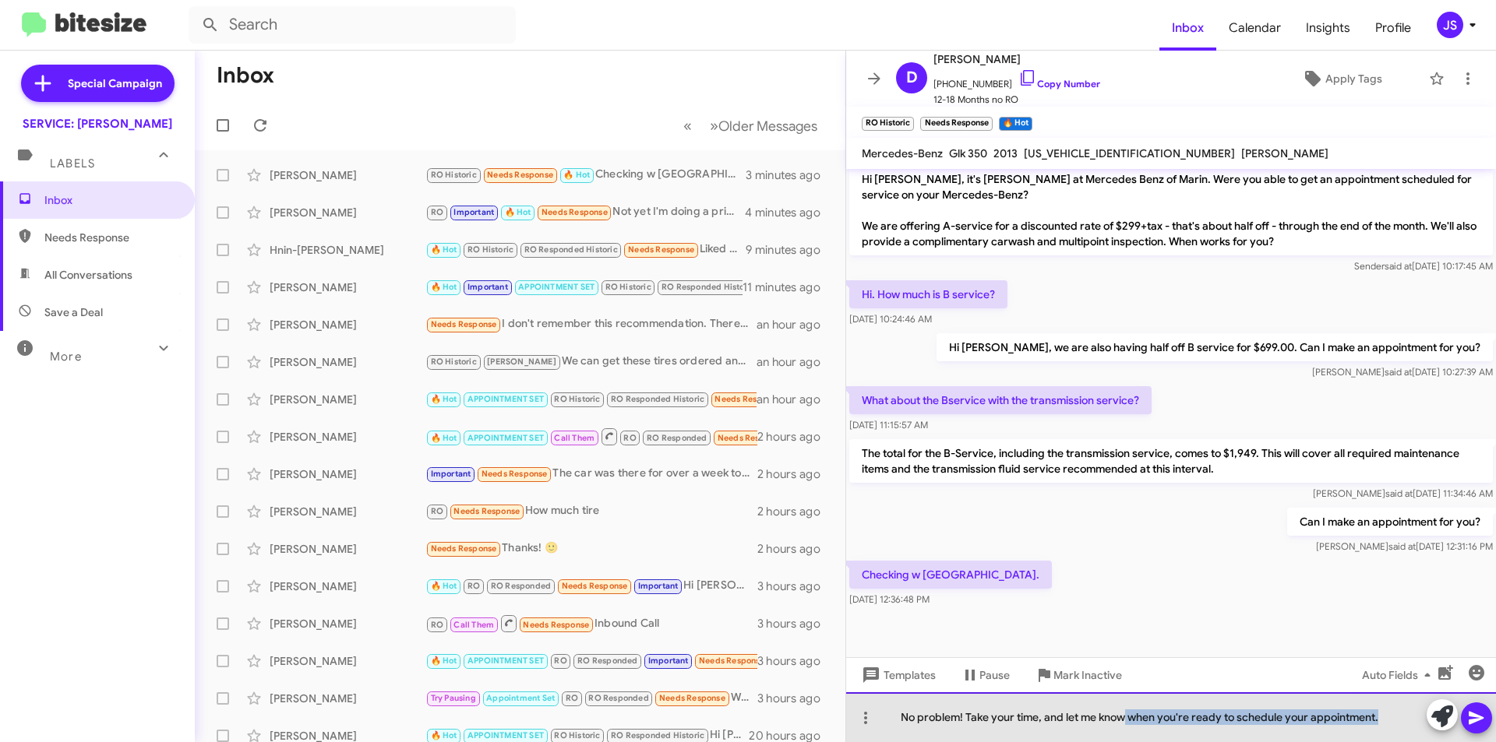
drag, startPoint x: 1127, startPoint y: 717, endPoint x: 1391, endPoint y: 717, distance: 264.1
click at [1391, 717] on div "No problem! Take your time, and let me know when you're ready to schedule your …" at bounding box center [1171, 717] width 650 height 50
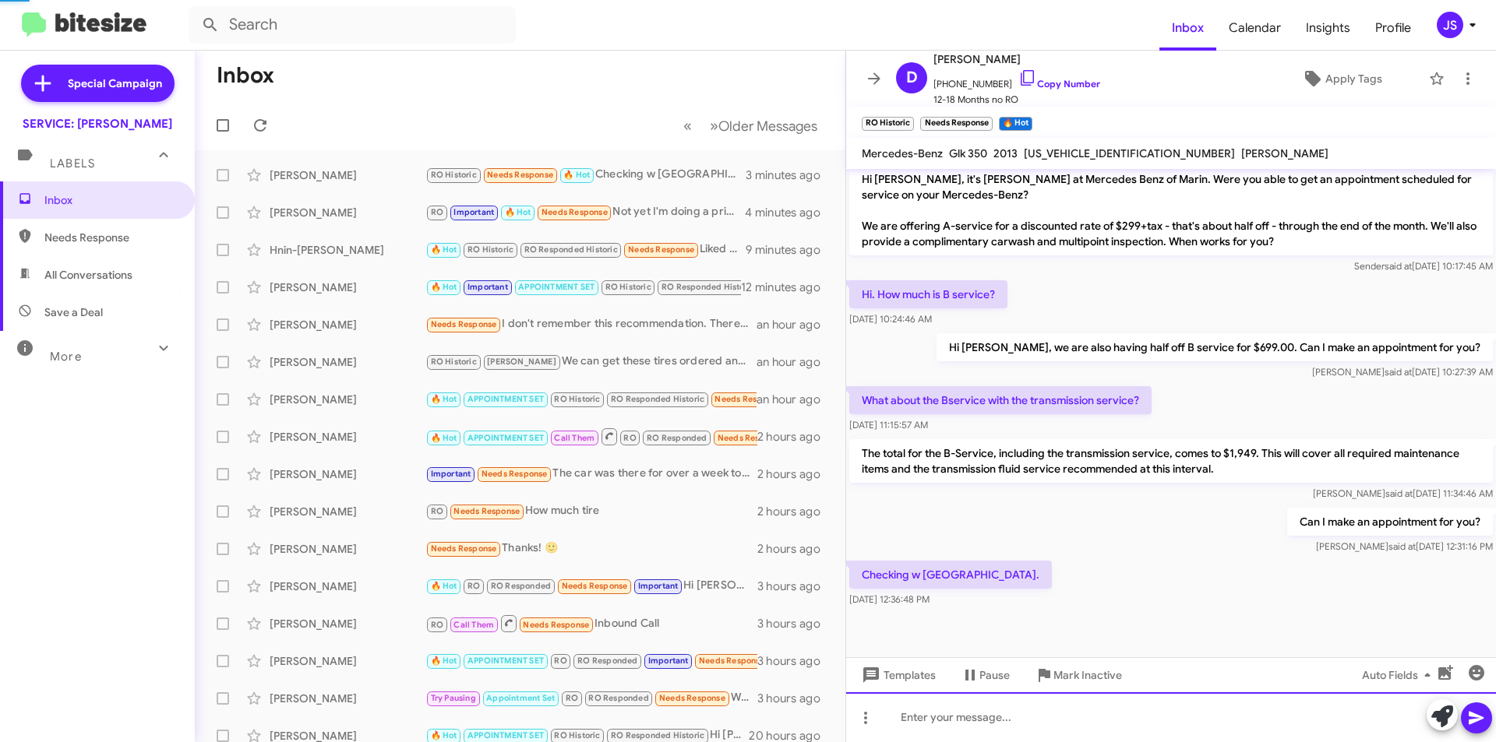
scroll to position [0, 0]
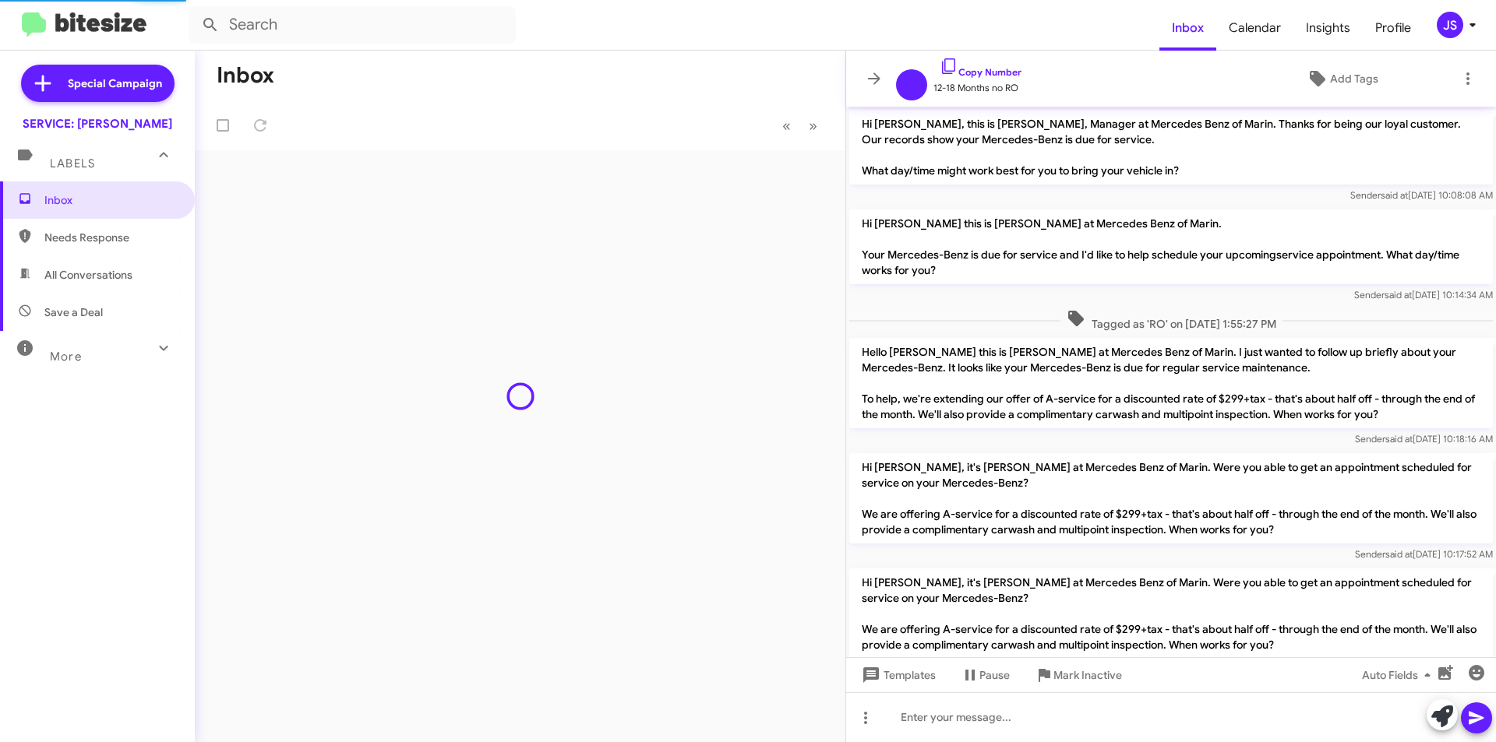
scroll to position [460, 0]
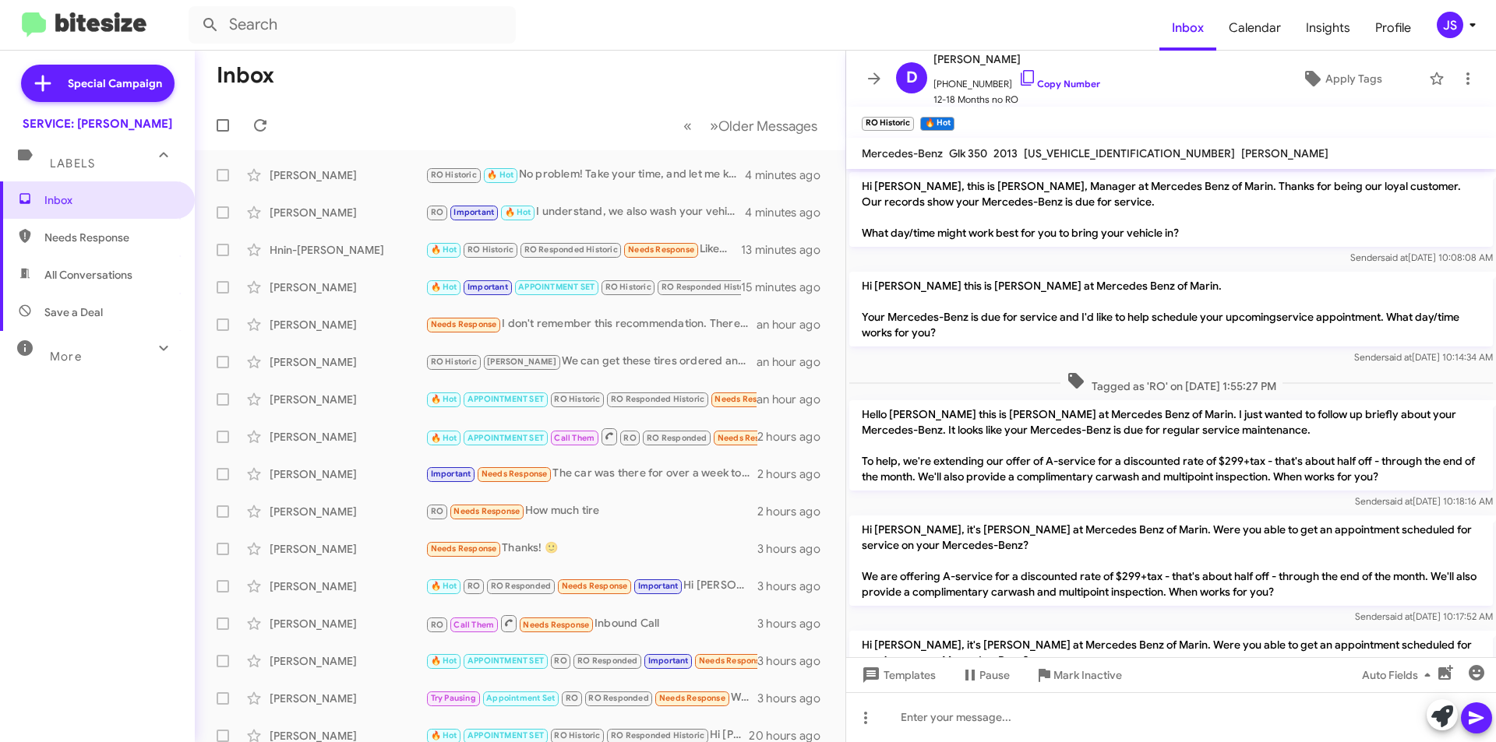
scroll to position [492, 0]
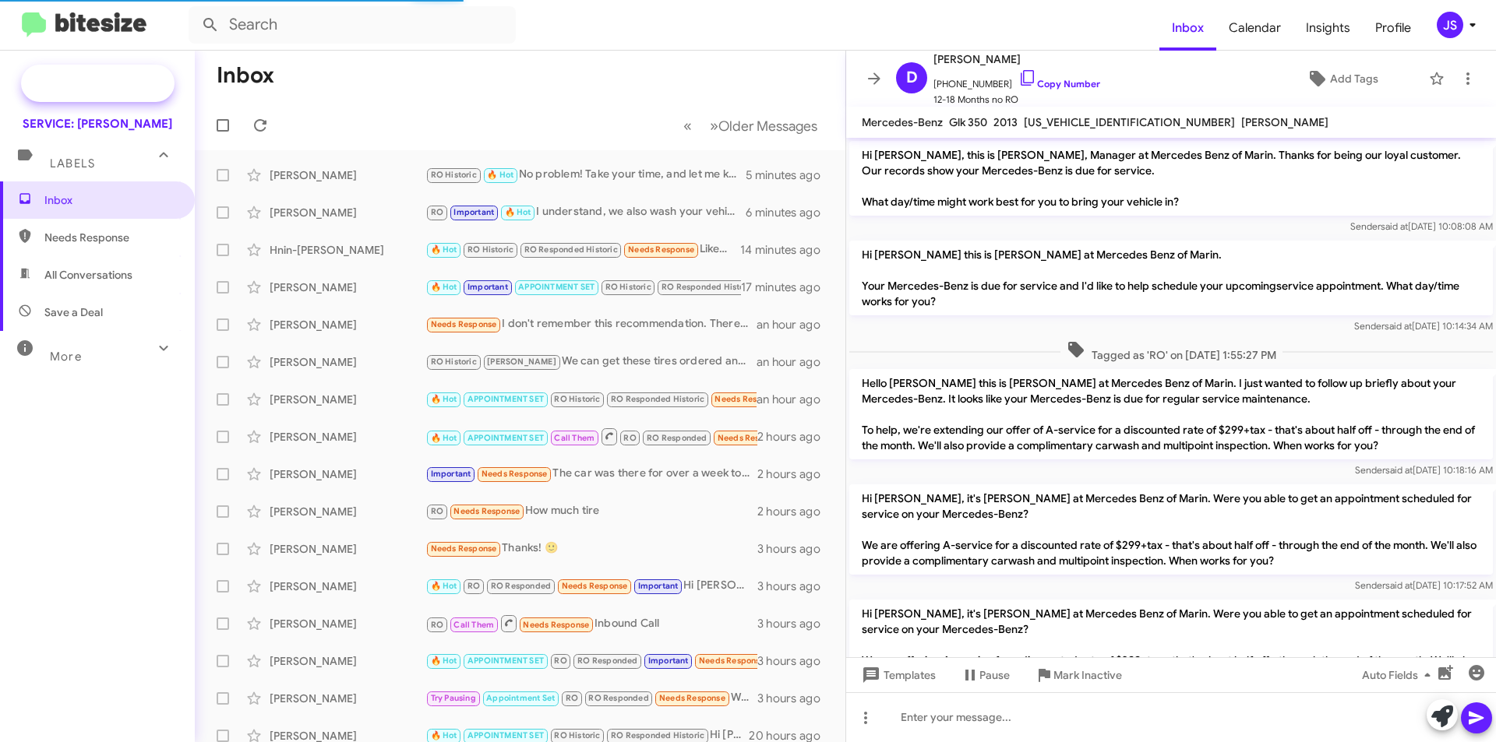
scroll to position [492, 0]
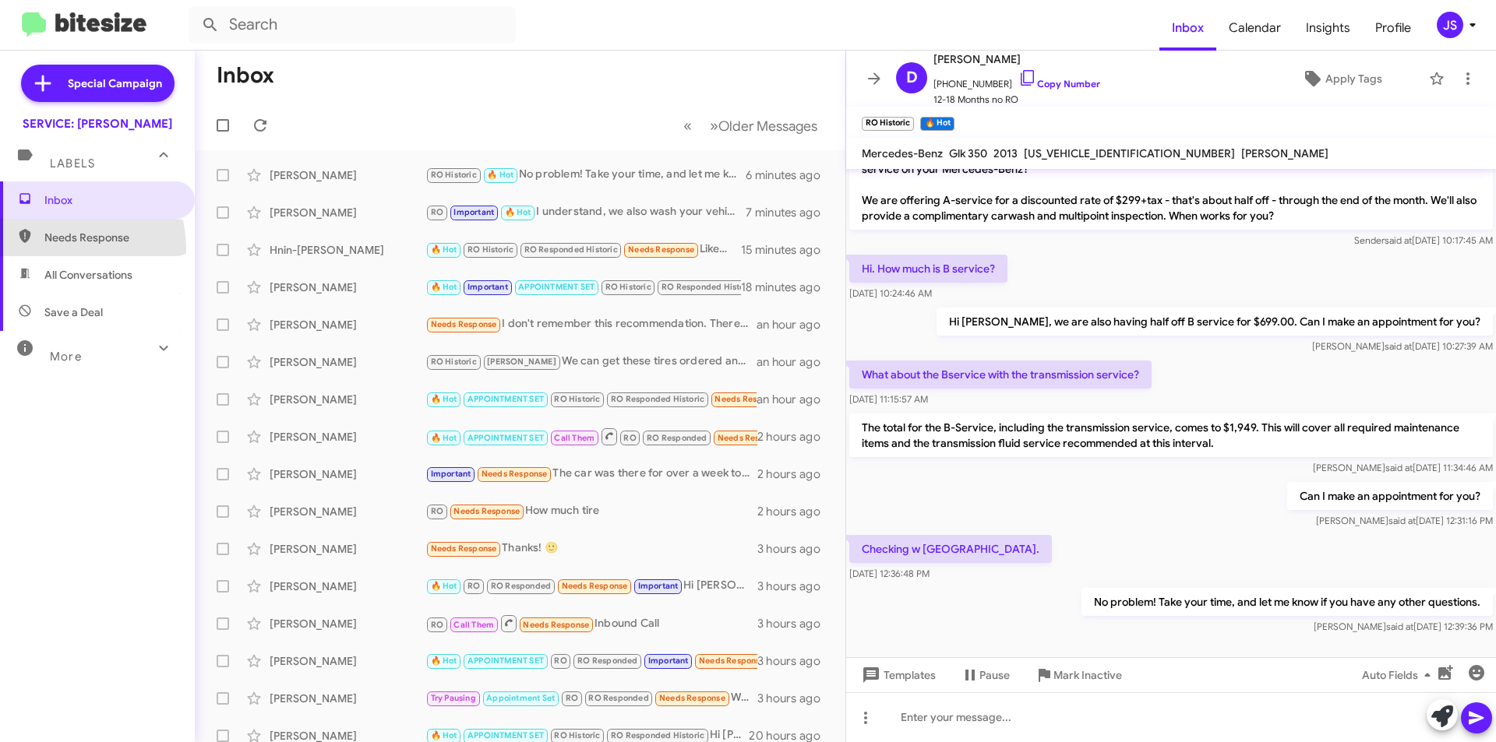
click at [24, 252] on span "Needs Response" at bounding box center [97, 237] width 195 height 37
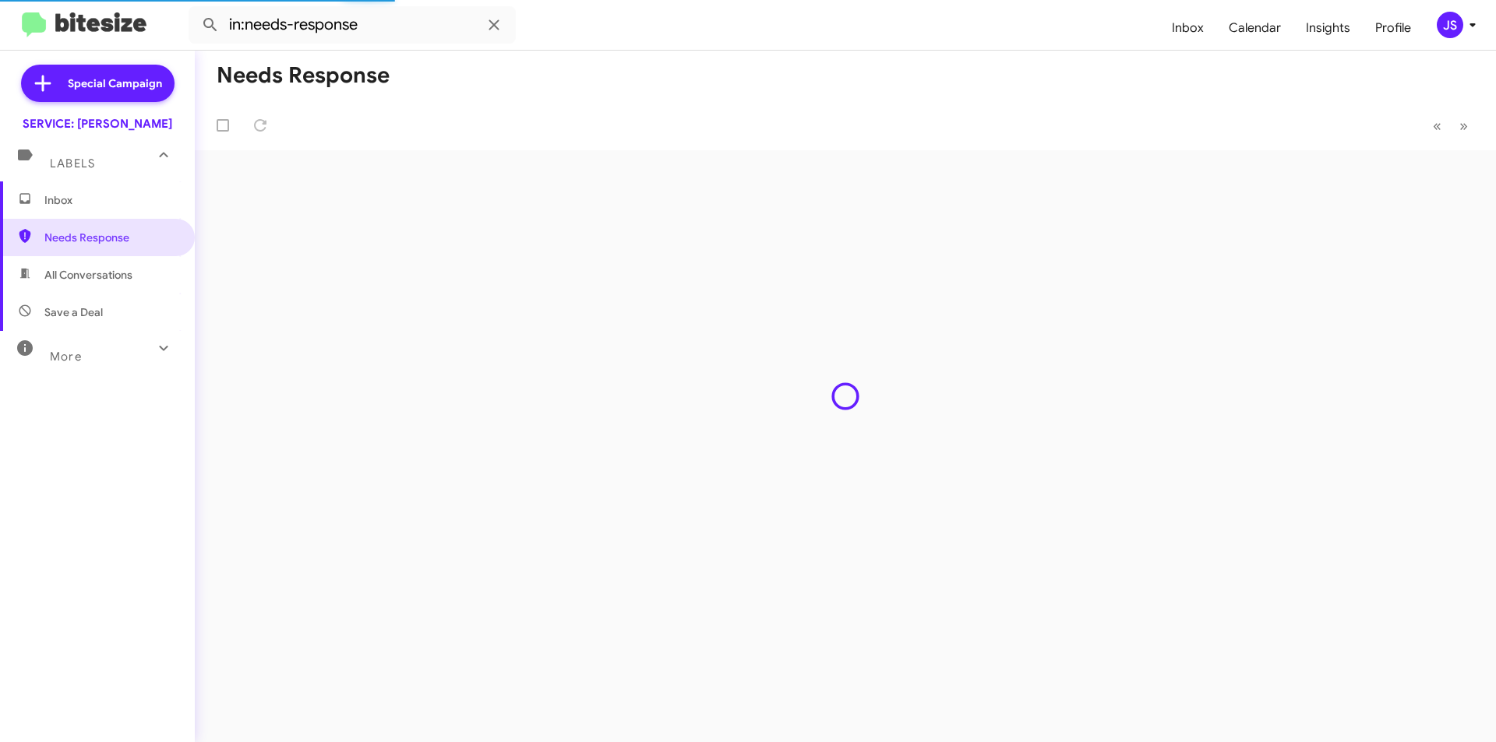
click at [32, 279] on span "All Conversations" at bounding box center [97, 274] width 195 height 37
type input "in:all-conversations"
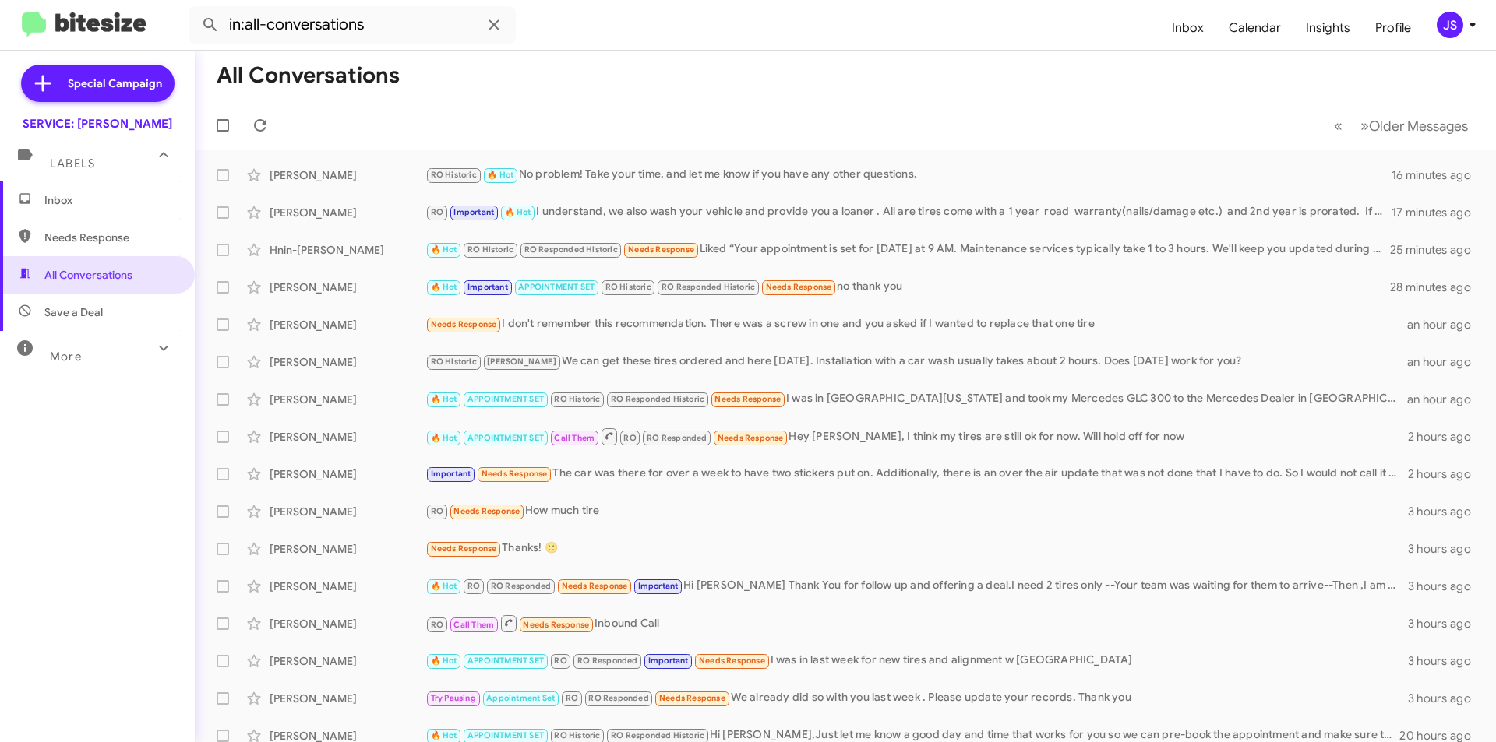
click at [79, 233] on span "Needs Response" at bounding box center [110, 238] width 132 height 16
type input "in:needs-response"
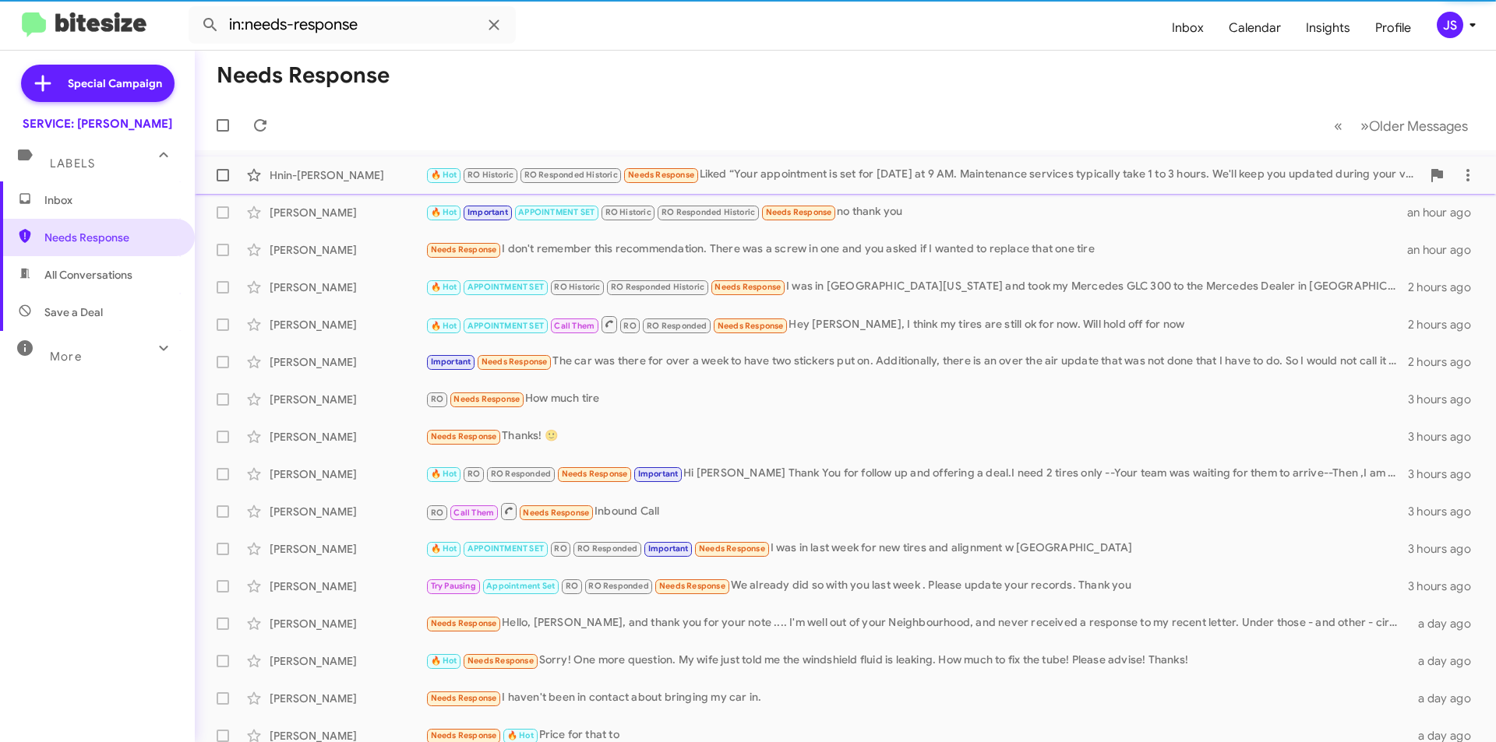
click at [353, 176] on div "Hnin-[PERSON_NAME]" at bounding box center [348, 175] width 156 height 16
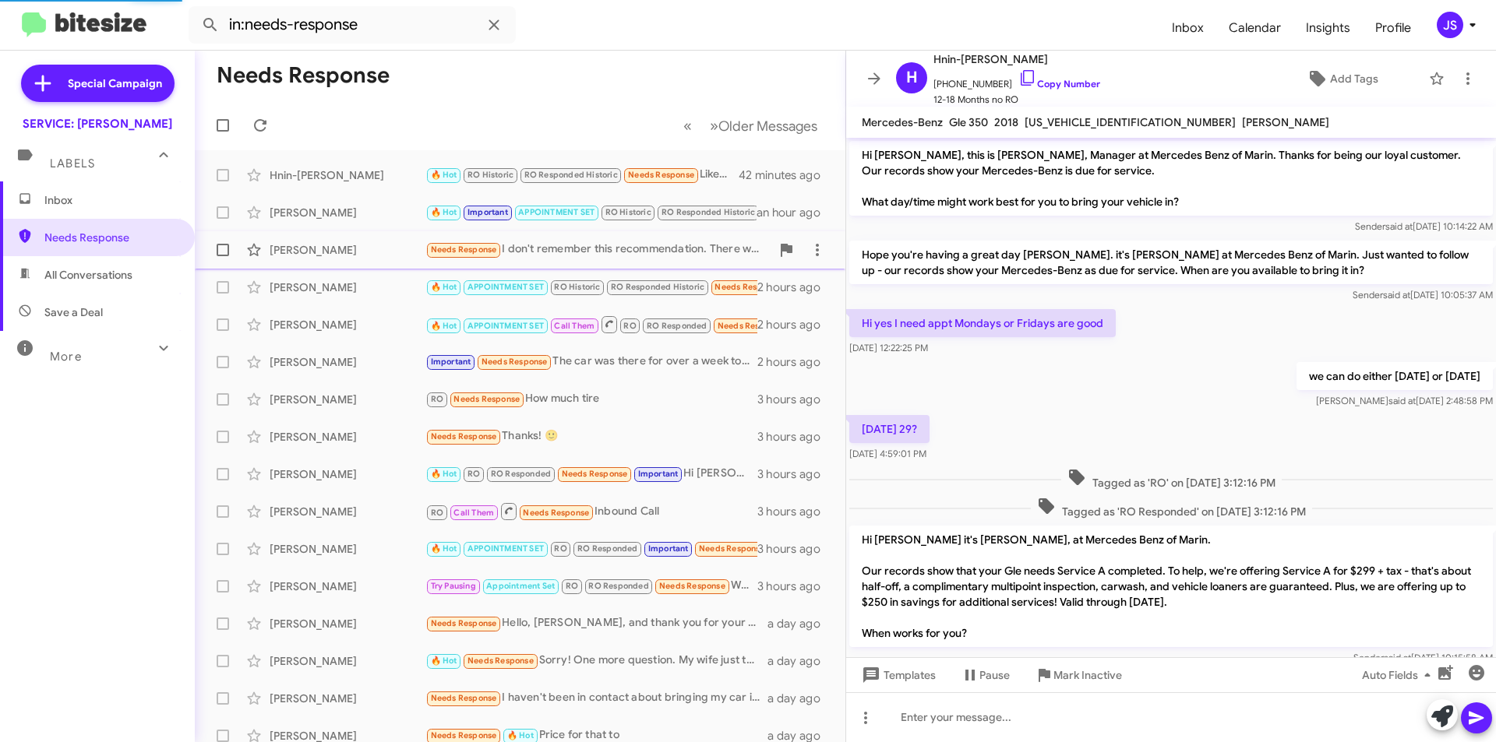
scroll to position [850, 0]
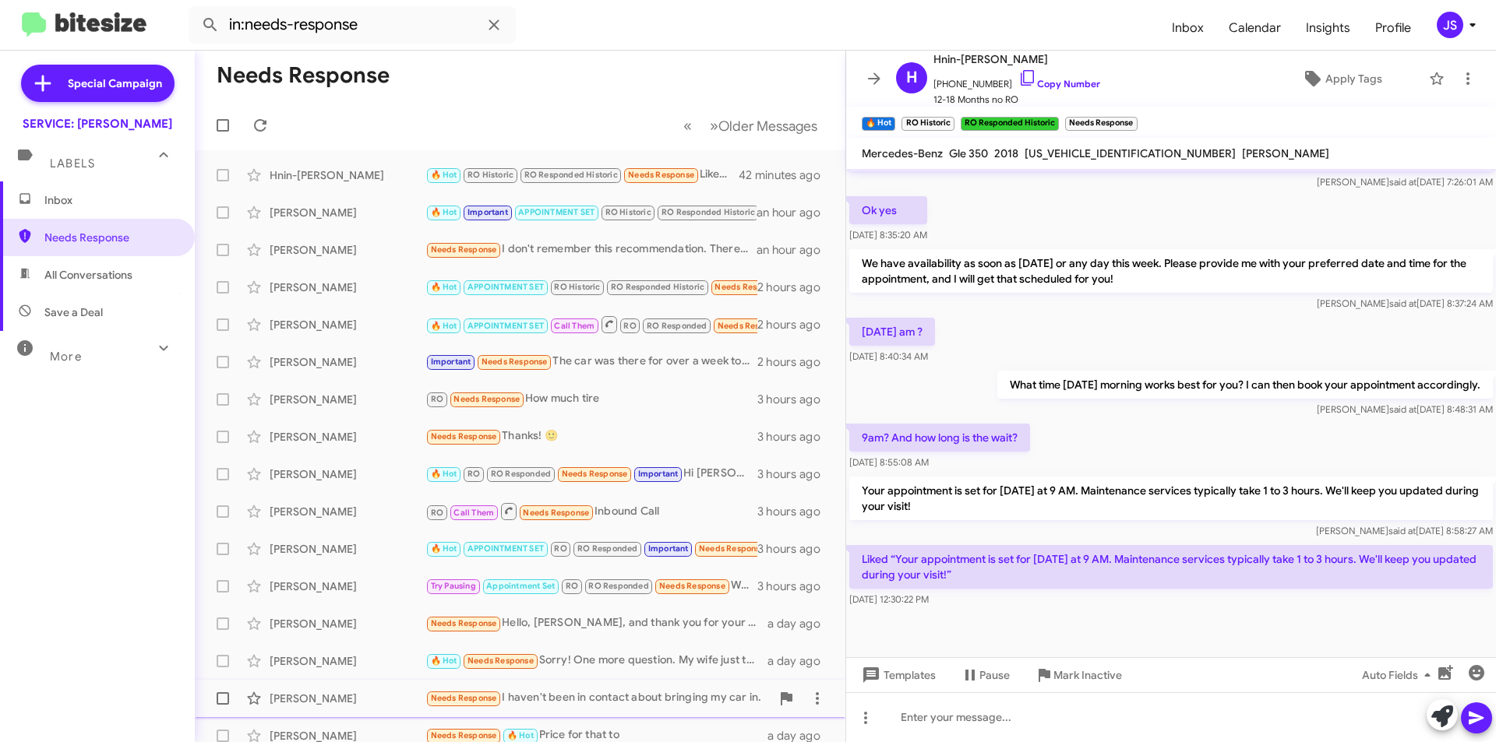
click at [357, 683] on div "Dana Lira Needs Response I haven't been in contact about bringing my car in. a …" at bounding box center [519, 698] width 625 height 31
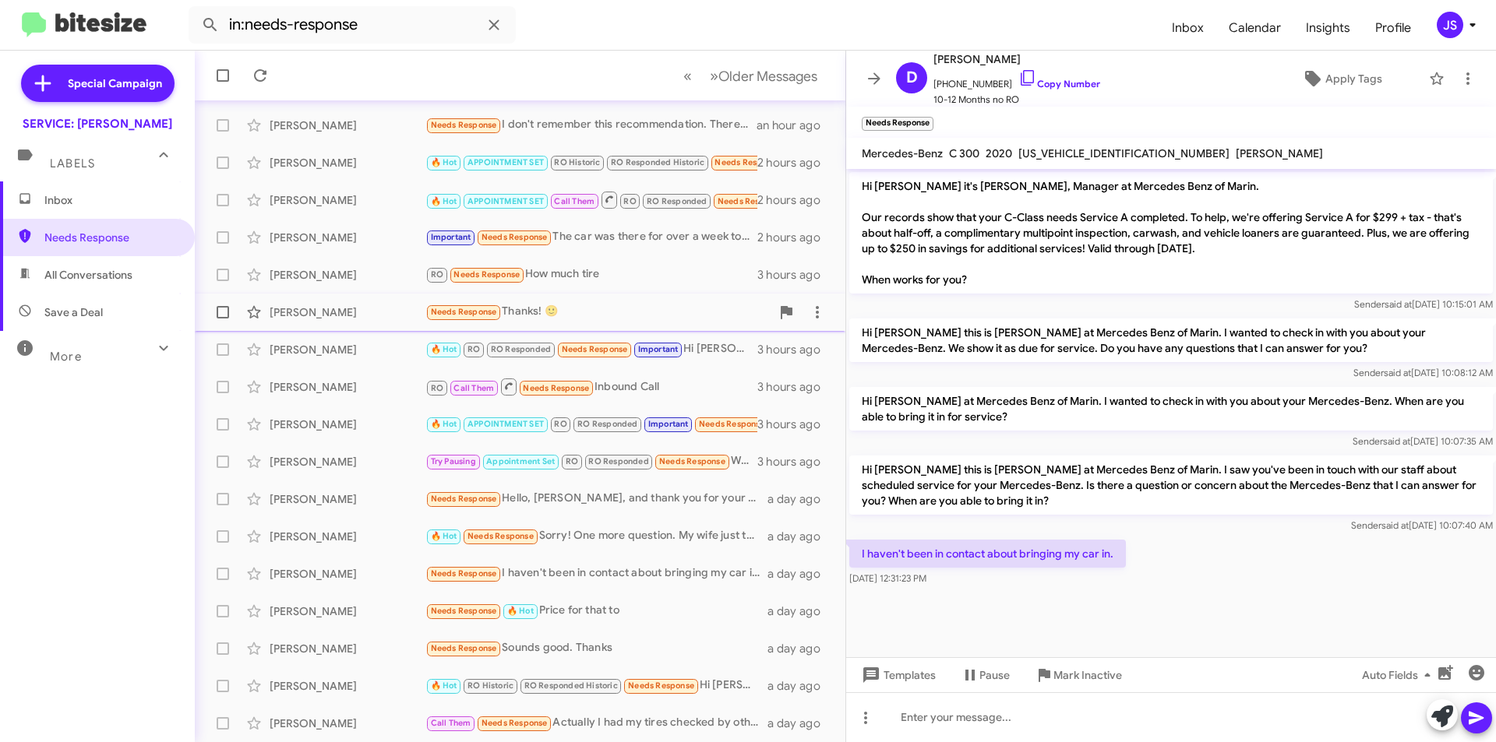
scroll to position [162, 0]
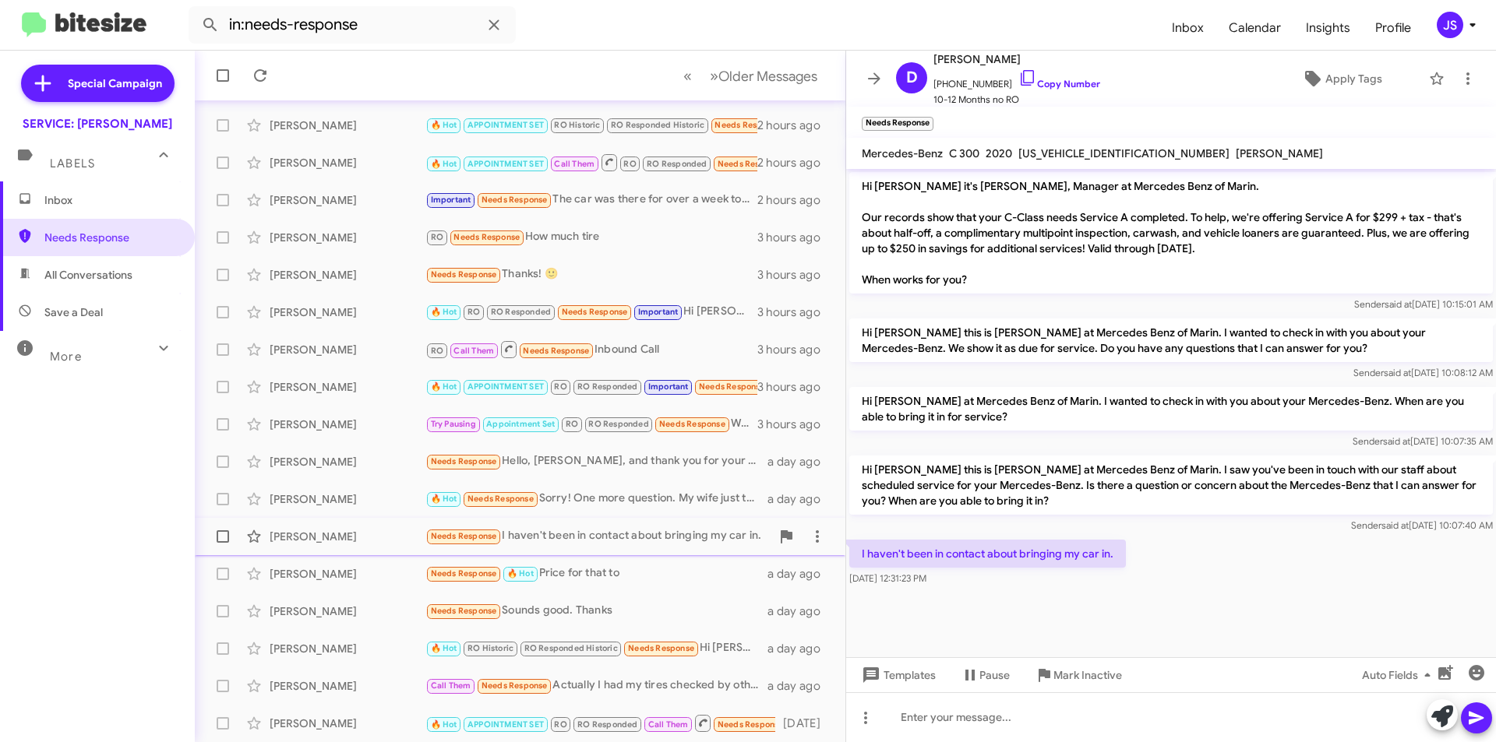
click at [347, 542] on div "[PERSON_NAME]" at bounding box center [348, 537] width 156 height 16
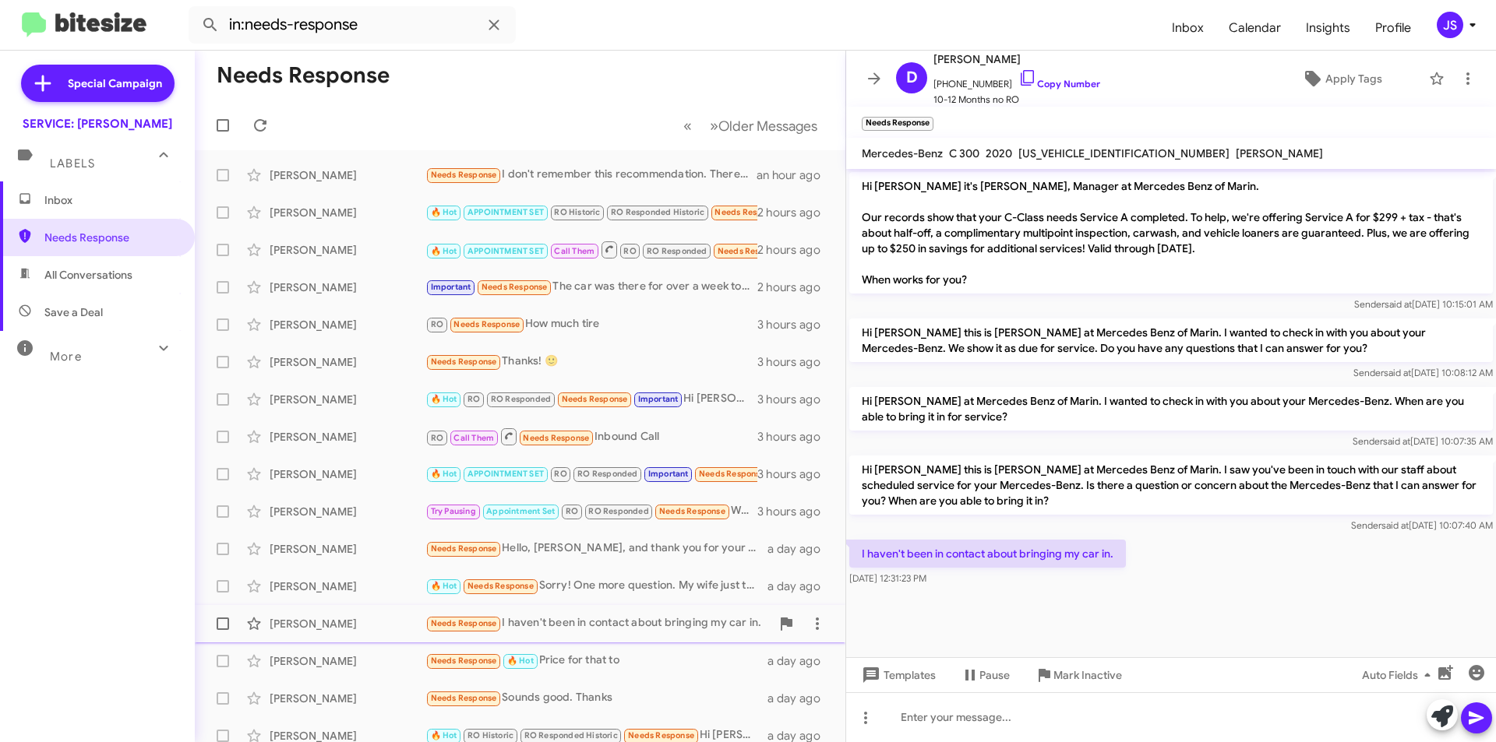
scroll to position [0, 0]
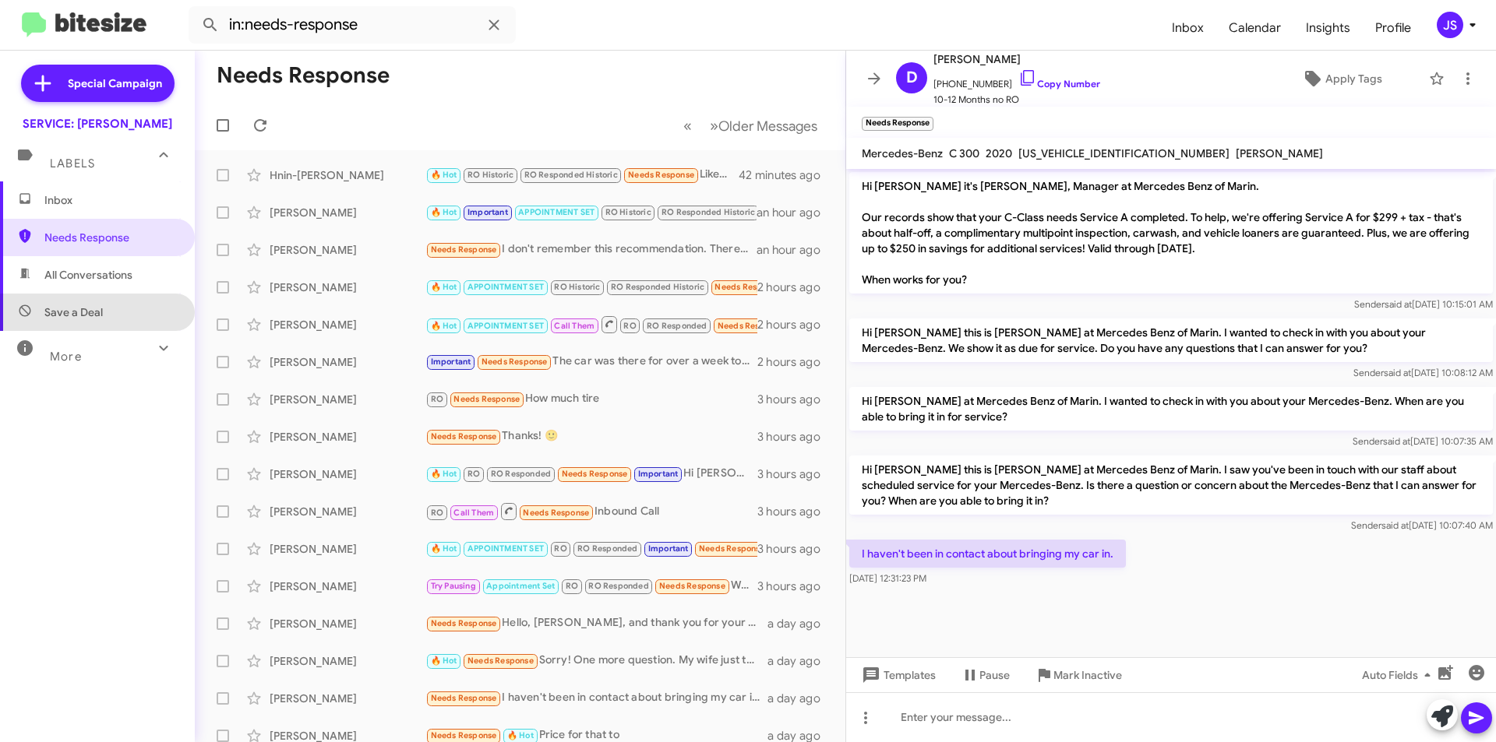
click at [100, 316] on span "Save a Deal" at bounding box center [73, 313] width 58 height 16
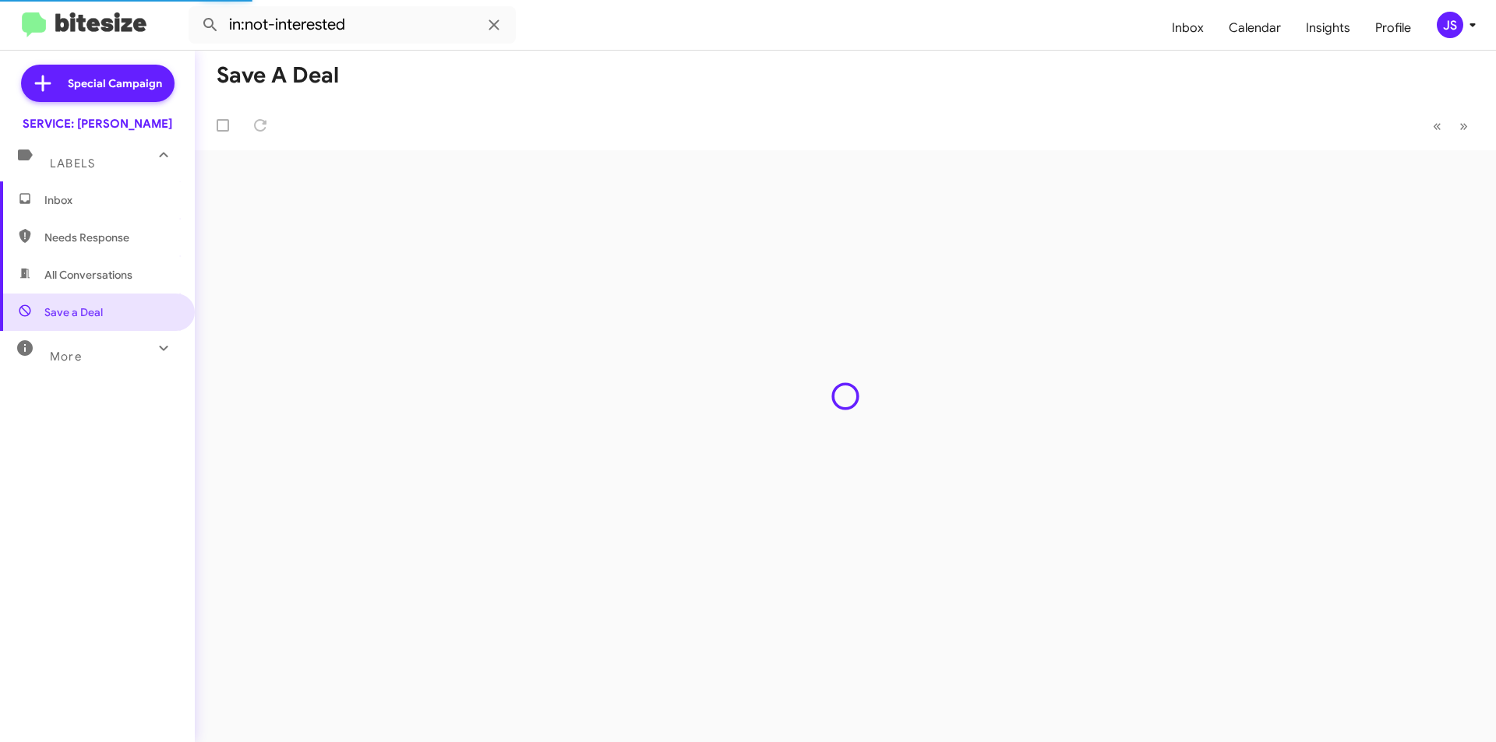
click at [131, 356] on div "More" at bounding box center [81, 350] width 139 height 29
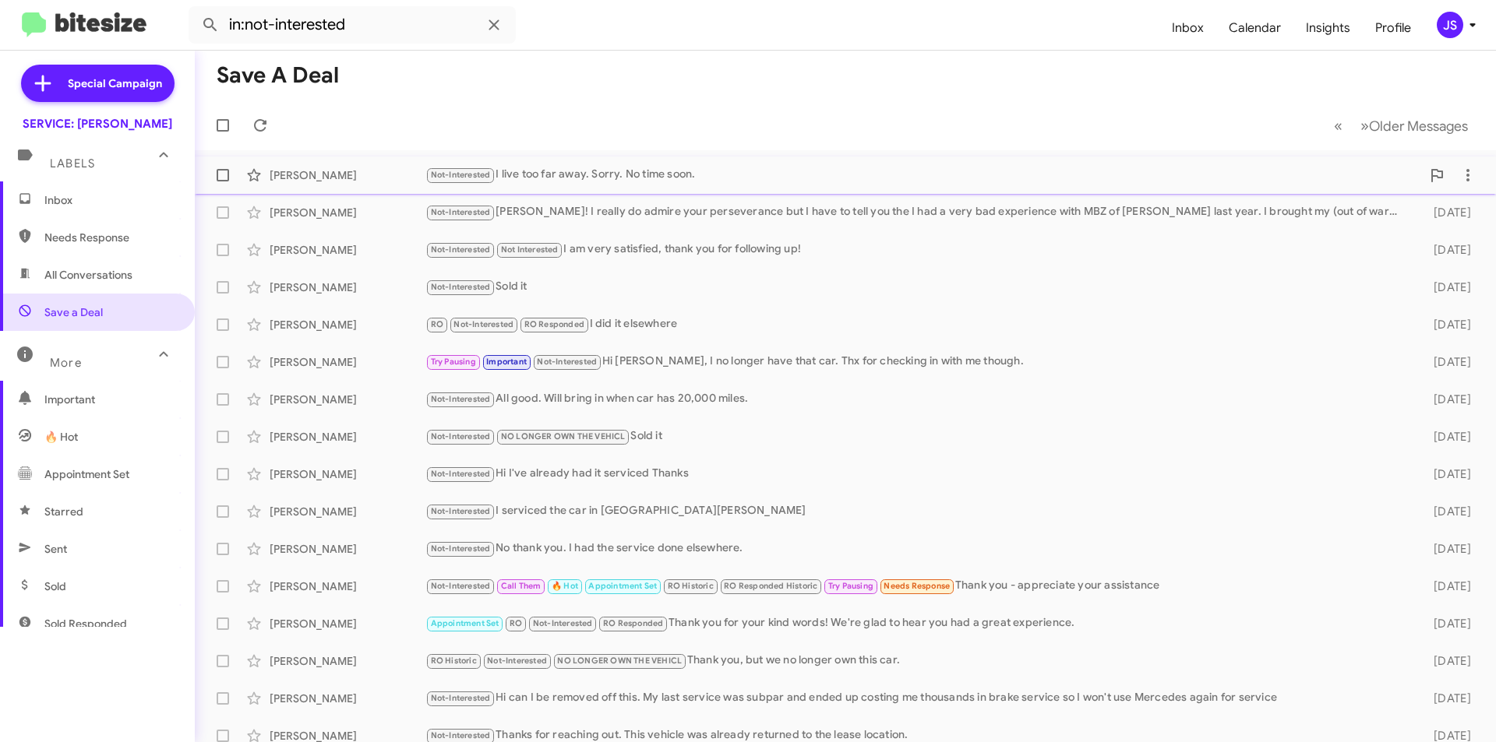
click at [371, 186] on div "Dana Fahey Not-Interested I live too far away. Sorry. No time soon. a day ago" at bounding box center [845, 175] width 1276 height 31
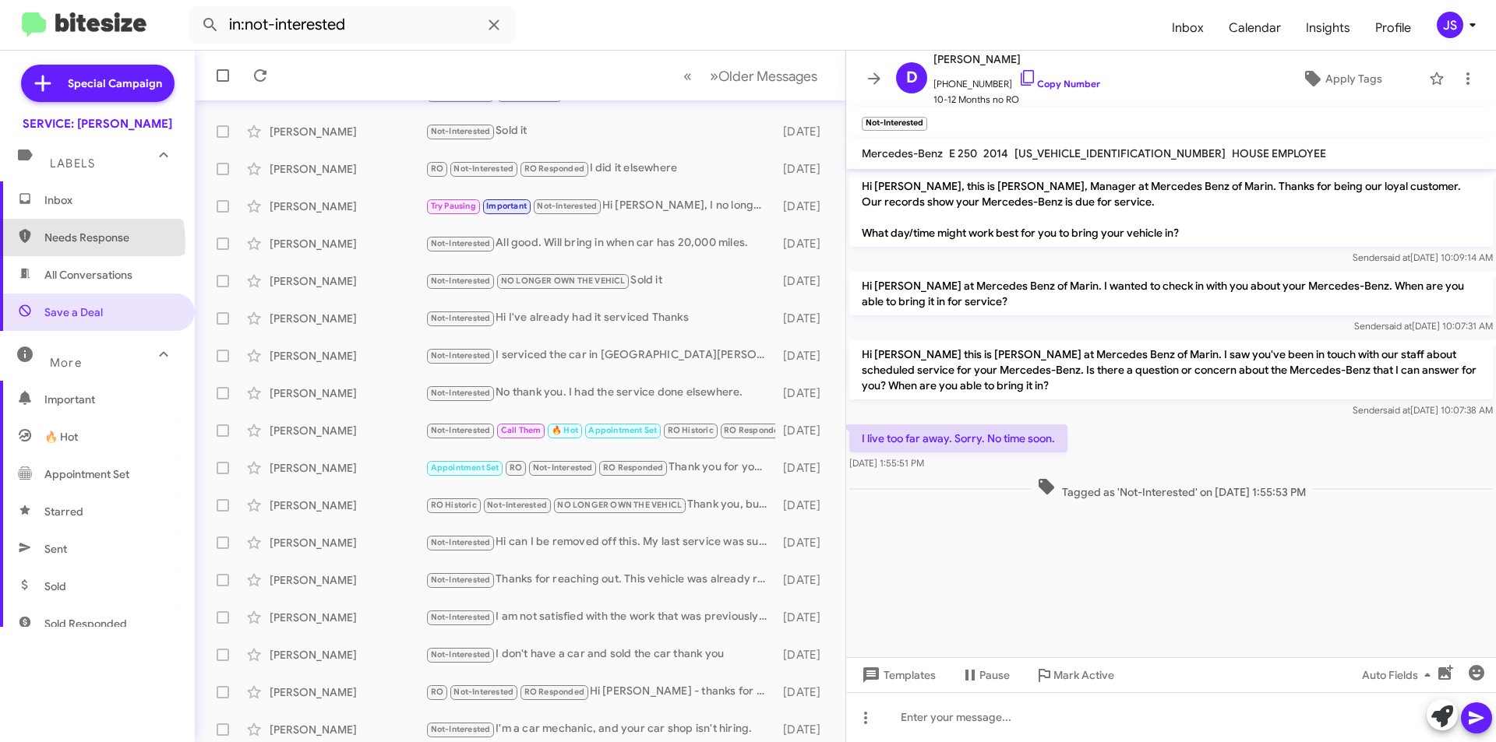
click at [67, 243] on span "Needs Response" at bounding box center [110, 238] width 132 height 16
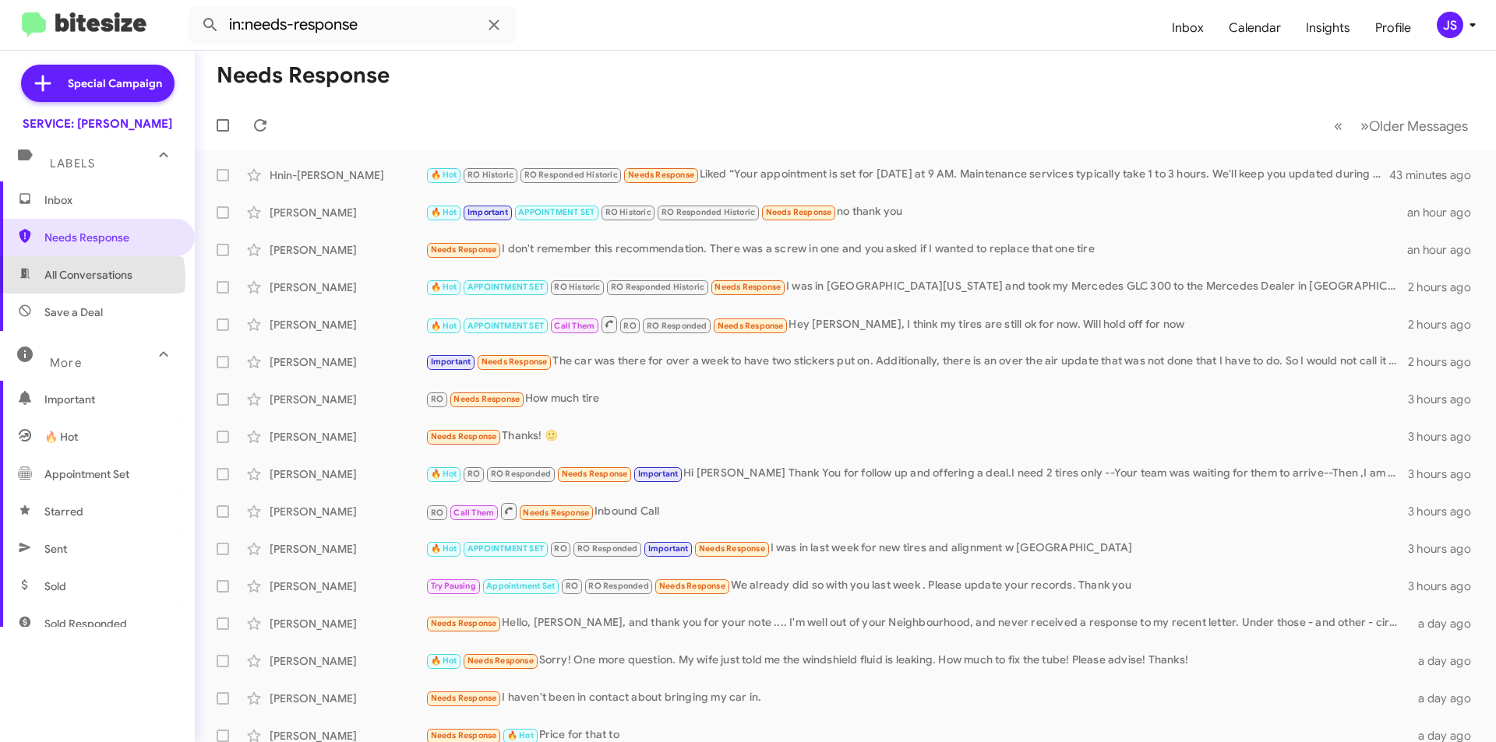
click at [66, 279] on span "All Conversations" at bounding box center [88, 275] width 88 height 16
type input "in:all-conversations"
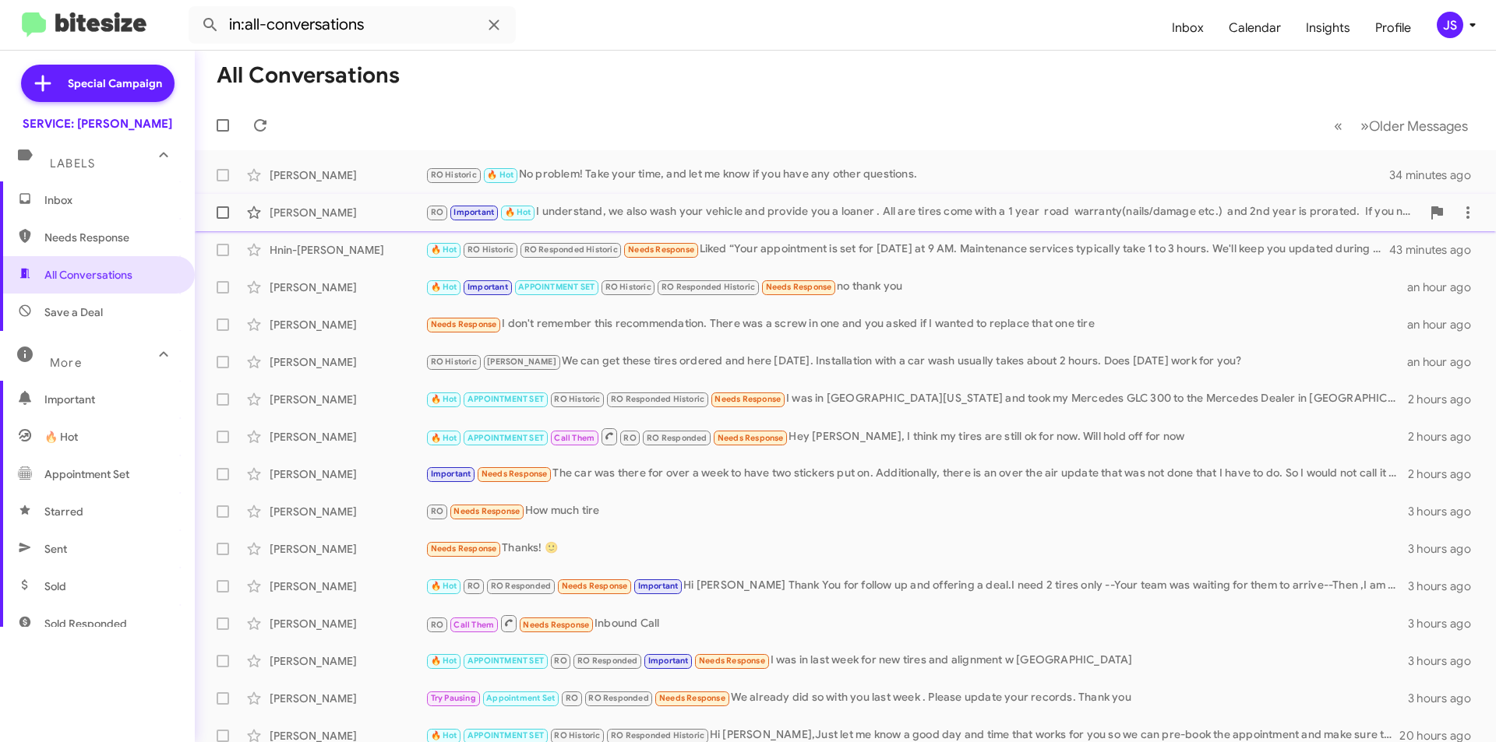
click at [340, 214] on div "[PERSON_NAME]" at bounding box center [348, 213] width 156 height 16
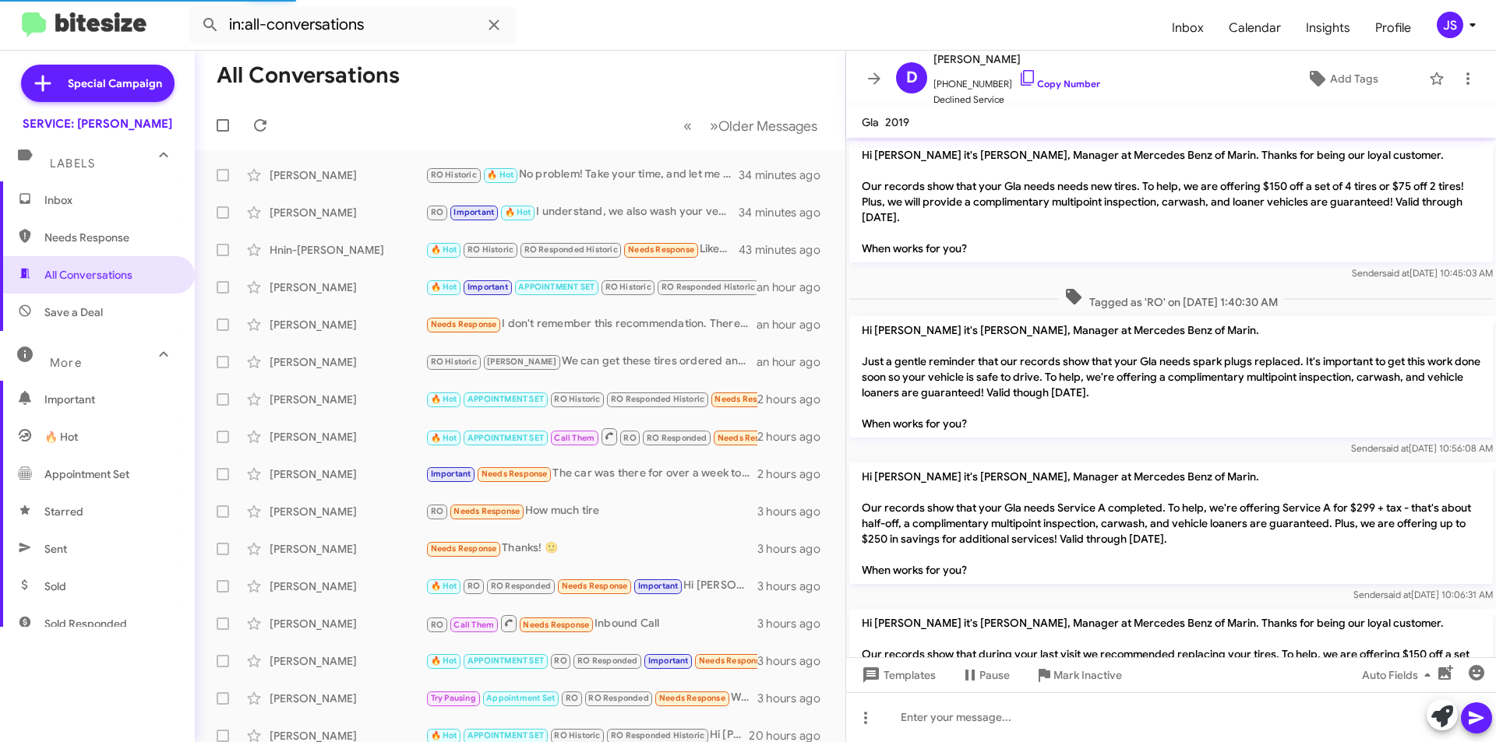
scroll to position [777, 0]
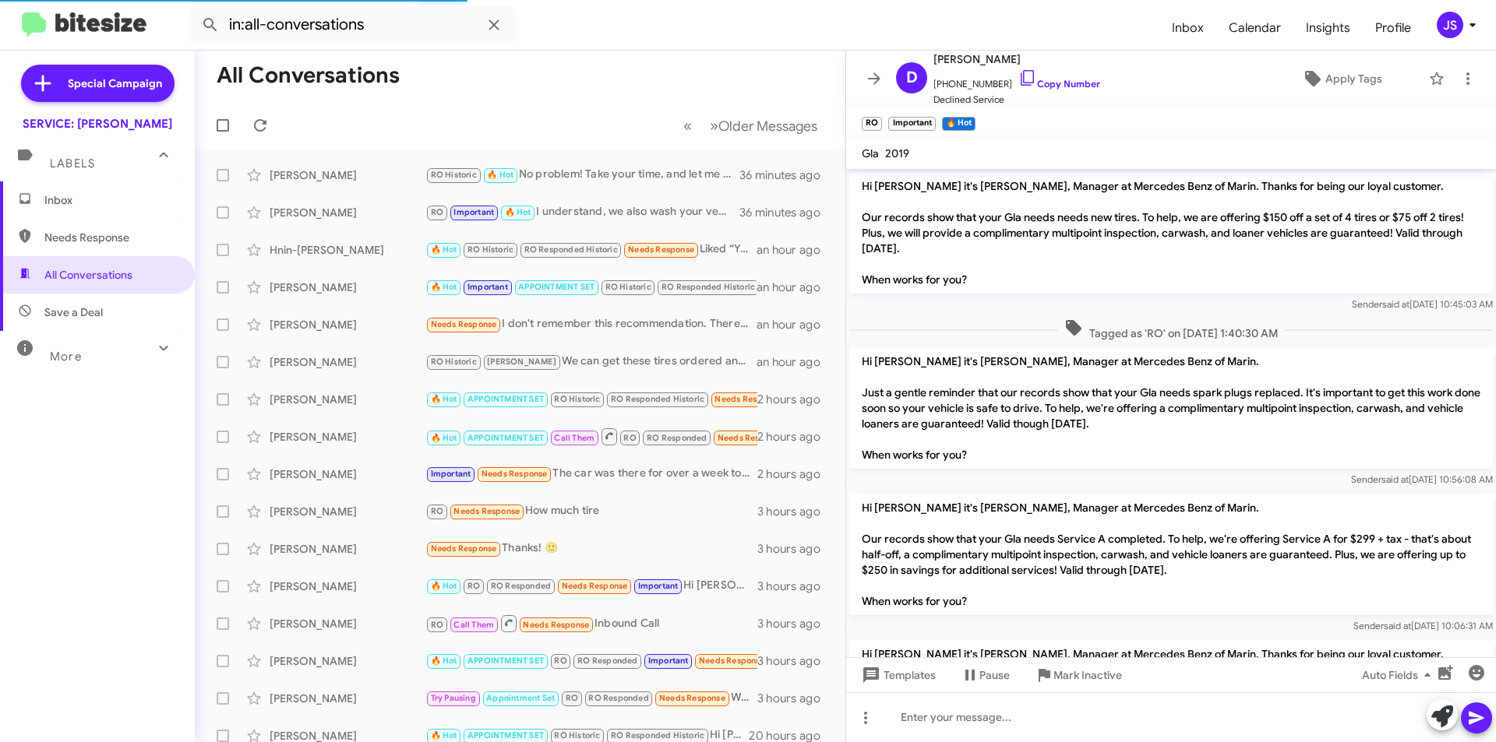
scroll to position [808, 0]
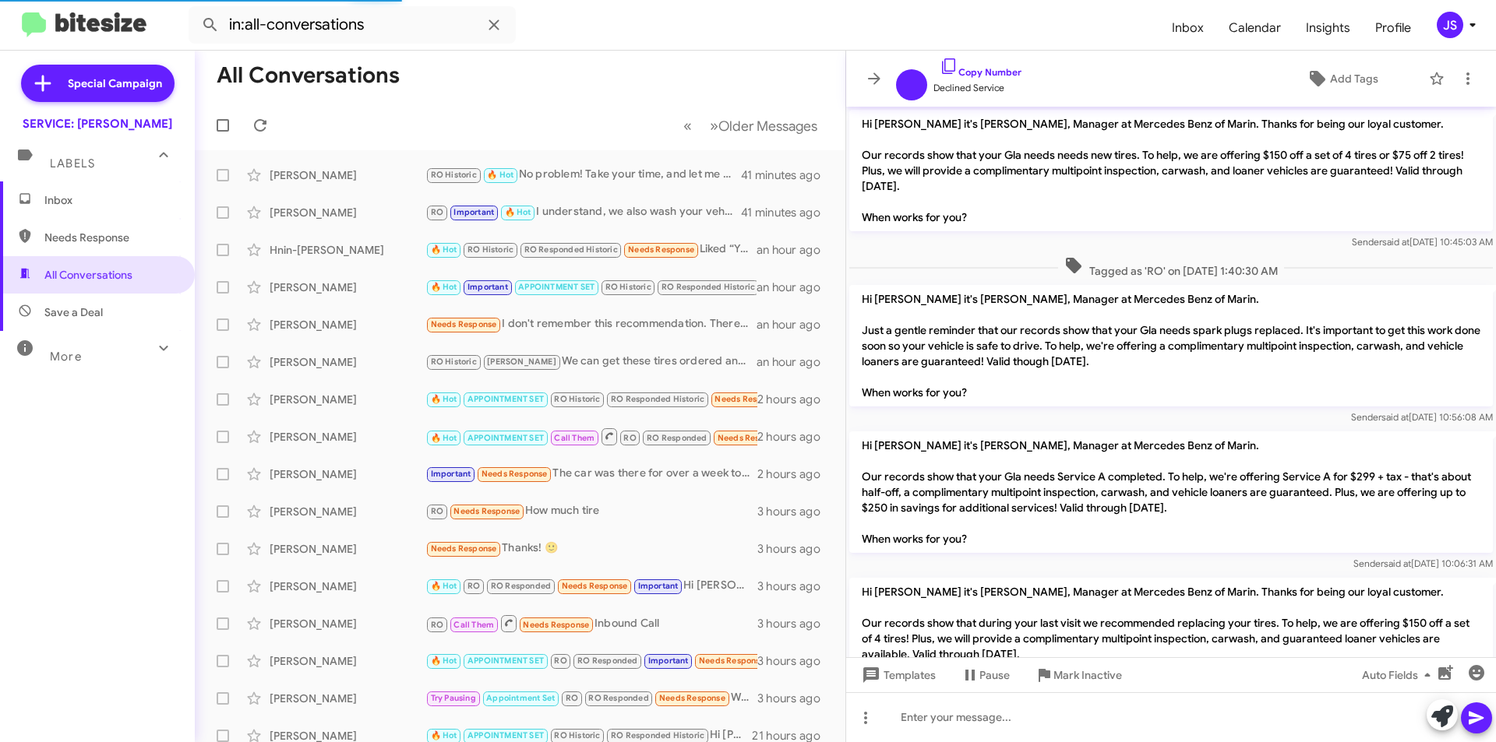
scroll to position [745, 0]
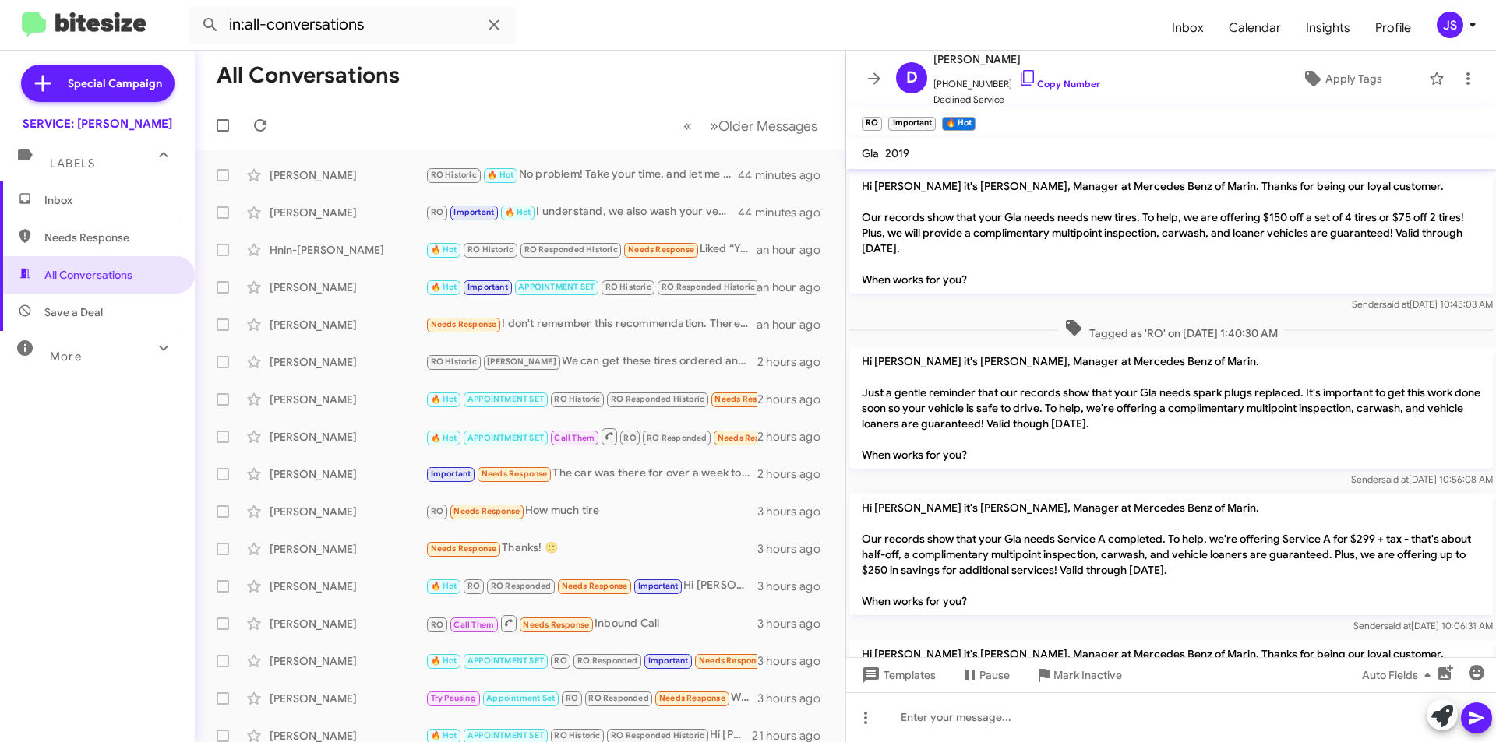
scroll to position [808, 0]
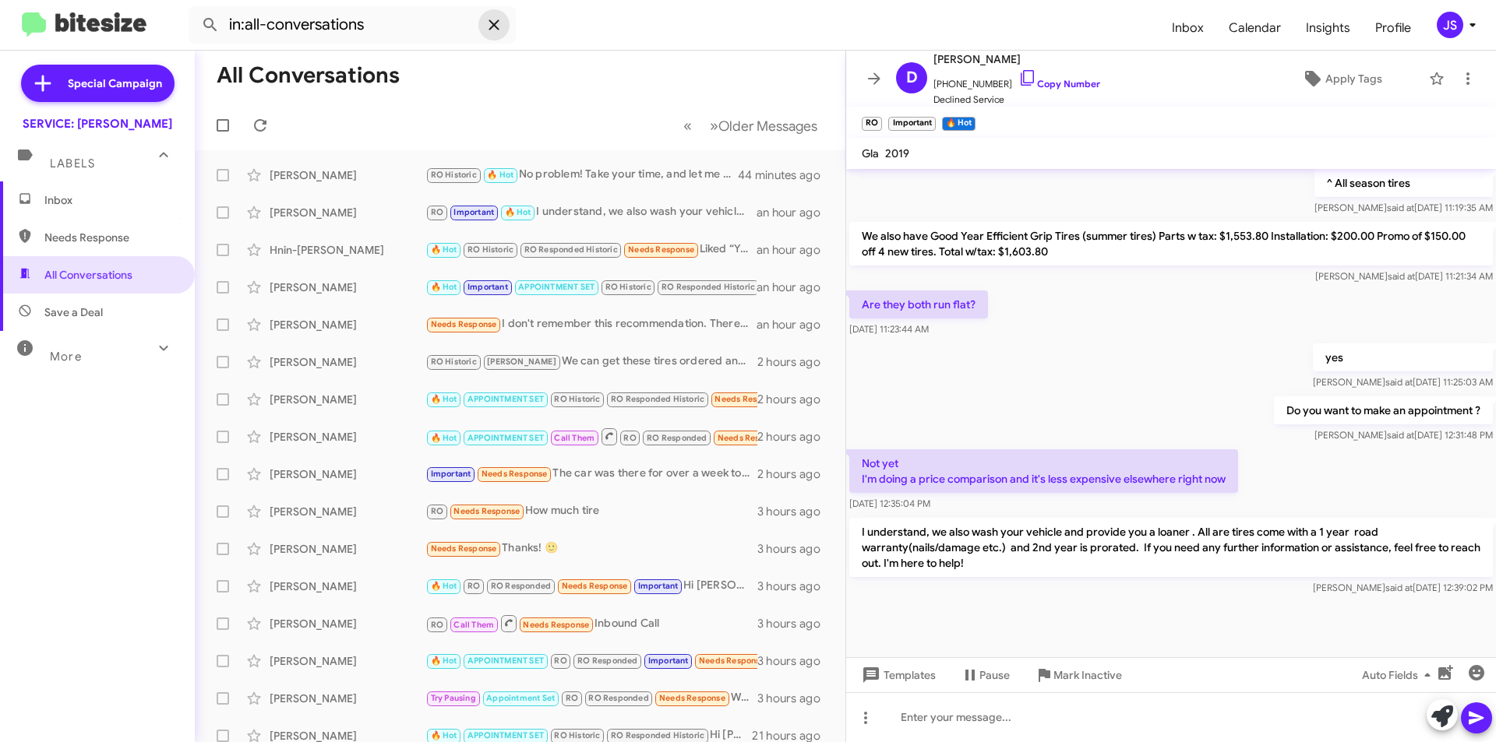
click at [488, 31] on icon at bounding box center [494, 25] width 19 height 19
